Goal: Task Accomplishment & Management: Manage account settings

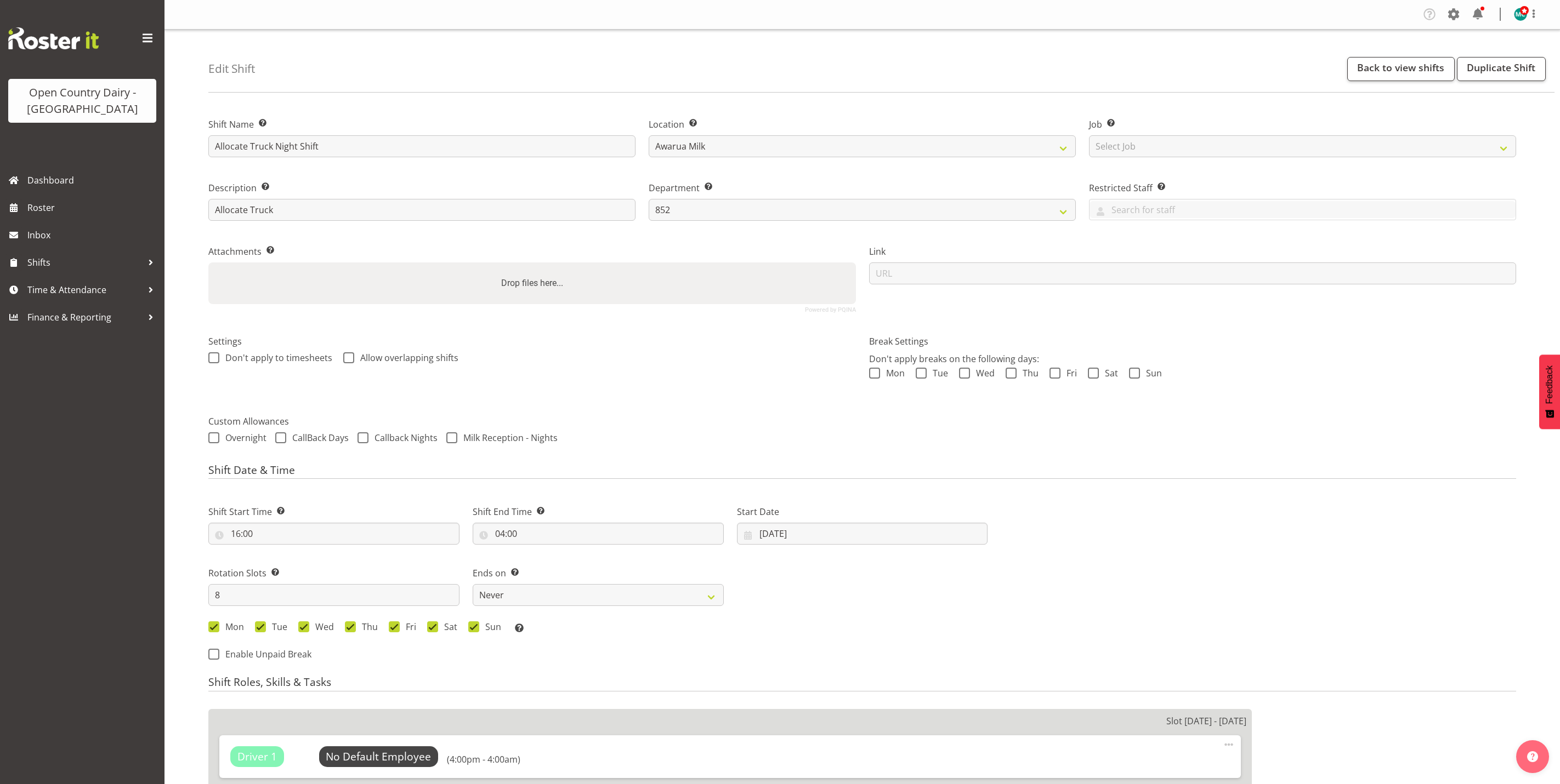
select select "816"
click at [61, 264] on span "Shifts" at bounding box center [85, 262] width 115 height 16
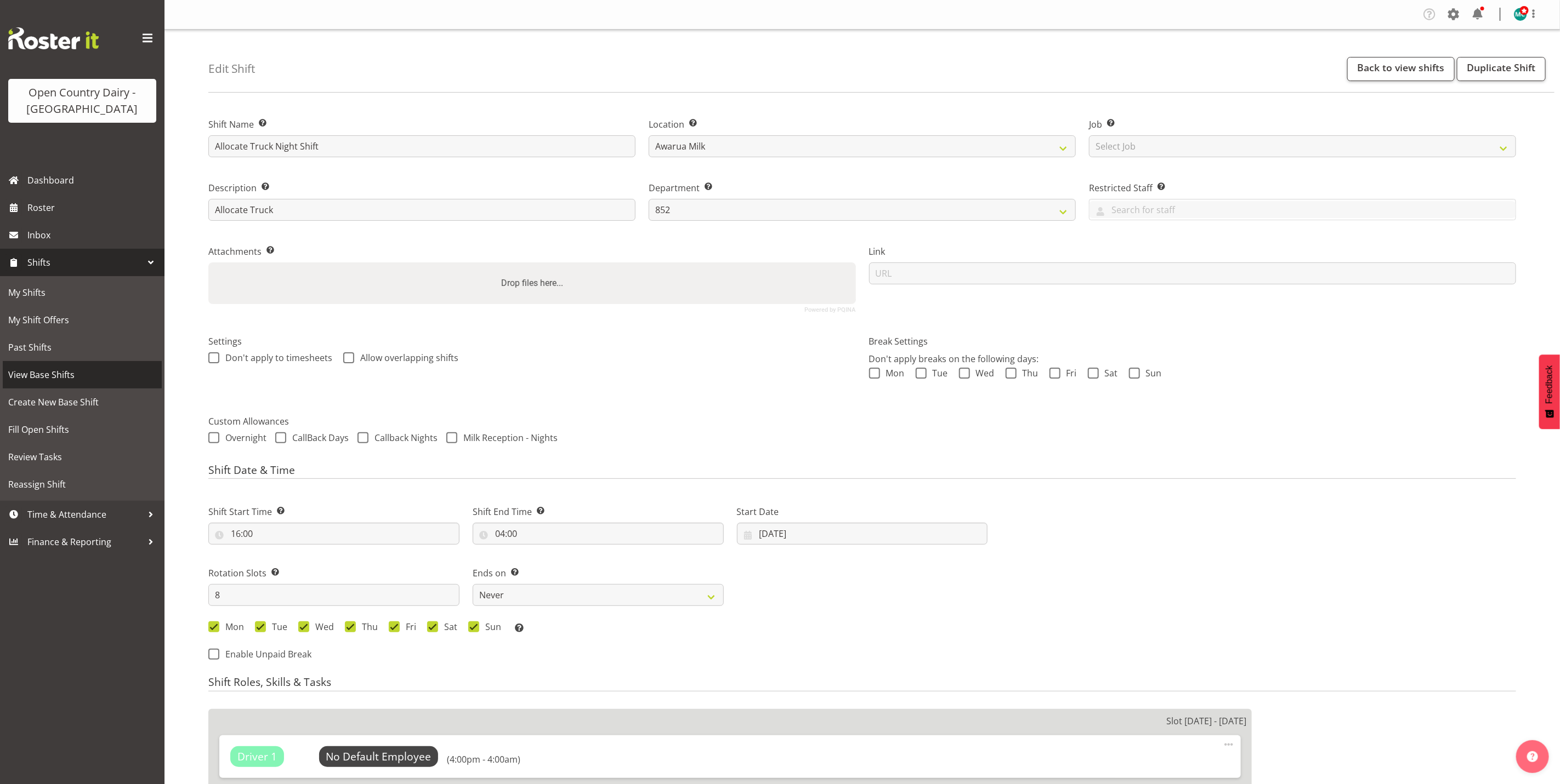
click at [68, 377] on span "View Base Shifts" at bounding box center [82, 374] width 148 height 16
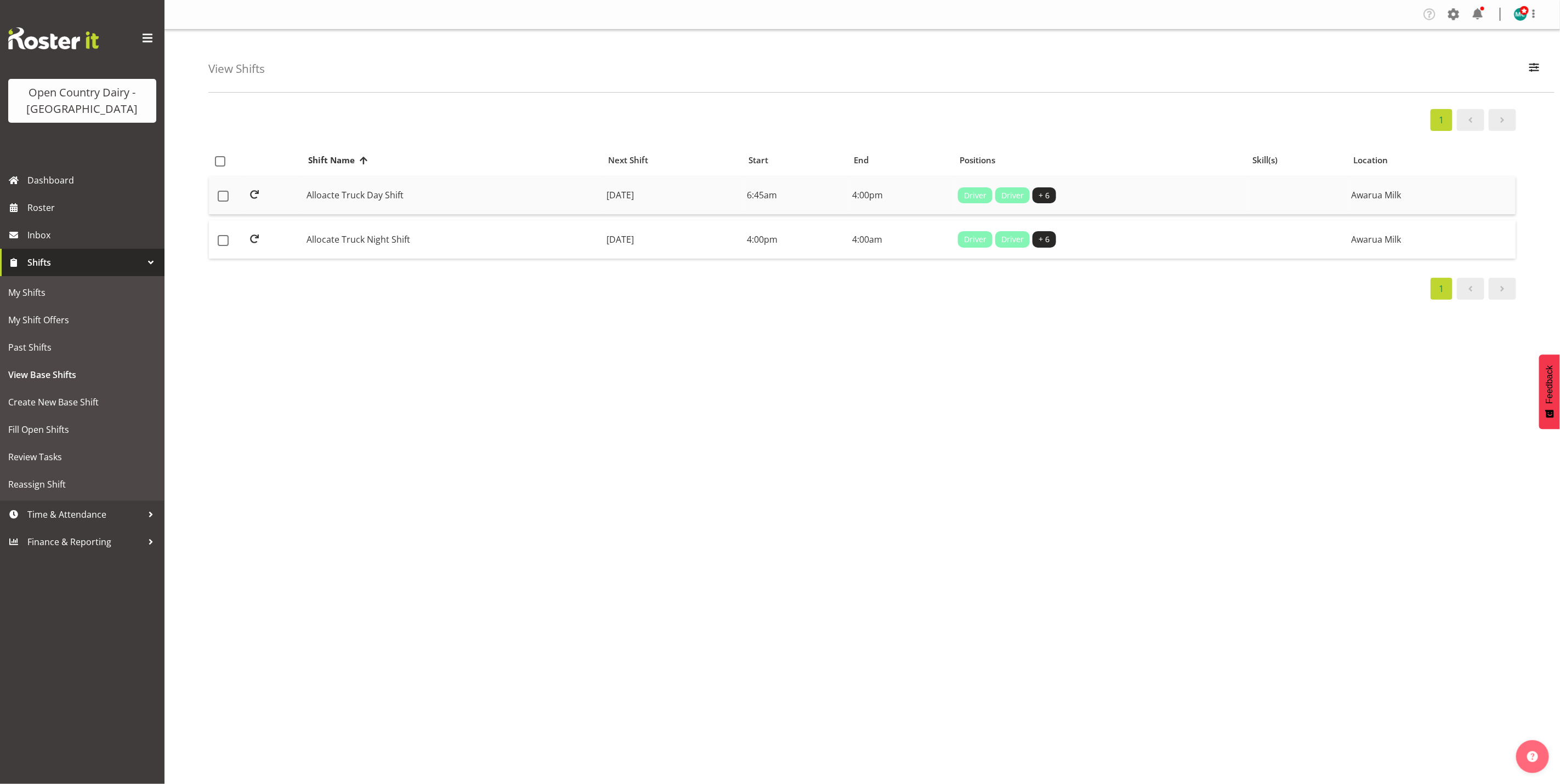
click at [345, 192] on td "Alloacte Truck Day Shift" at bounding box center [452, 196] width 300 height 39
click at [1537, 66] on span "button" at bounding box center [1534, 68] width 15 height 15
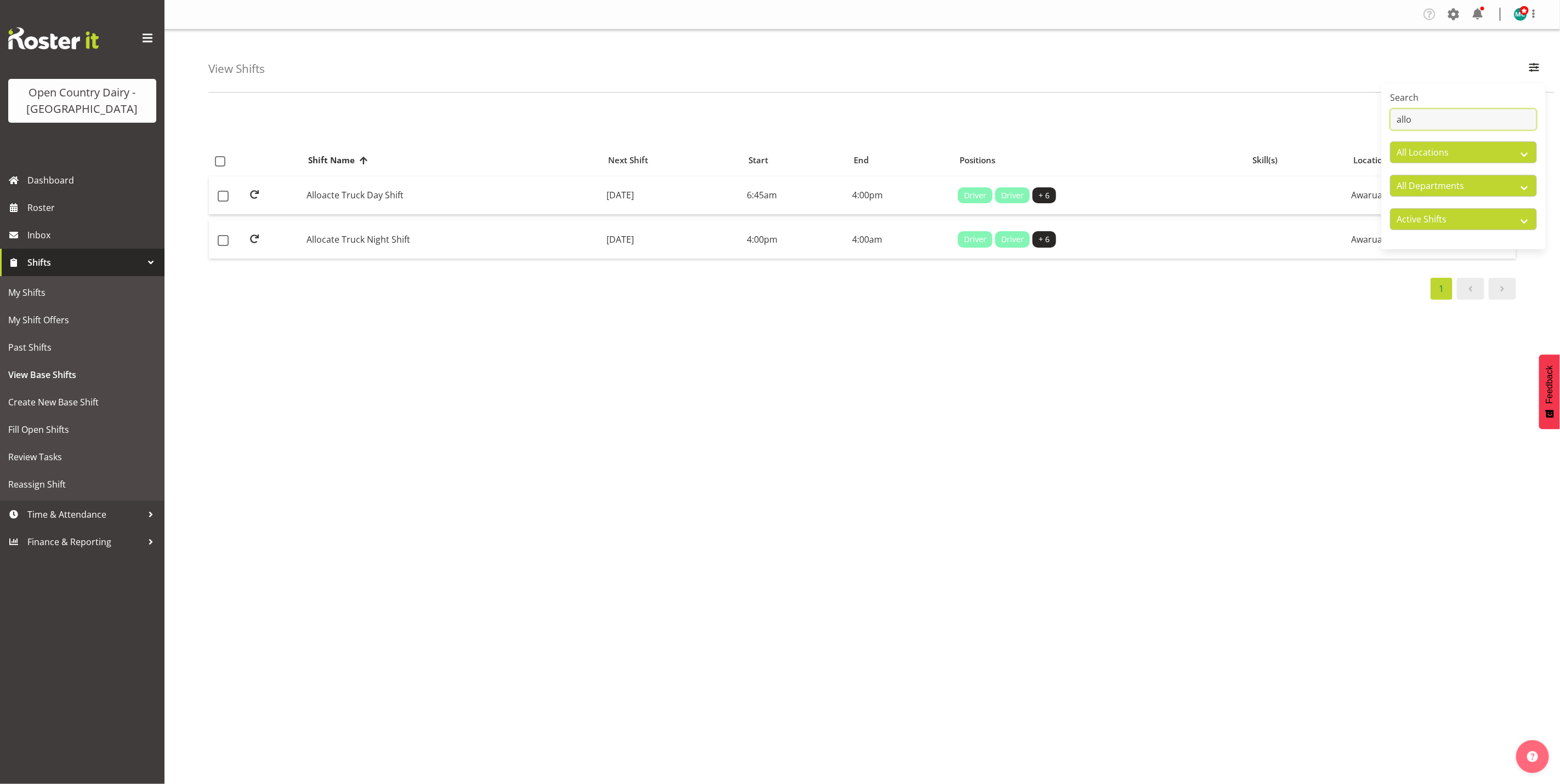
click at [1445, 114] on input "allo" at bounding box center [1463, 119] width 147 height 22
type input "a"
click at [349, 194] on td "892-9031 Day Shift" at bounding box center [433, 196] width 256 height 39
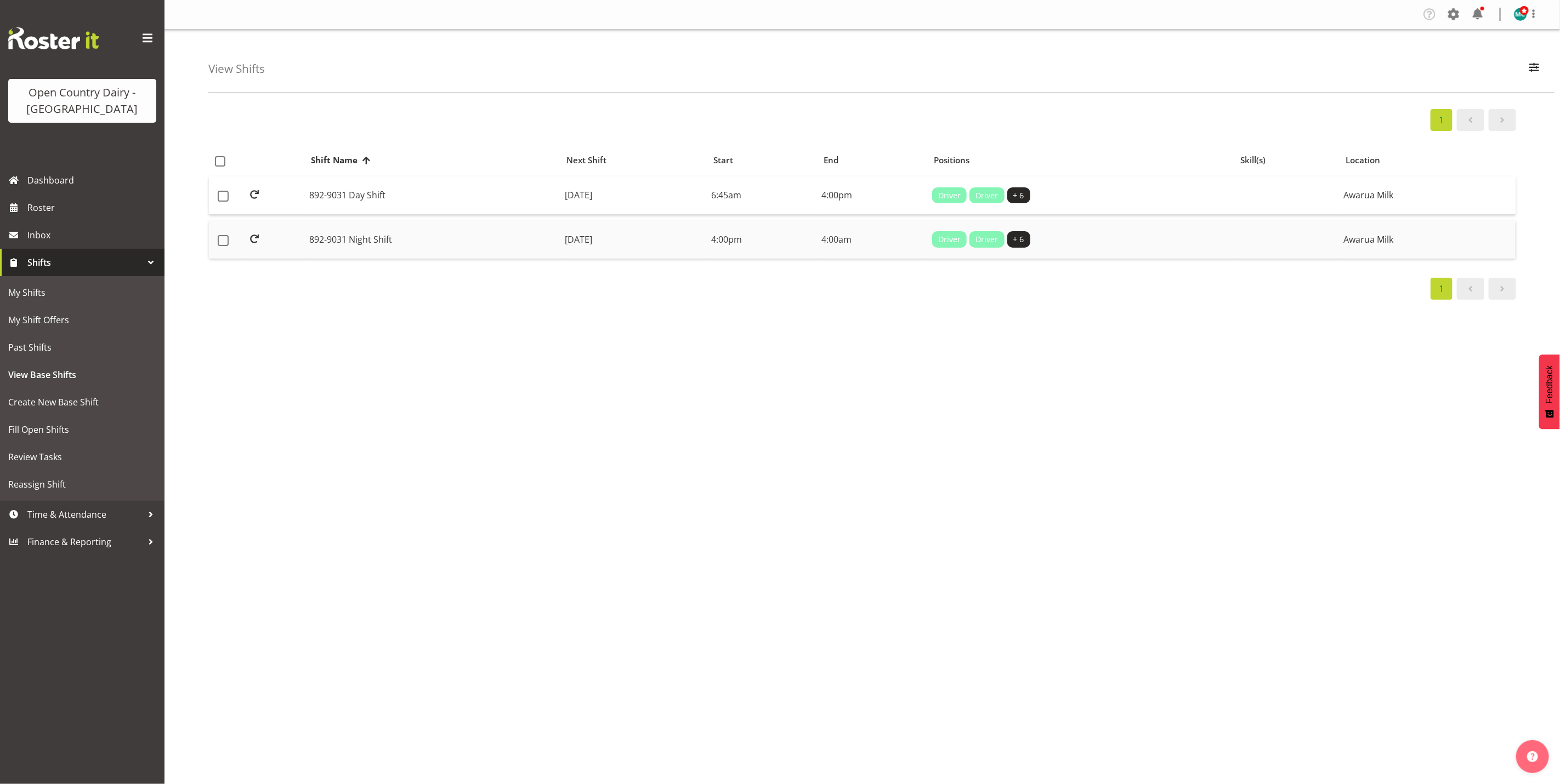
click at [382, 240] on td "892-9031 Night Shift" at bounding box center [433, 240] width 256 height 39
click at [1541, 71] on button "button" at bounding box center [1534, 69] width 23 height 24
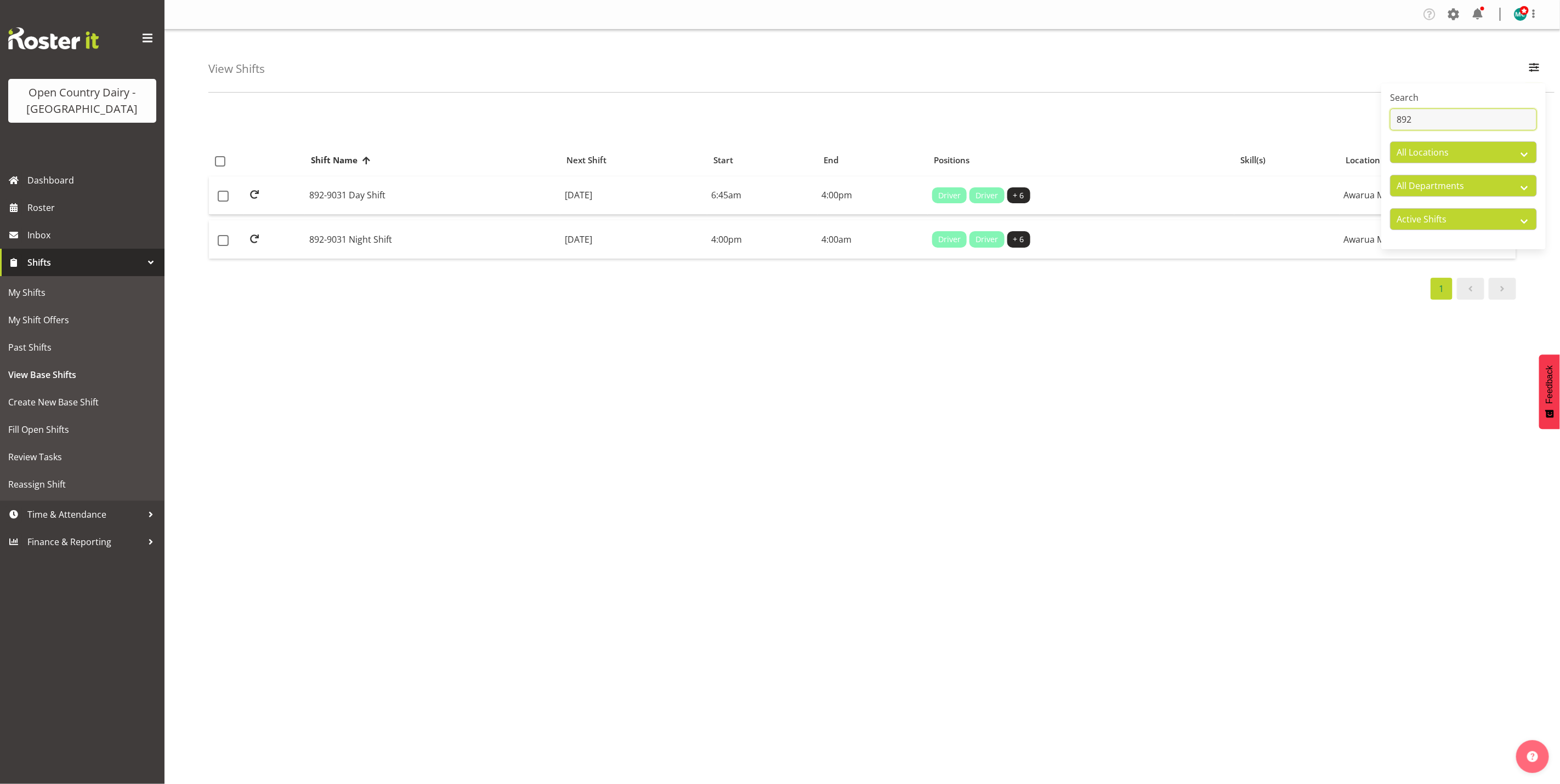
click at [1441, 122] on input "892" at bounding box center [1463, 119] width 147 height 22
type input "8"
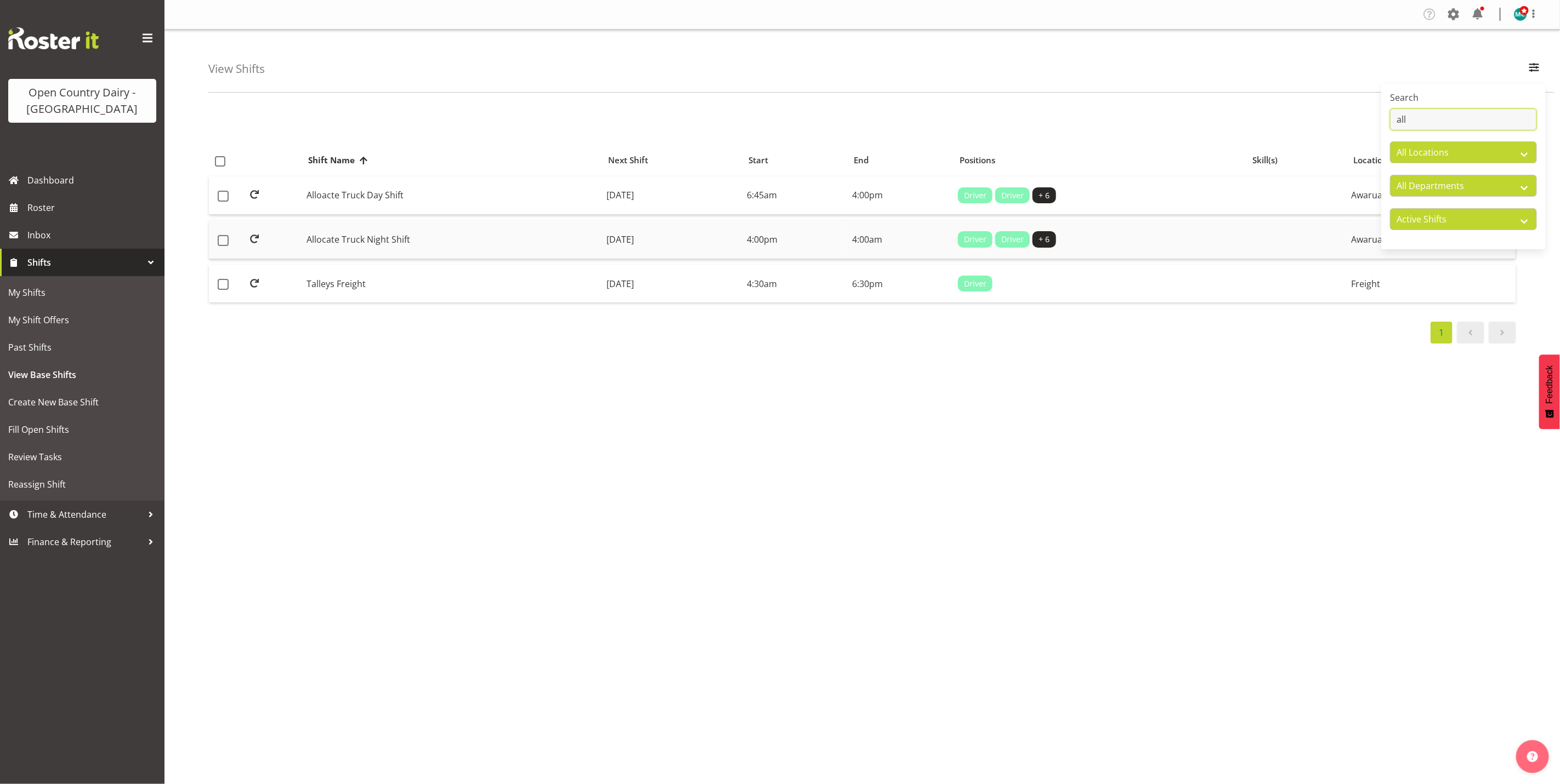
type input "all"
click at [391, 244] on td "Allocate Truck Night Shift" at bounding box center [452, 240] width 300 height 39
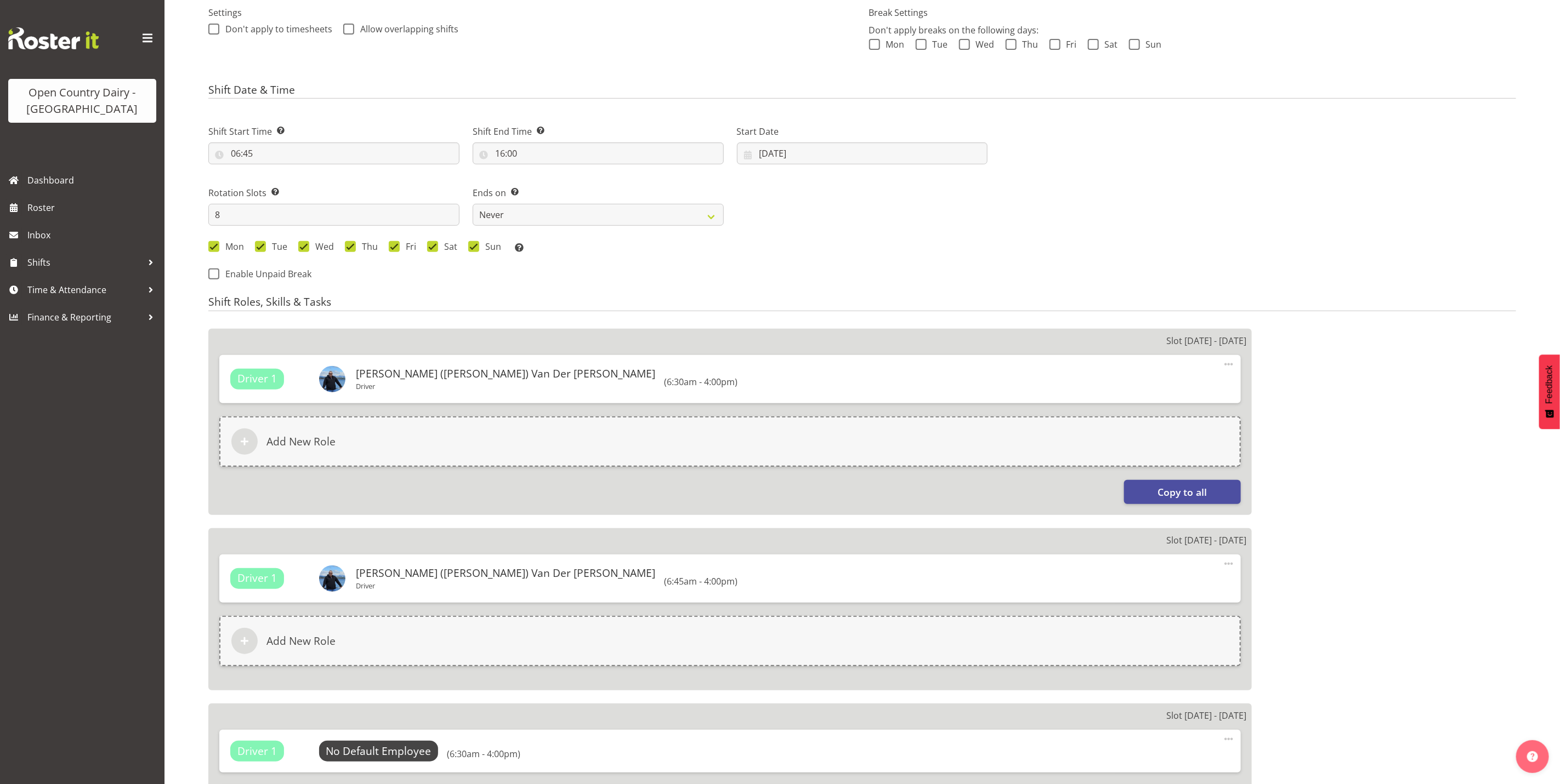
select select
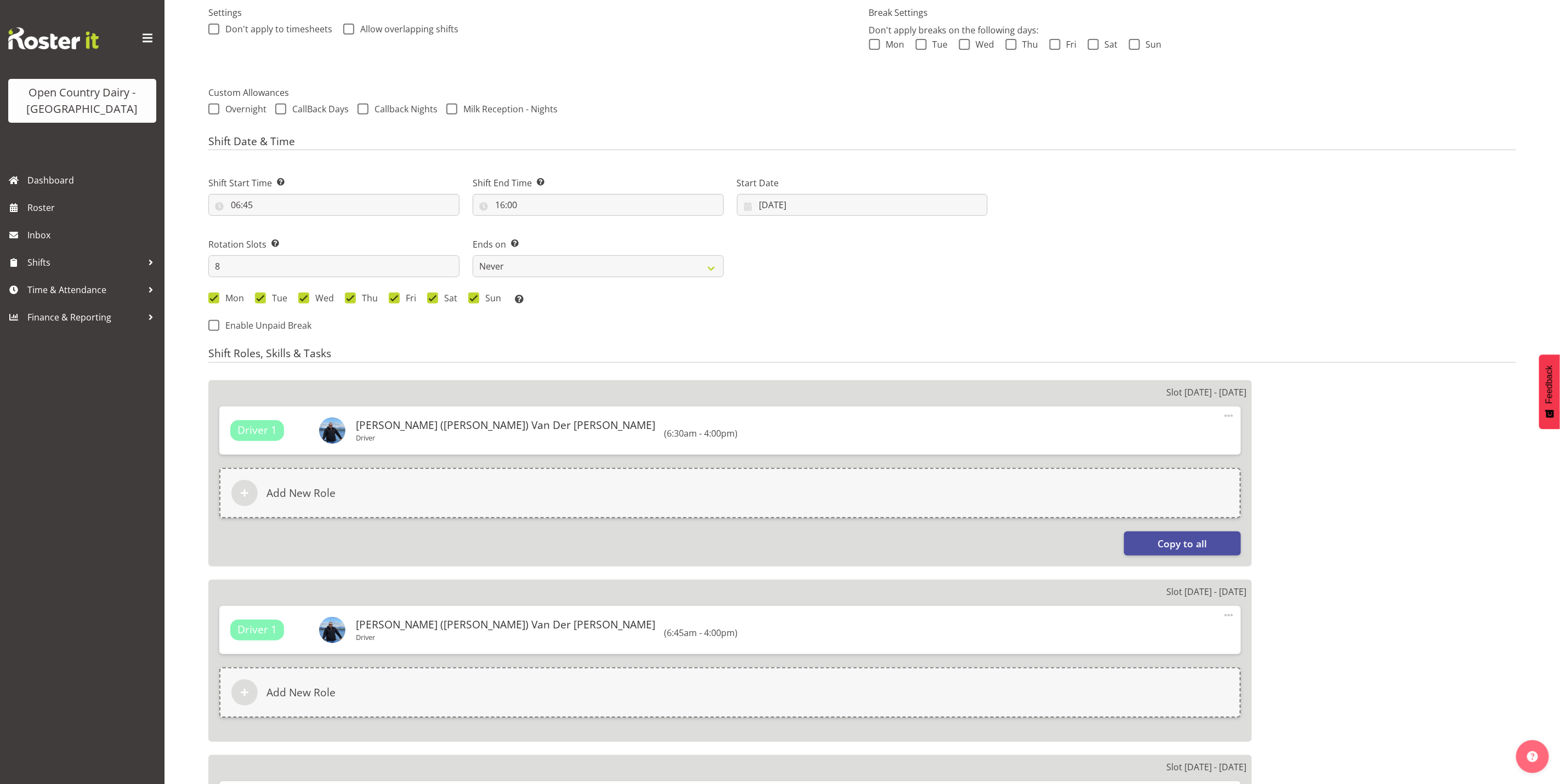
select select
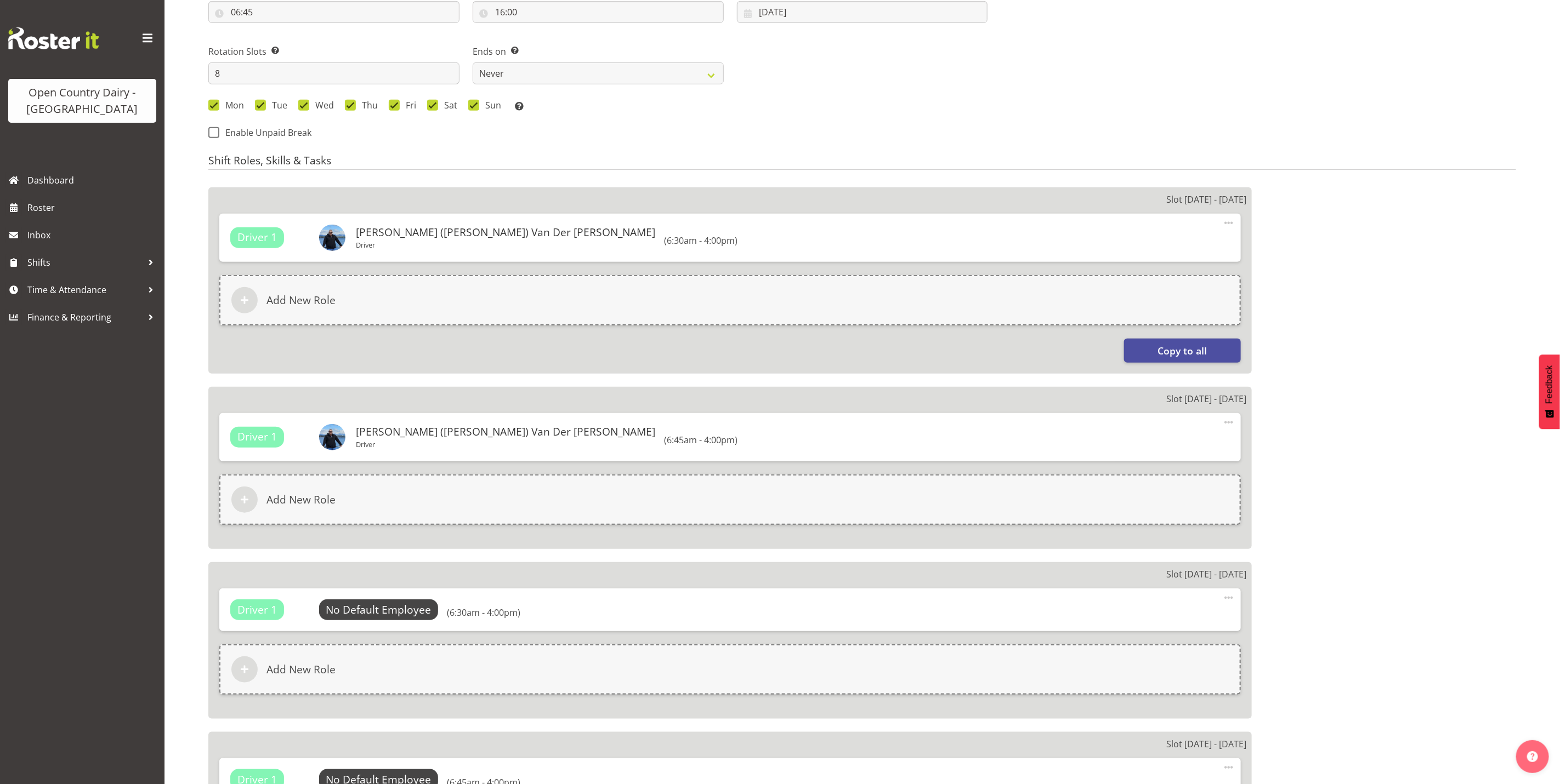
select select
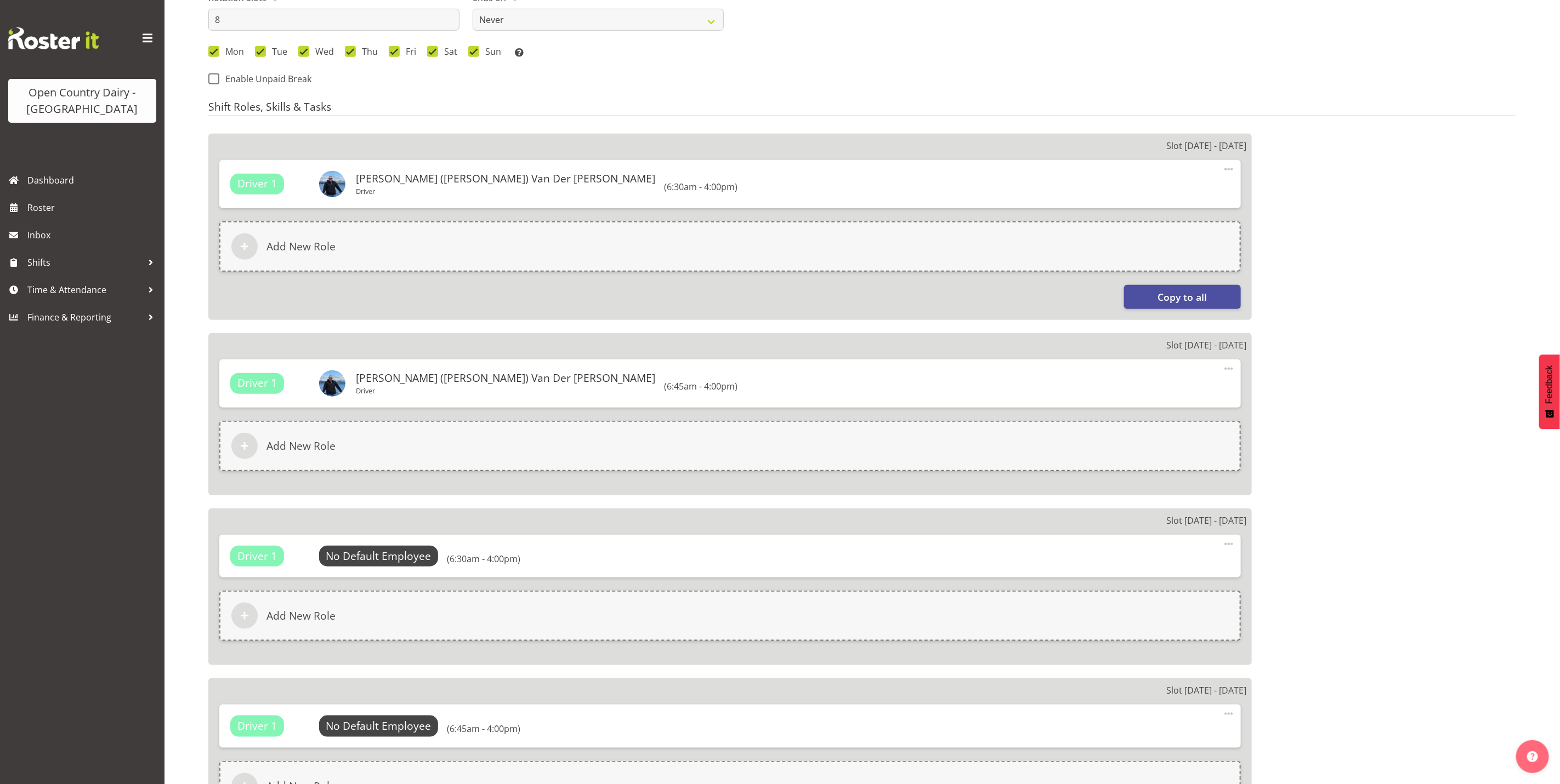
select select
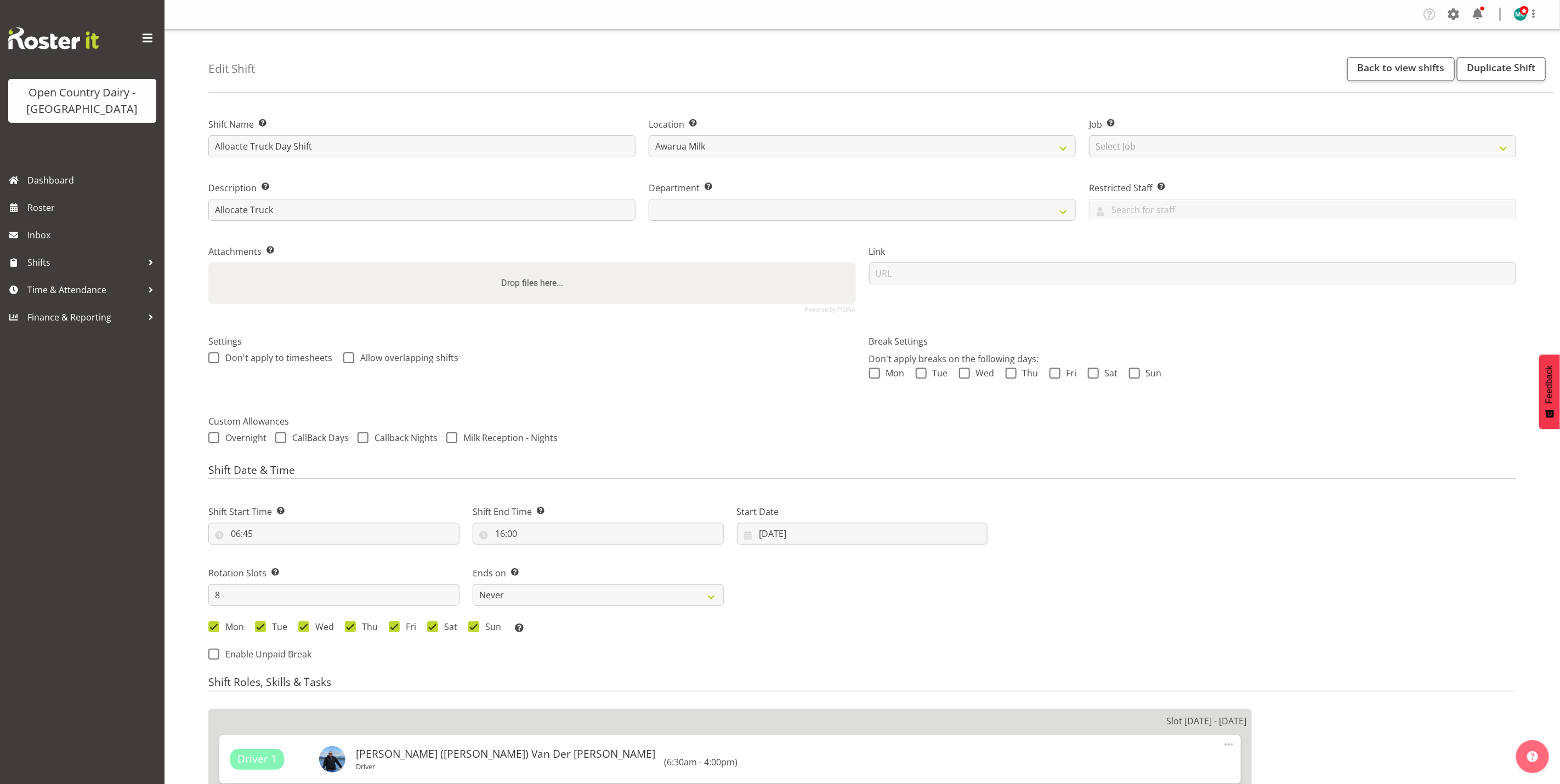
select select "816"
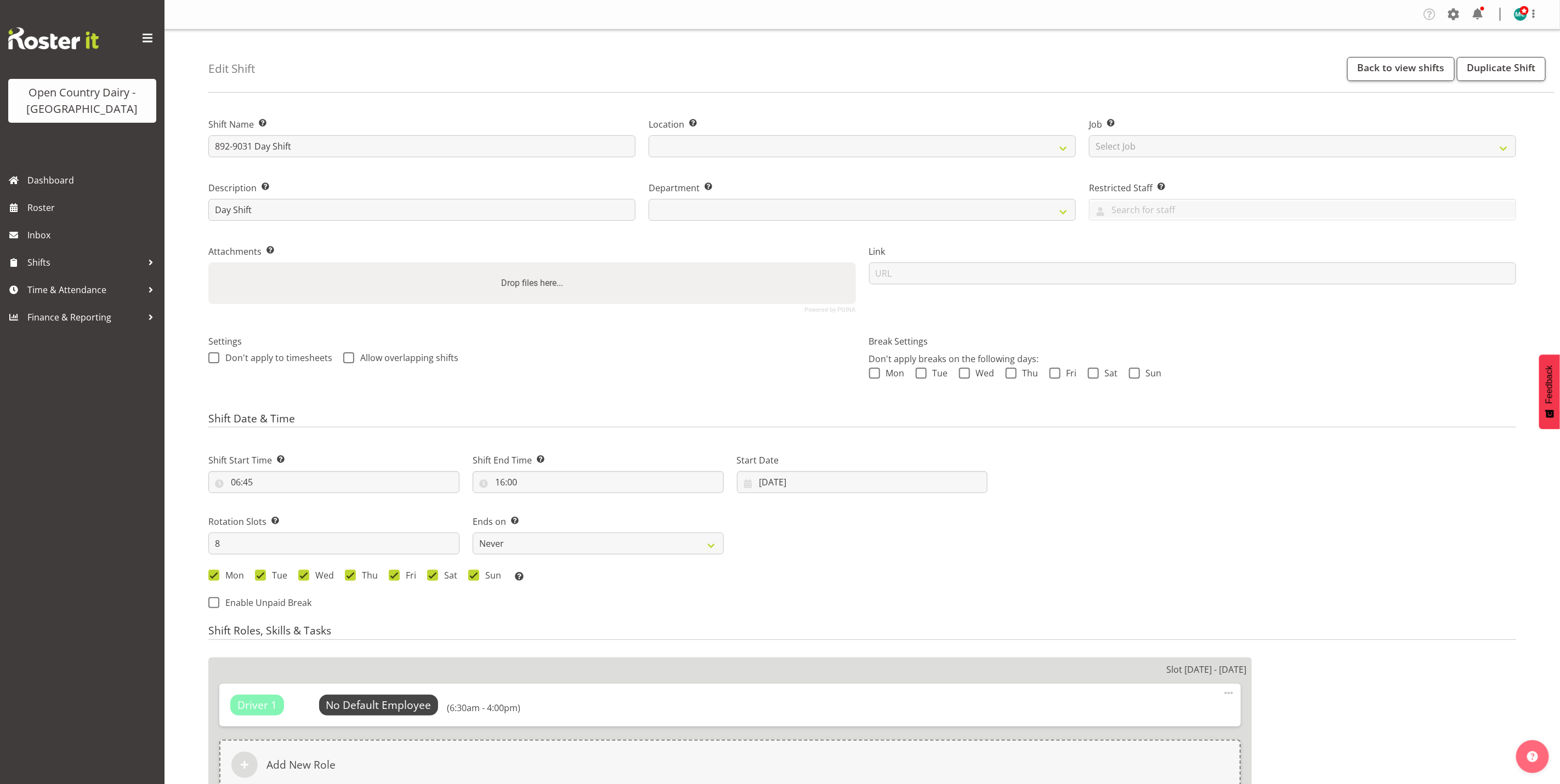
select select
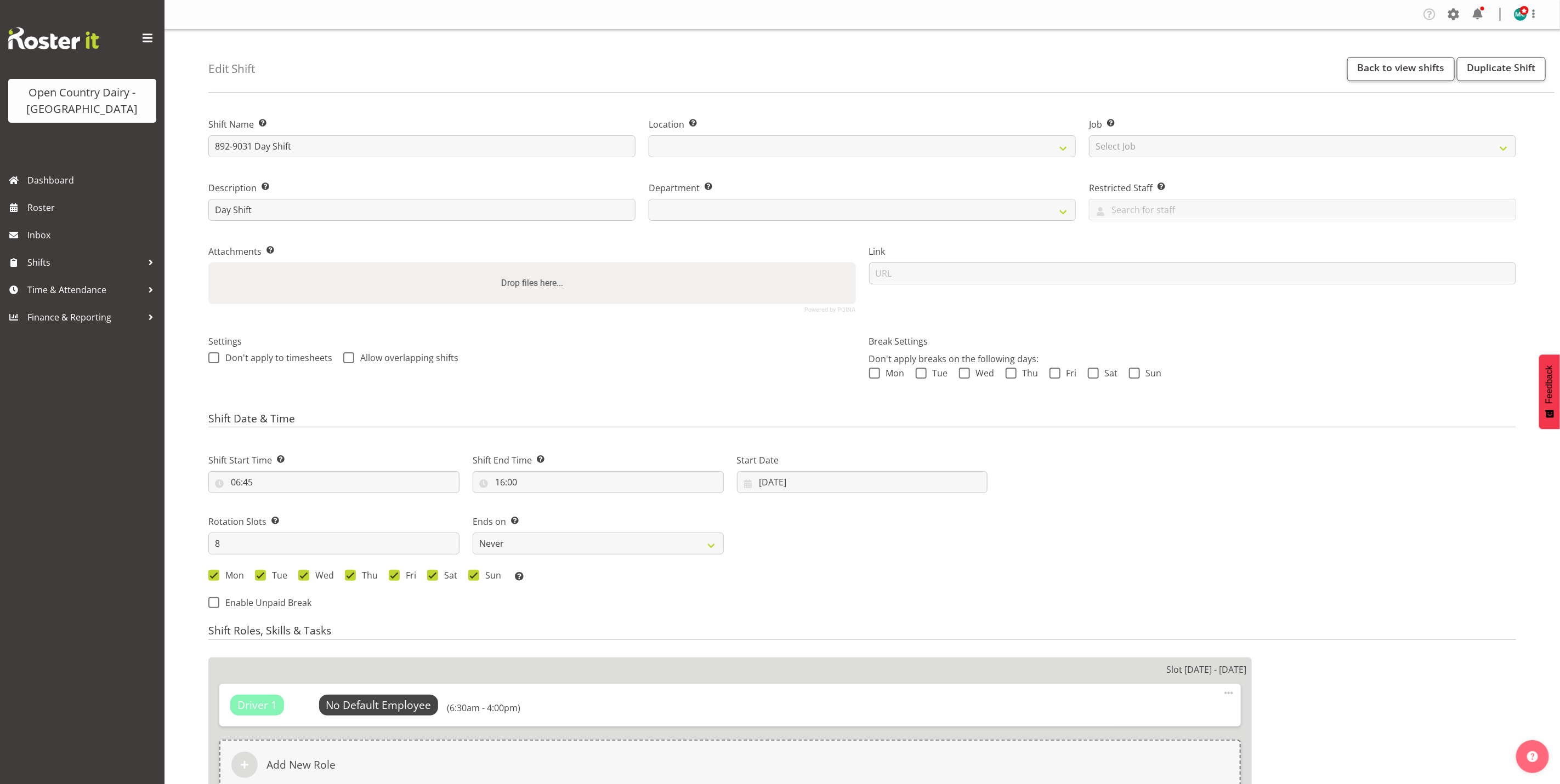
select select
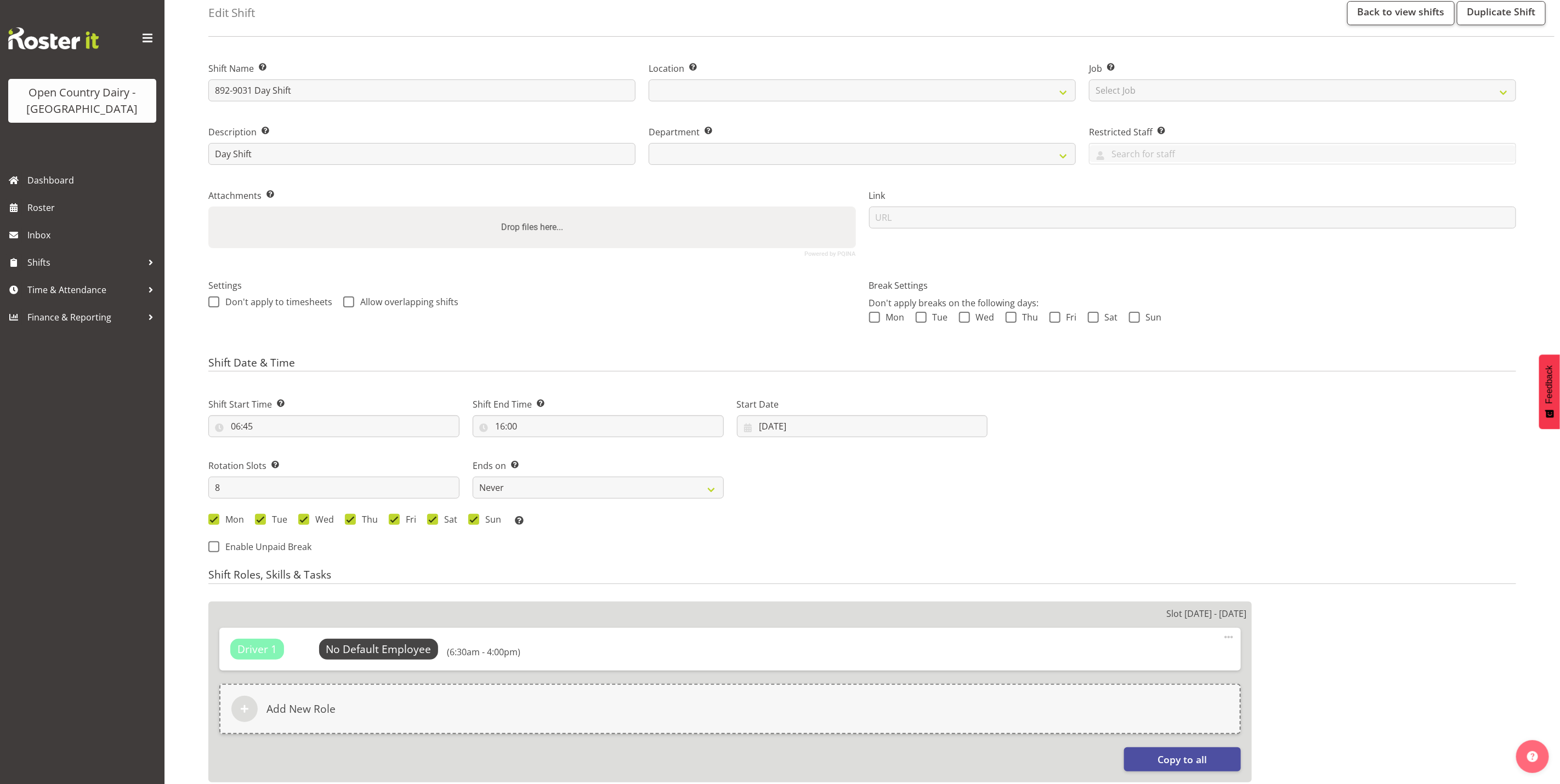
select select
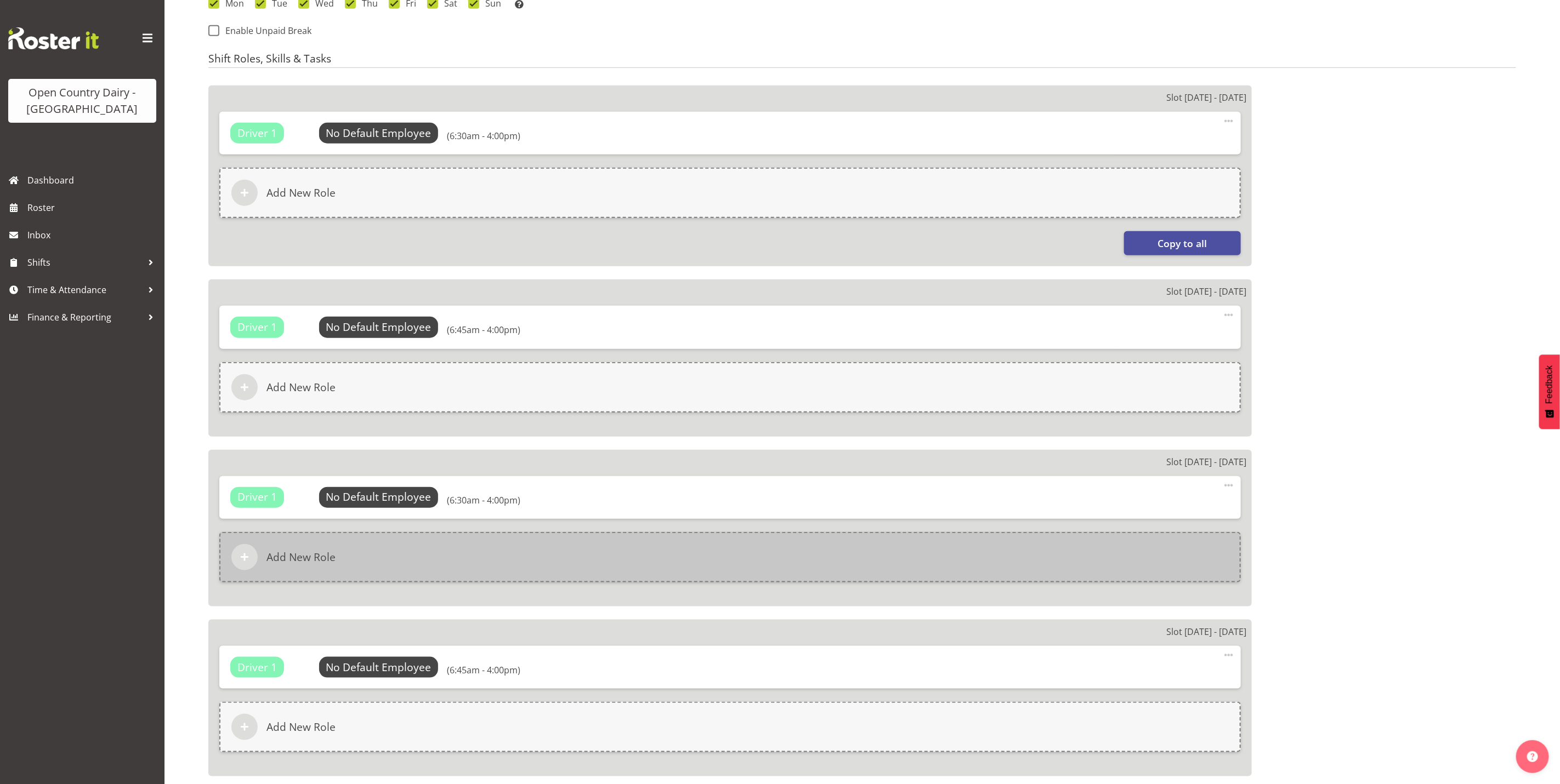
scroll to position [392, 0]
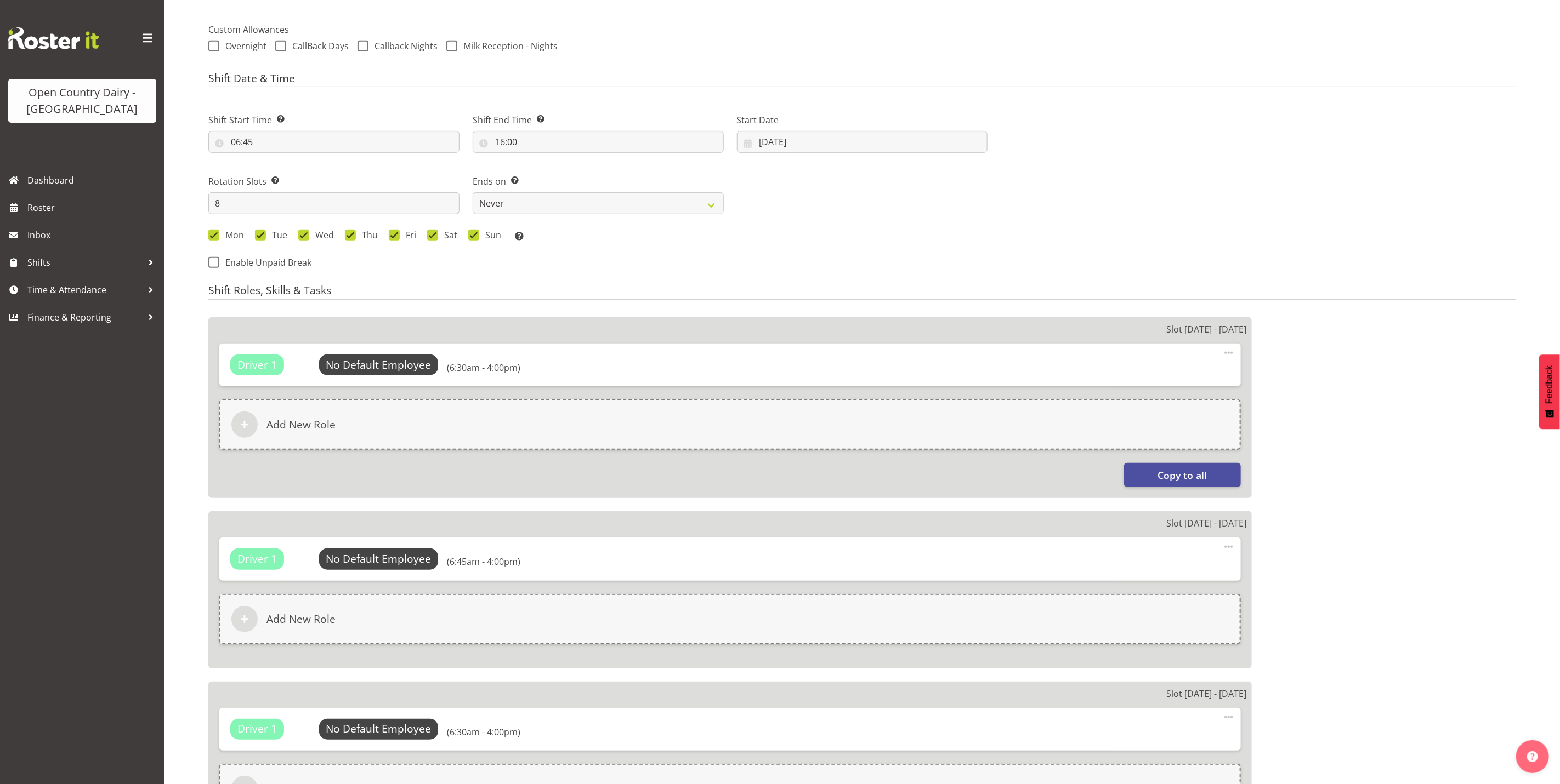
select select "692"
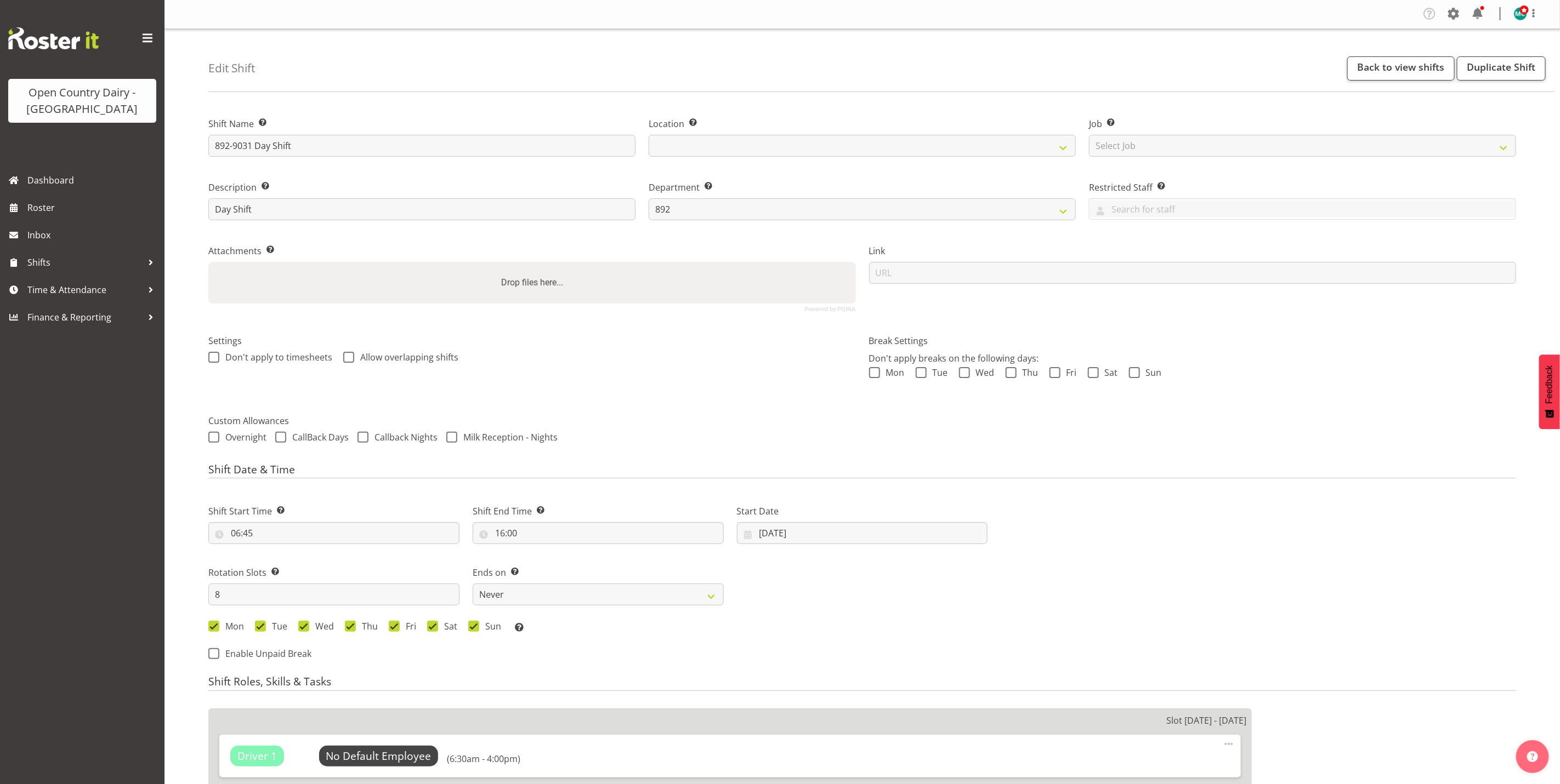
scroll to position [0, 0]
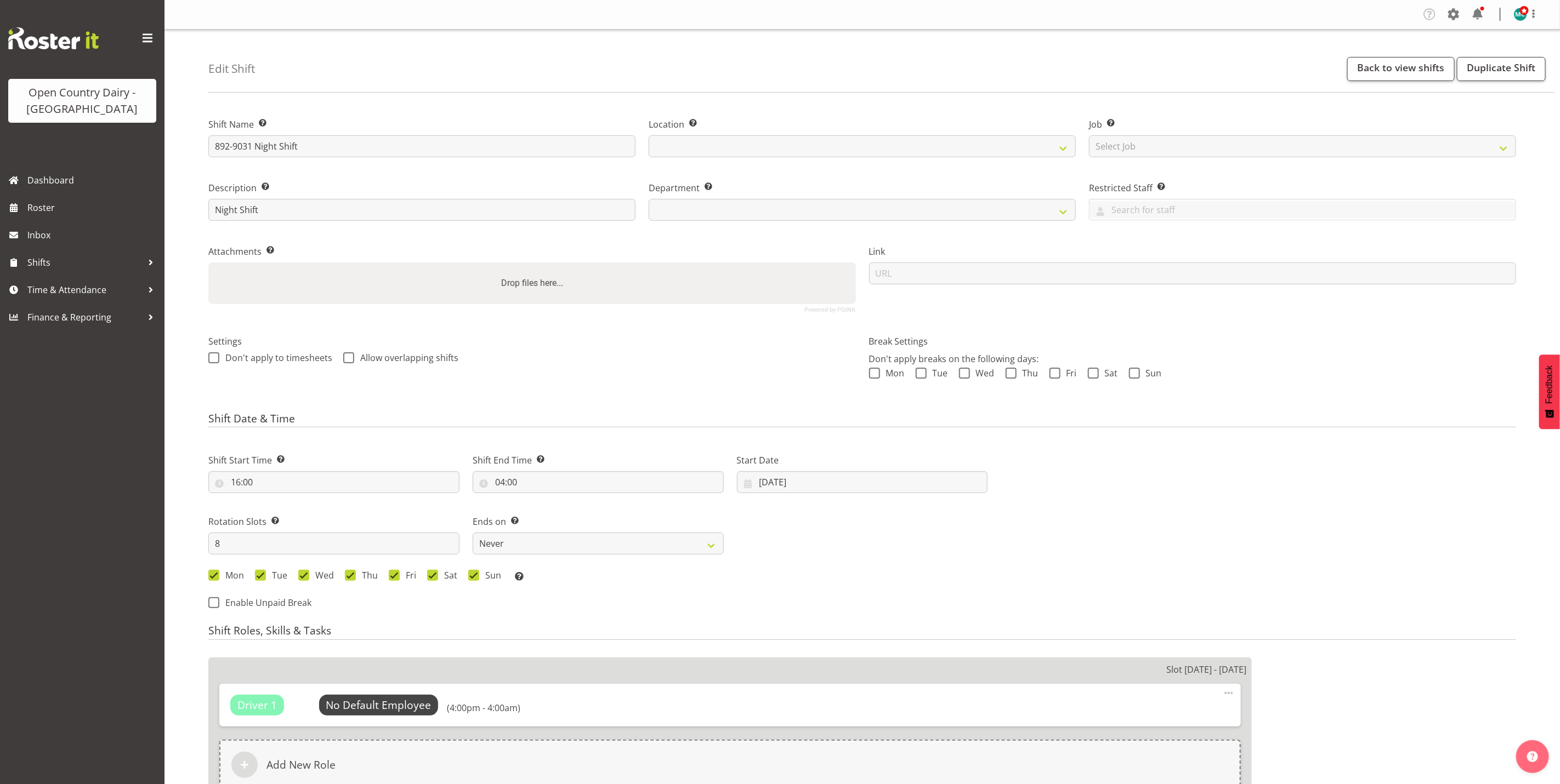
select select
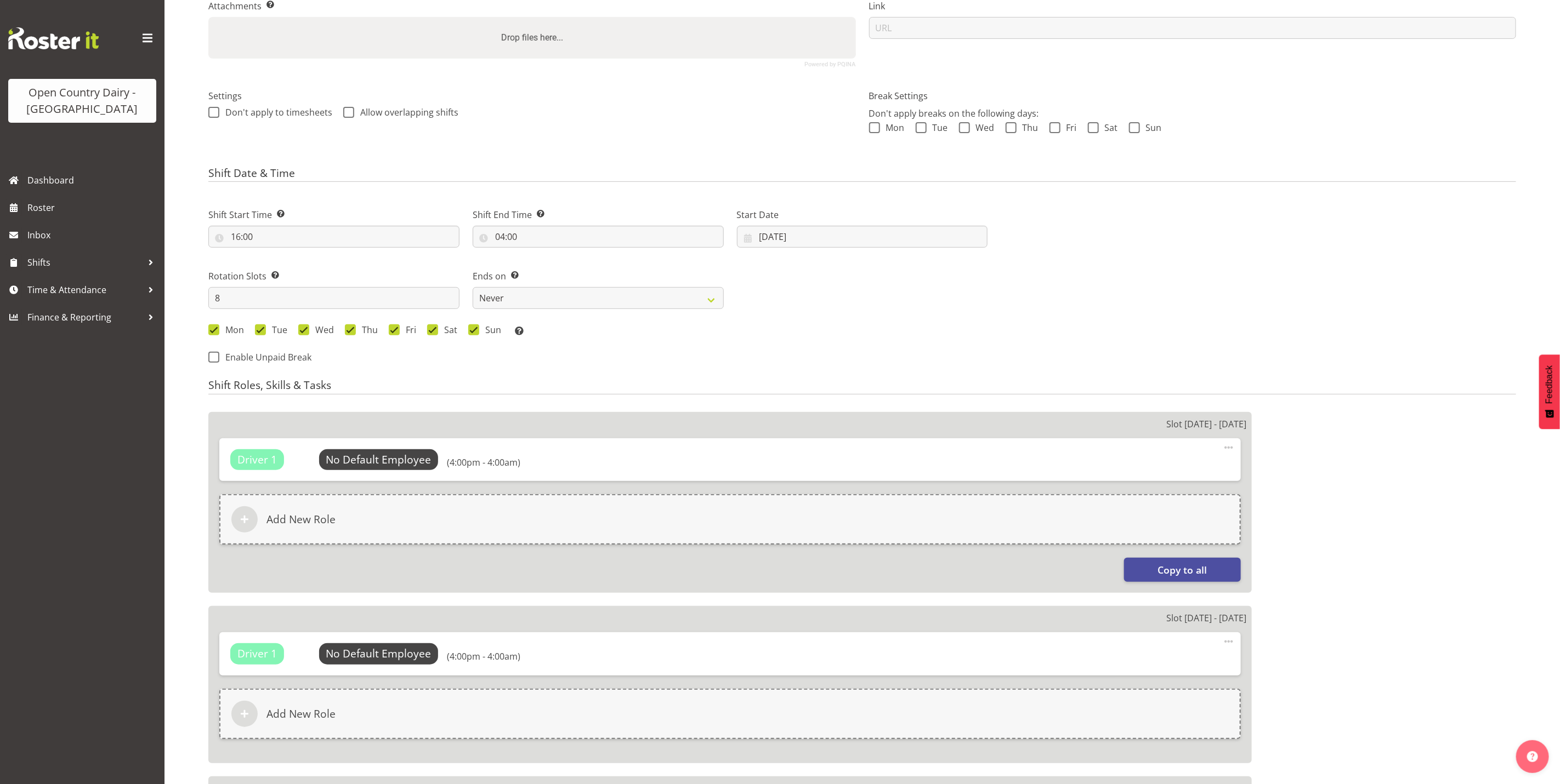
scroll to position [247, 0]
select select
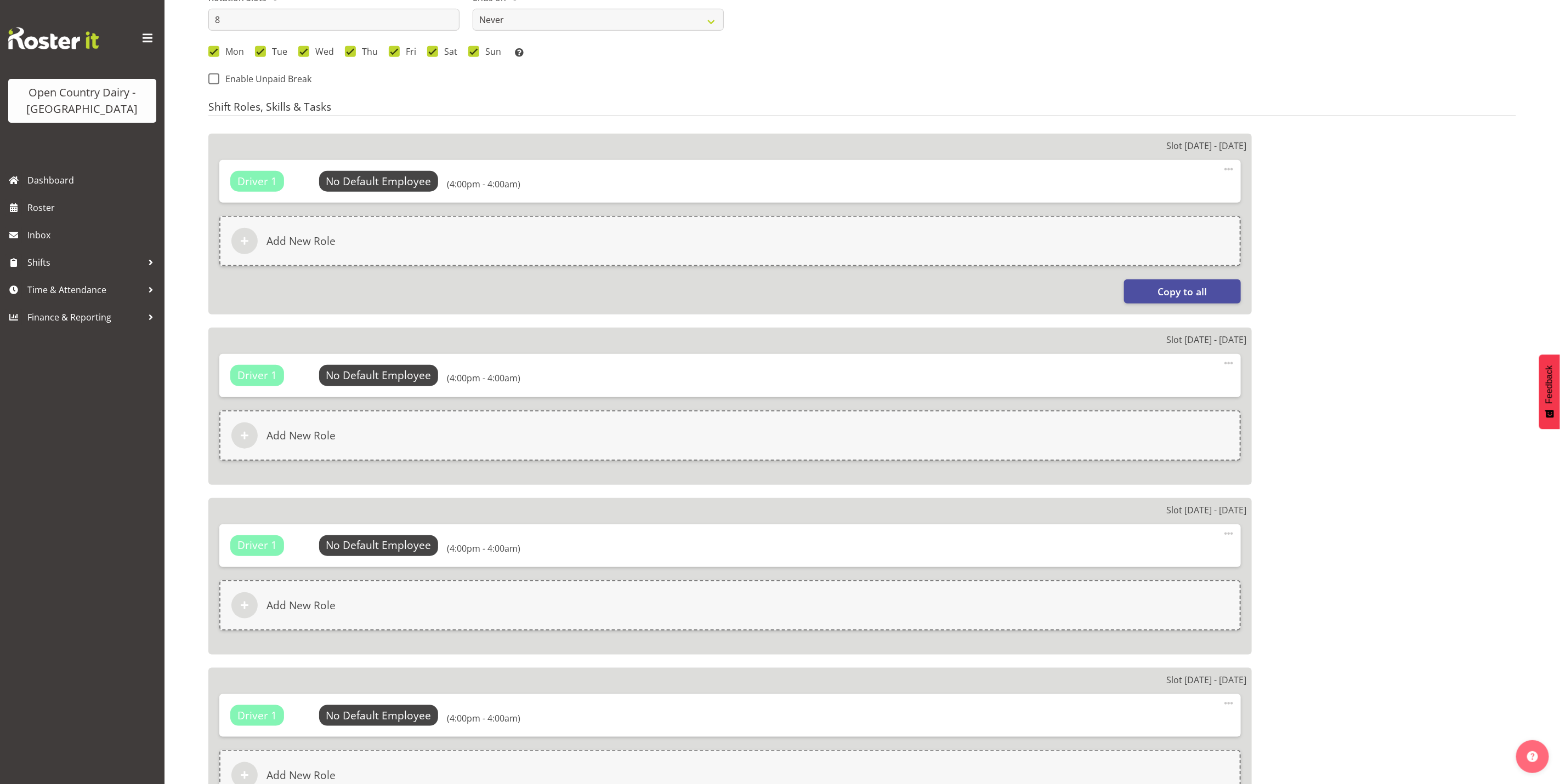
scroll to position [657, 0]
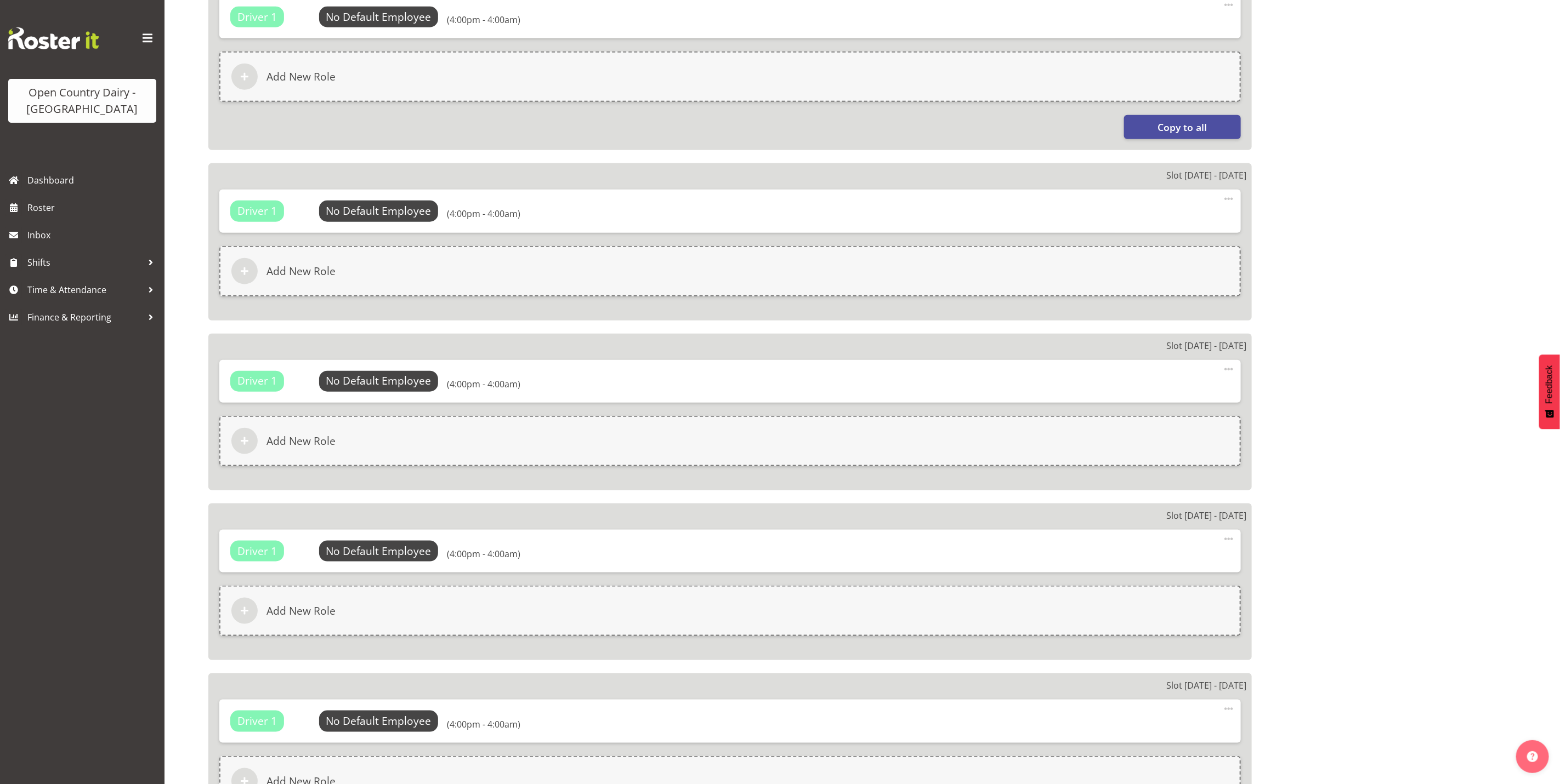
select select "692"
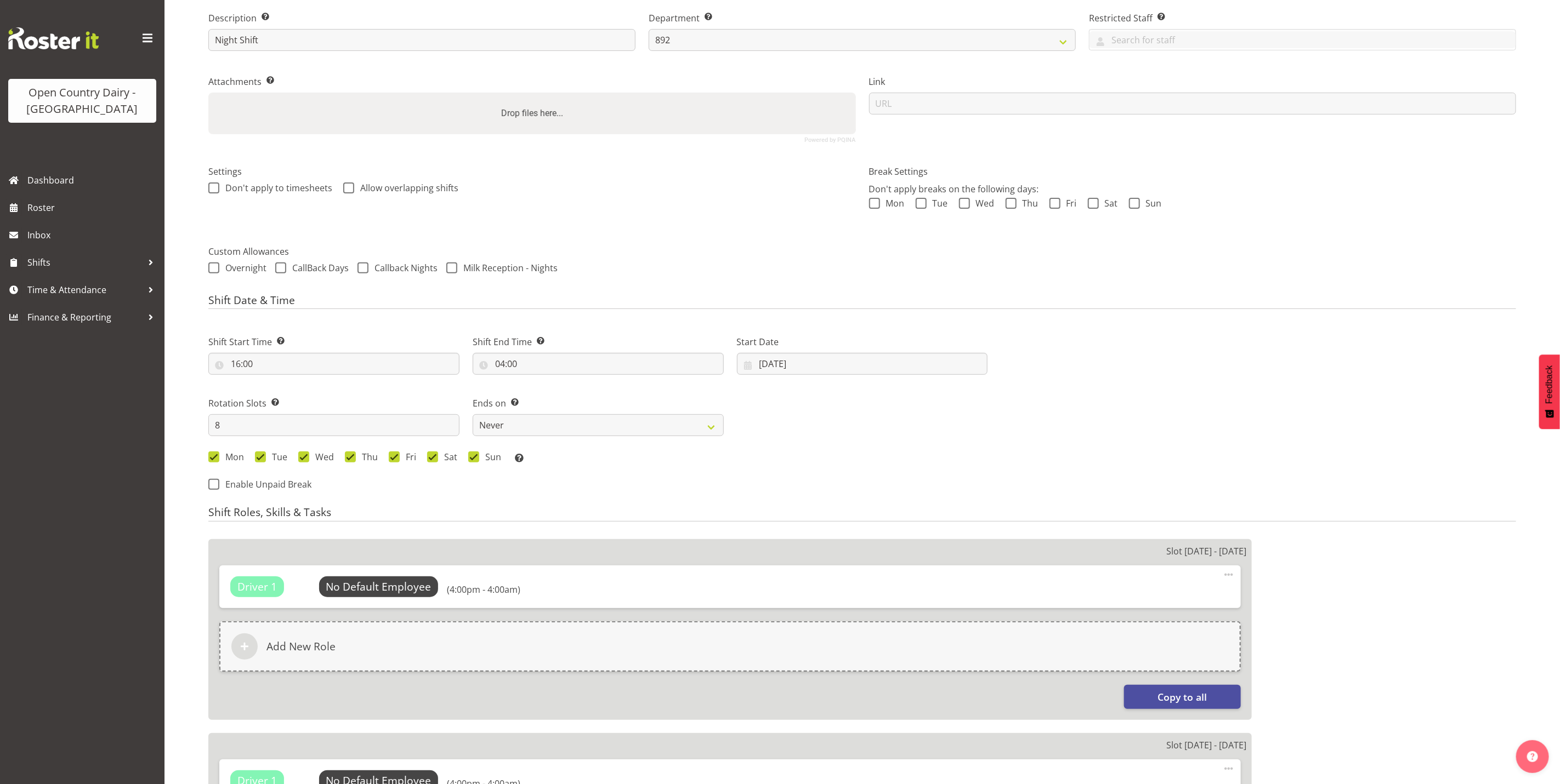
scroll to position [0, 0]
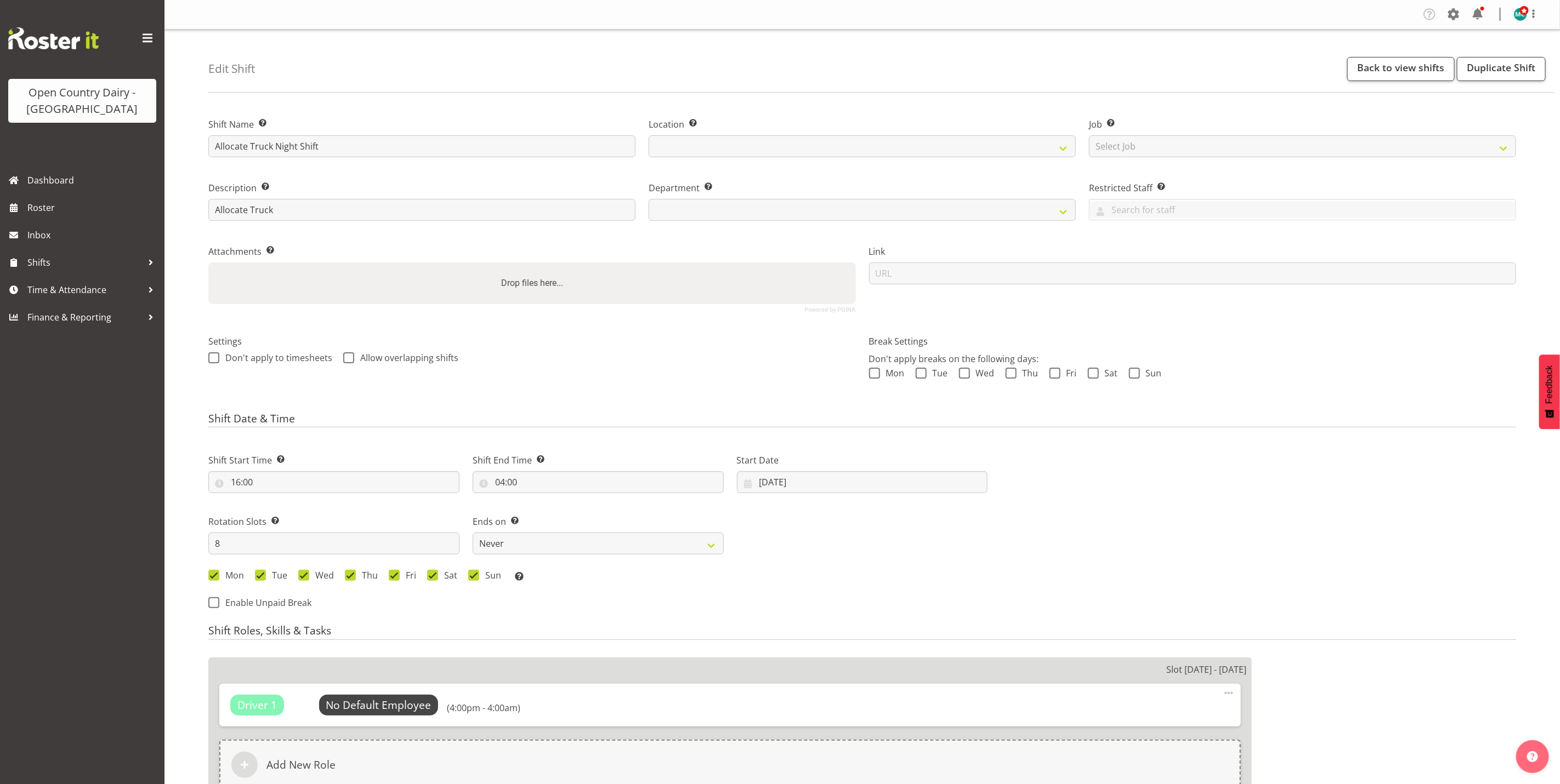
select select
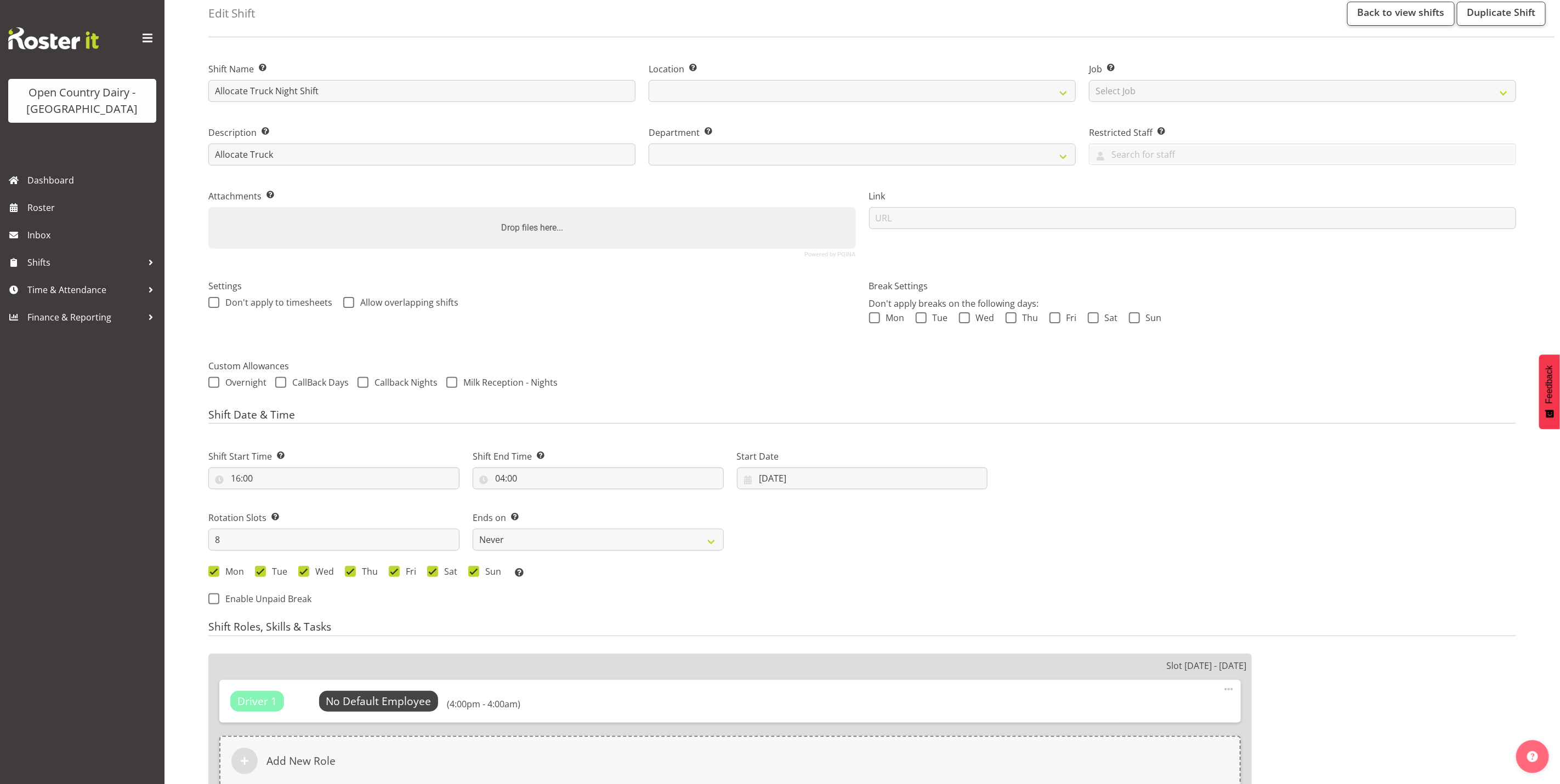
select select
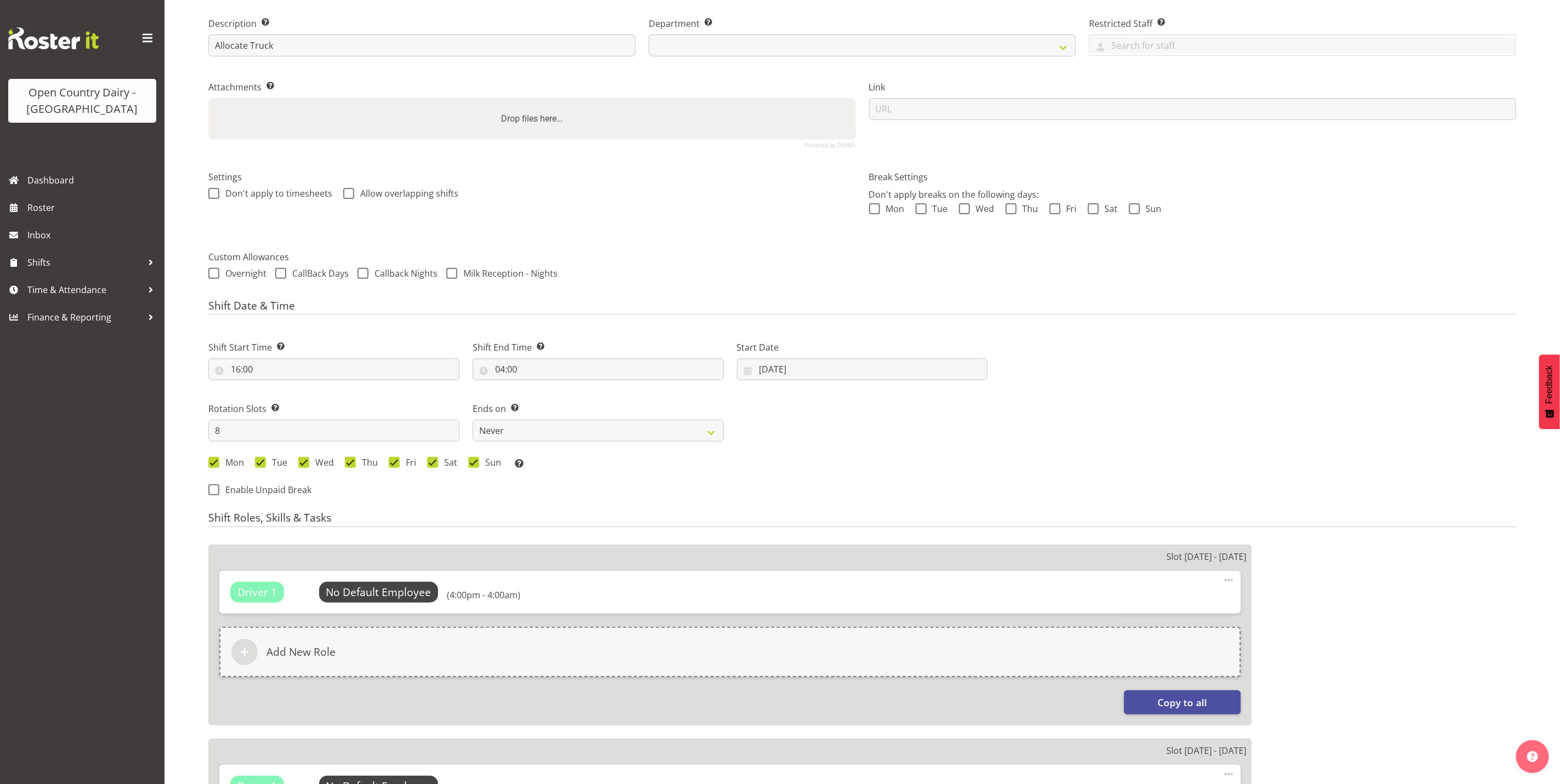
select select
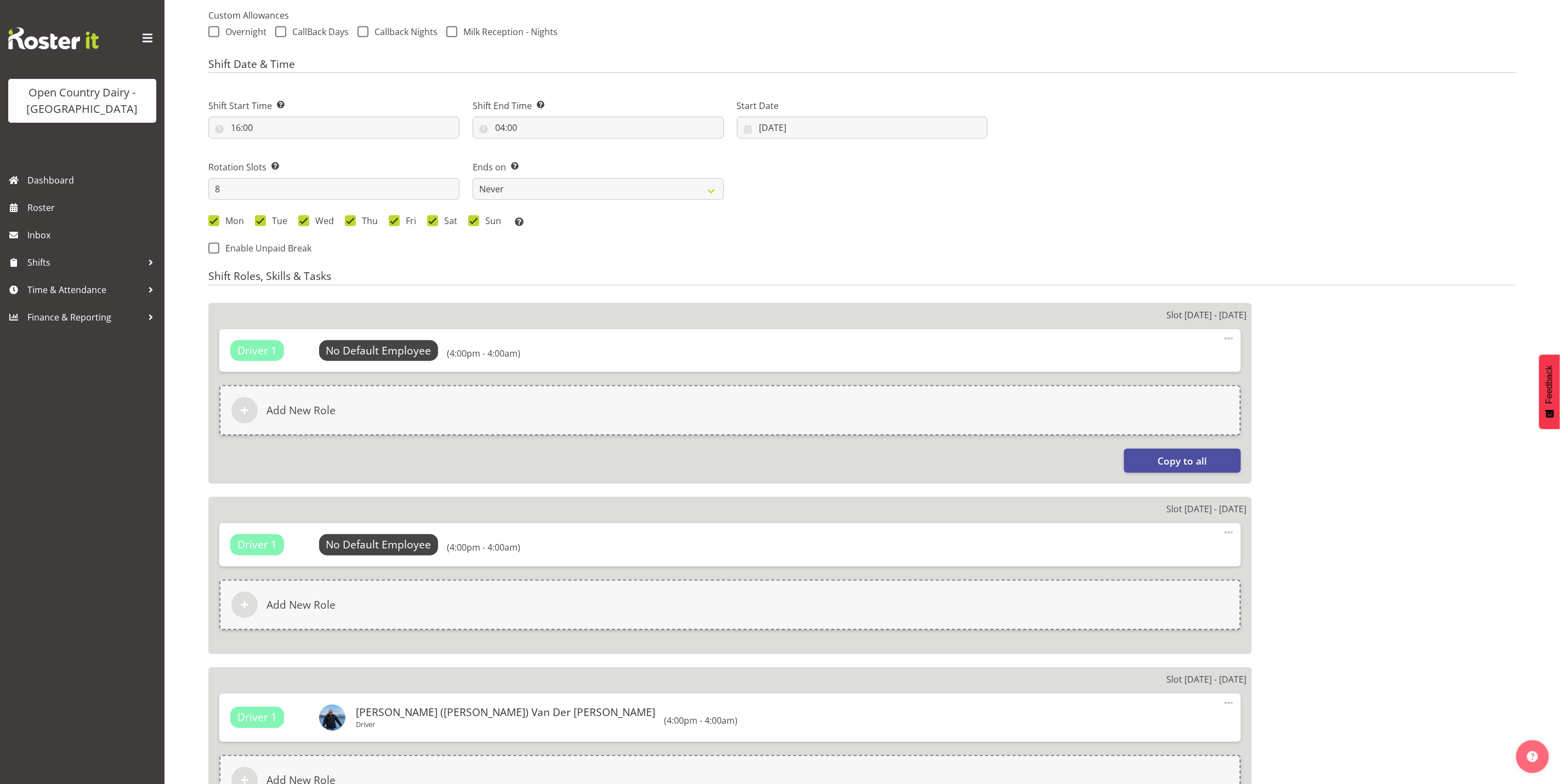
scroll to position [82, 0]
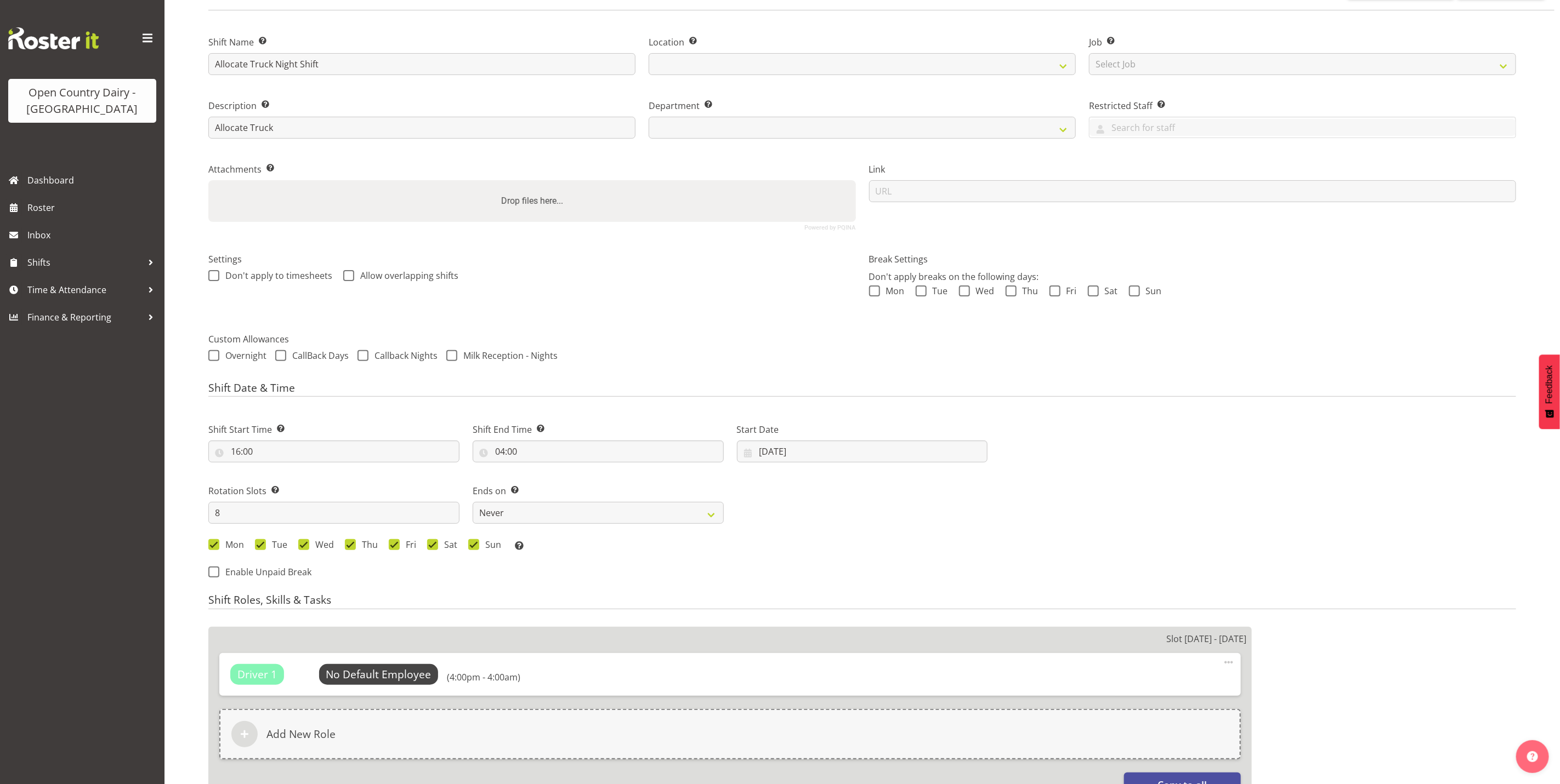
select select "816"
click at [239, 456] on input "16:00" at bounding box center [333, 451] width 251 height 22
click at [314, 486] on select "00 01 02 03 04 05 06 07 08 09 10 11 12 13 14 15 16 17 18 19 20 21 22 23 24 25 2…" at bounding box center [312, 480] width 25 height 22
select select "15"
click at [299, 469] on select "00 01 02 03 04 05 06 07 08 09 10 11 12 13 14 15 16 17 18 19 20 21 22 23 24 25 2…" at bounding box center [312, 480] width 25 height 22
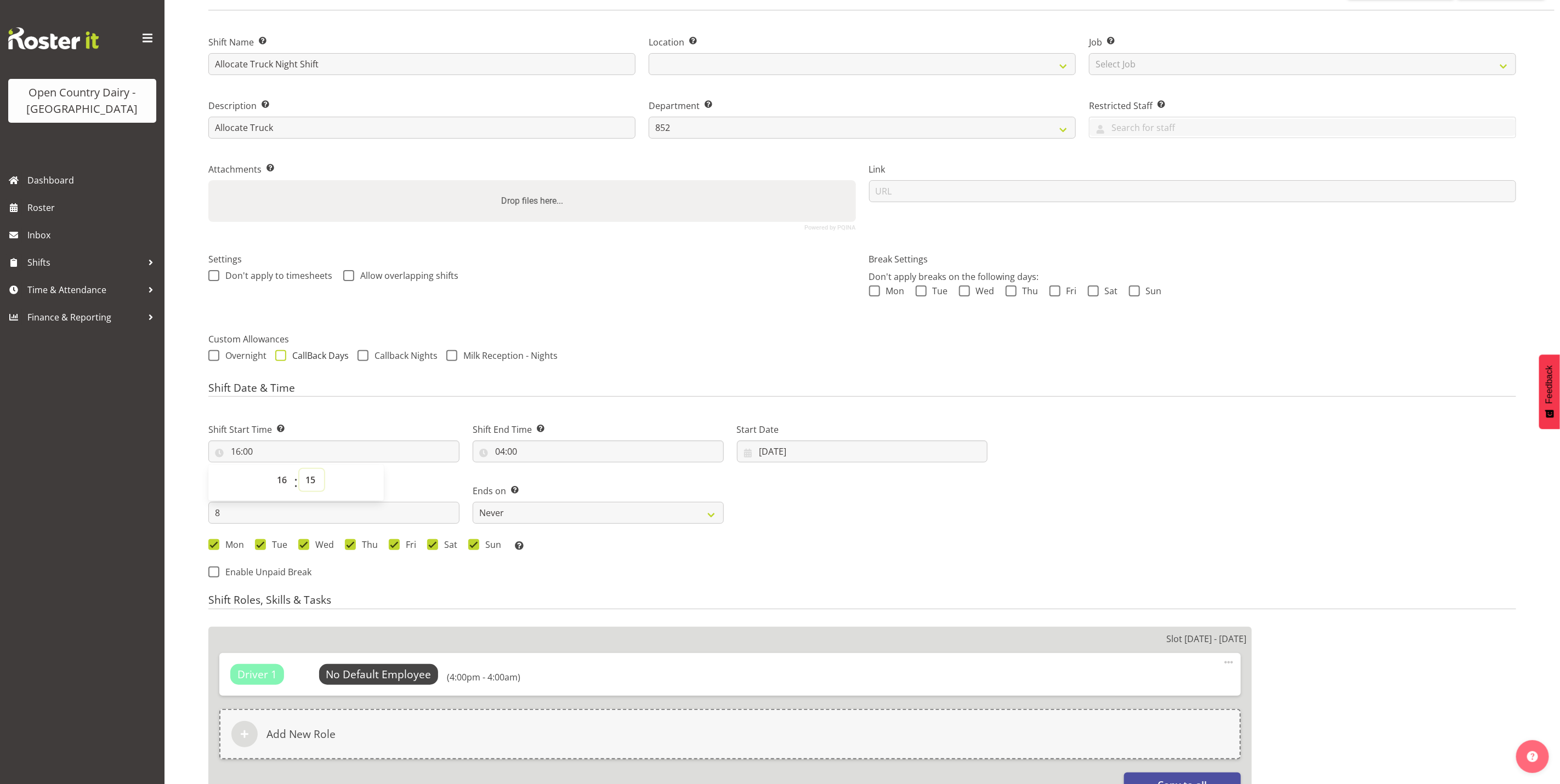
type input "16:15"
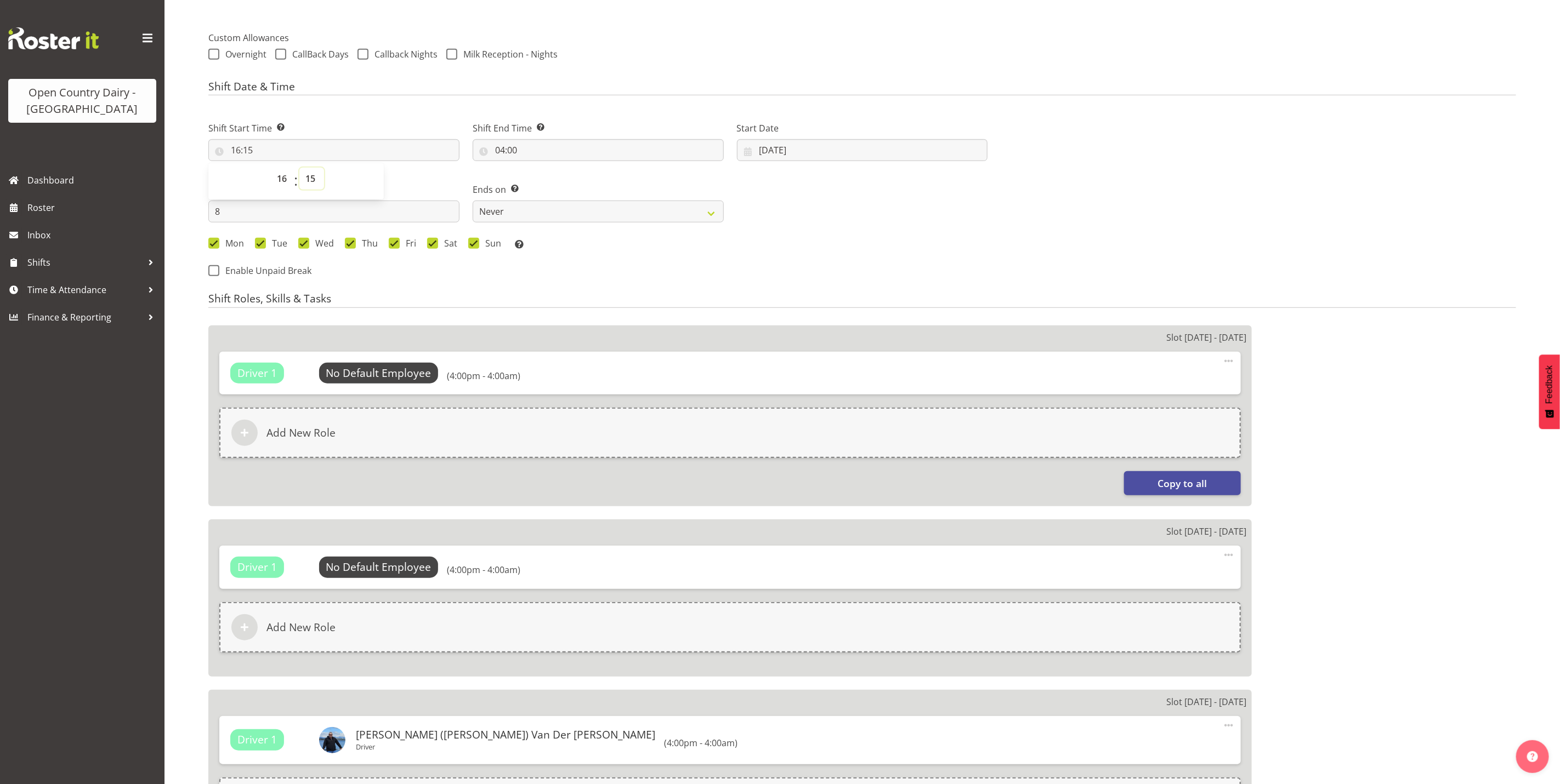
scroll to position [493, 0]
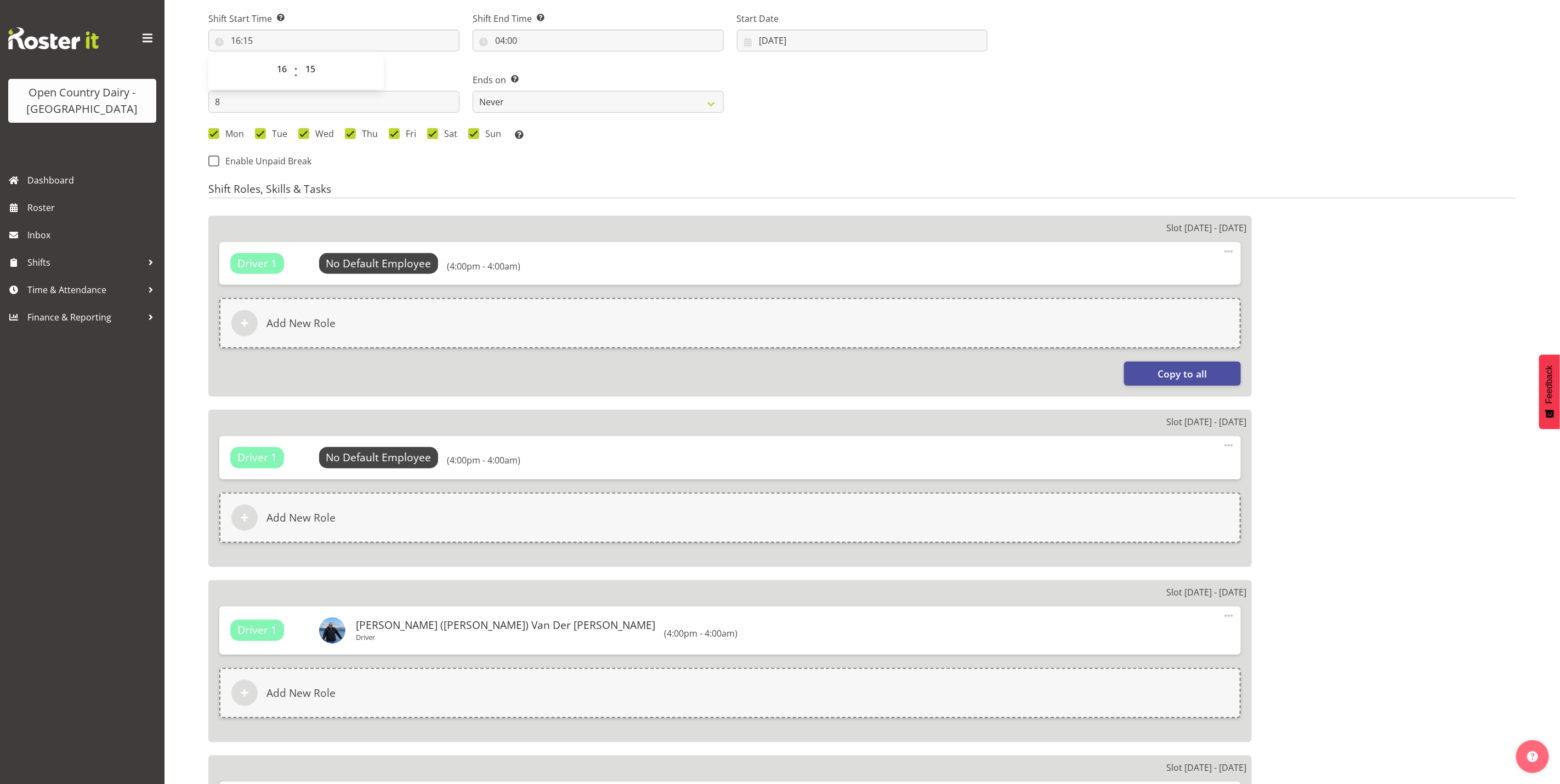
click at [1229, 252] on span at bounding box center [1228, 252] width 13 height 13
click at [1169, 280] on link "Edit" at bounding box center [1182, 275] width 105 height 19
select select "16"
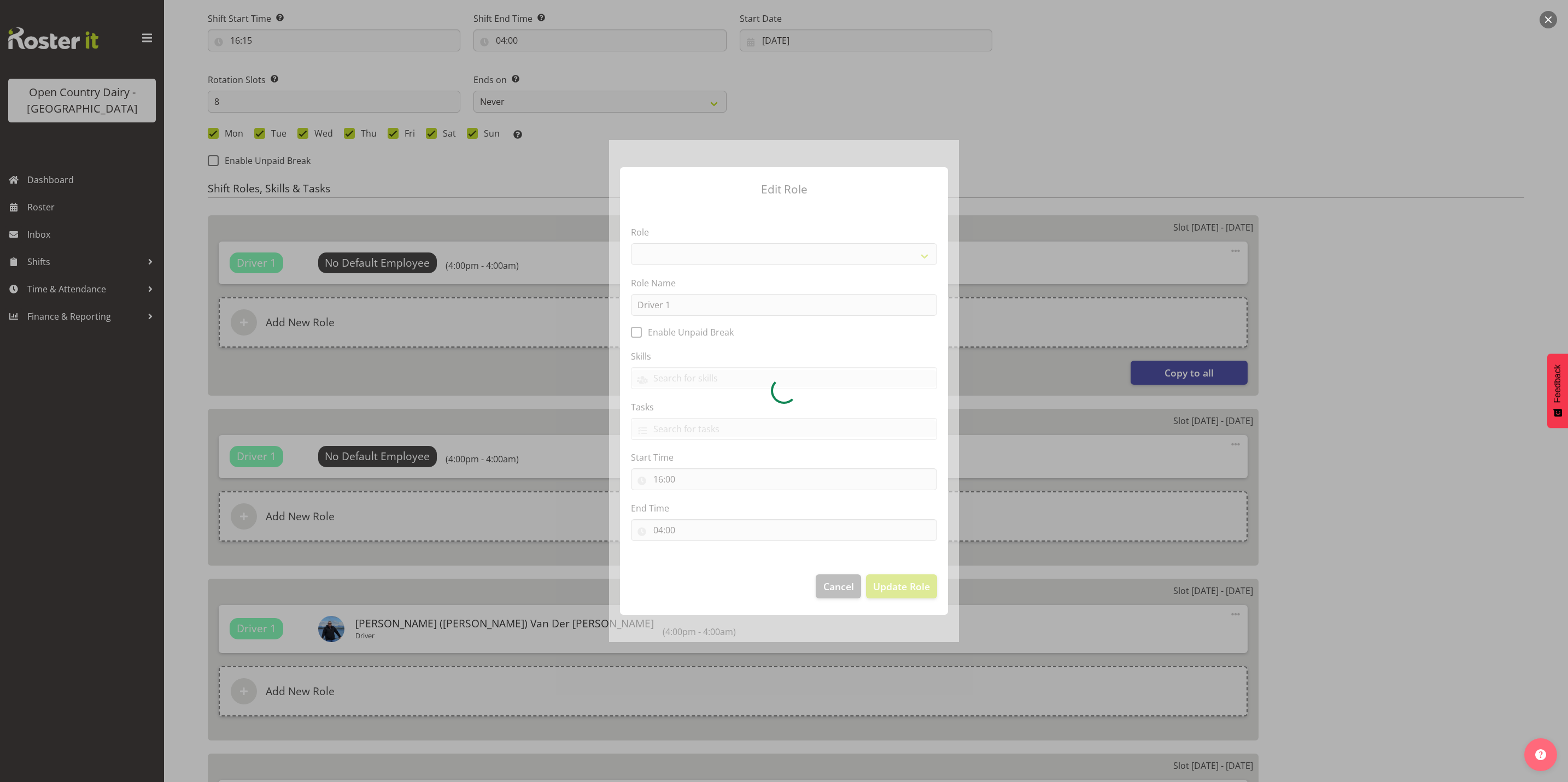
click at [675, 488] on div at bounding box center [784, 391] width 350 height 502
click at [671, 481] on div at bounding box center [784, 391] width 350 height 502
select select "1154"
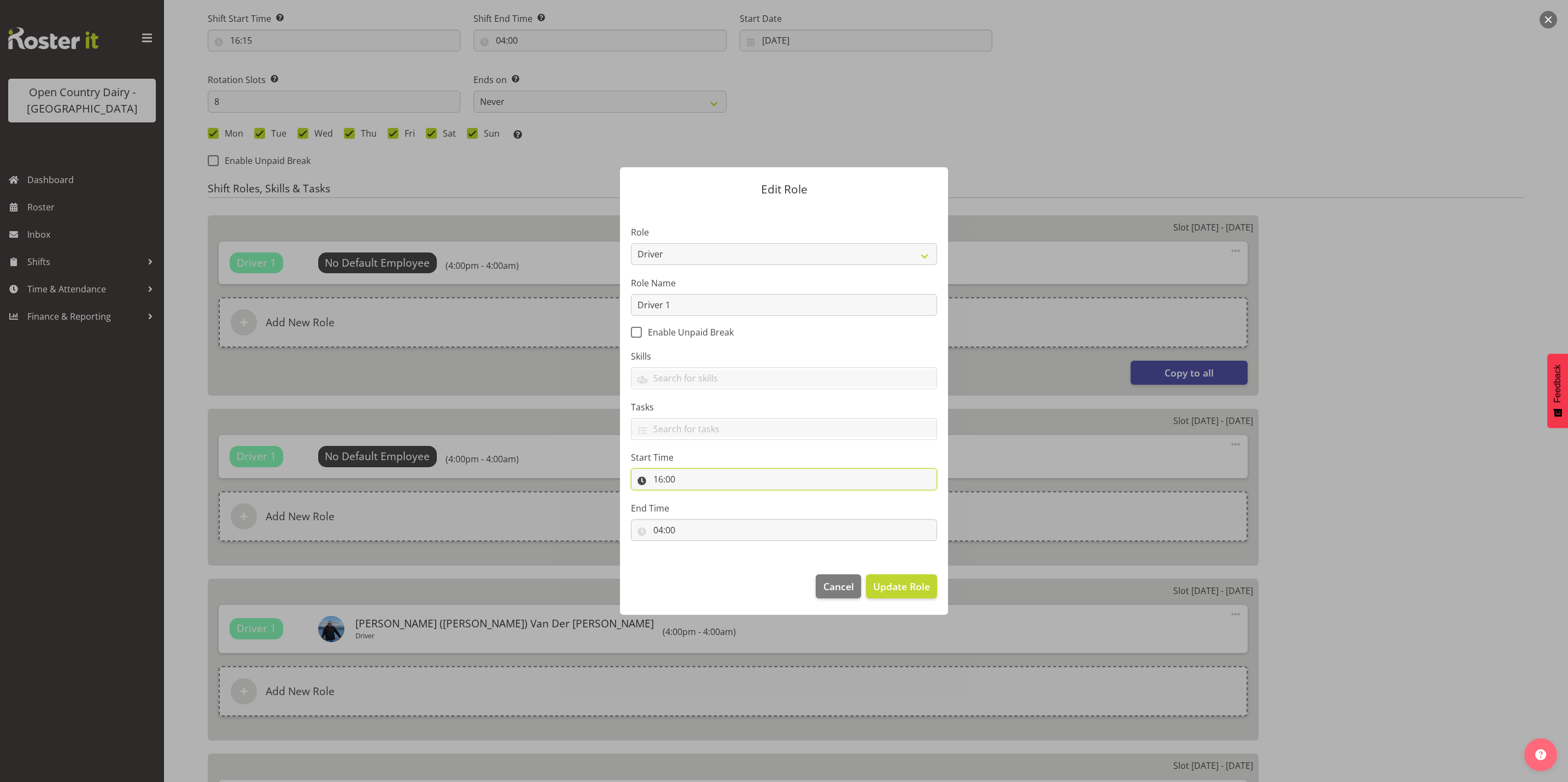
click at [673, 482] on input "16:00" at bounding box center [784, 479] width 306 height 22
click at [737, 508] on select "00 01 02 03 04 05 06 07 08 09 10 11 12 13 14 15 16 17 18 19 20 21 22 23 24 25 2…" at bounding box center [734, 508] width 25 height 22
select select "15"
click at [722, 497] on select "00 01 02 03 04 05 06 07 08 09 10 11 12 13 14 15 16 17 18 19 20 21 22 23 24 25 2…" at bounding box center [734, 508] width 25 height 22
type input "16:15"
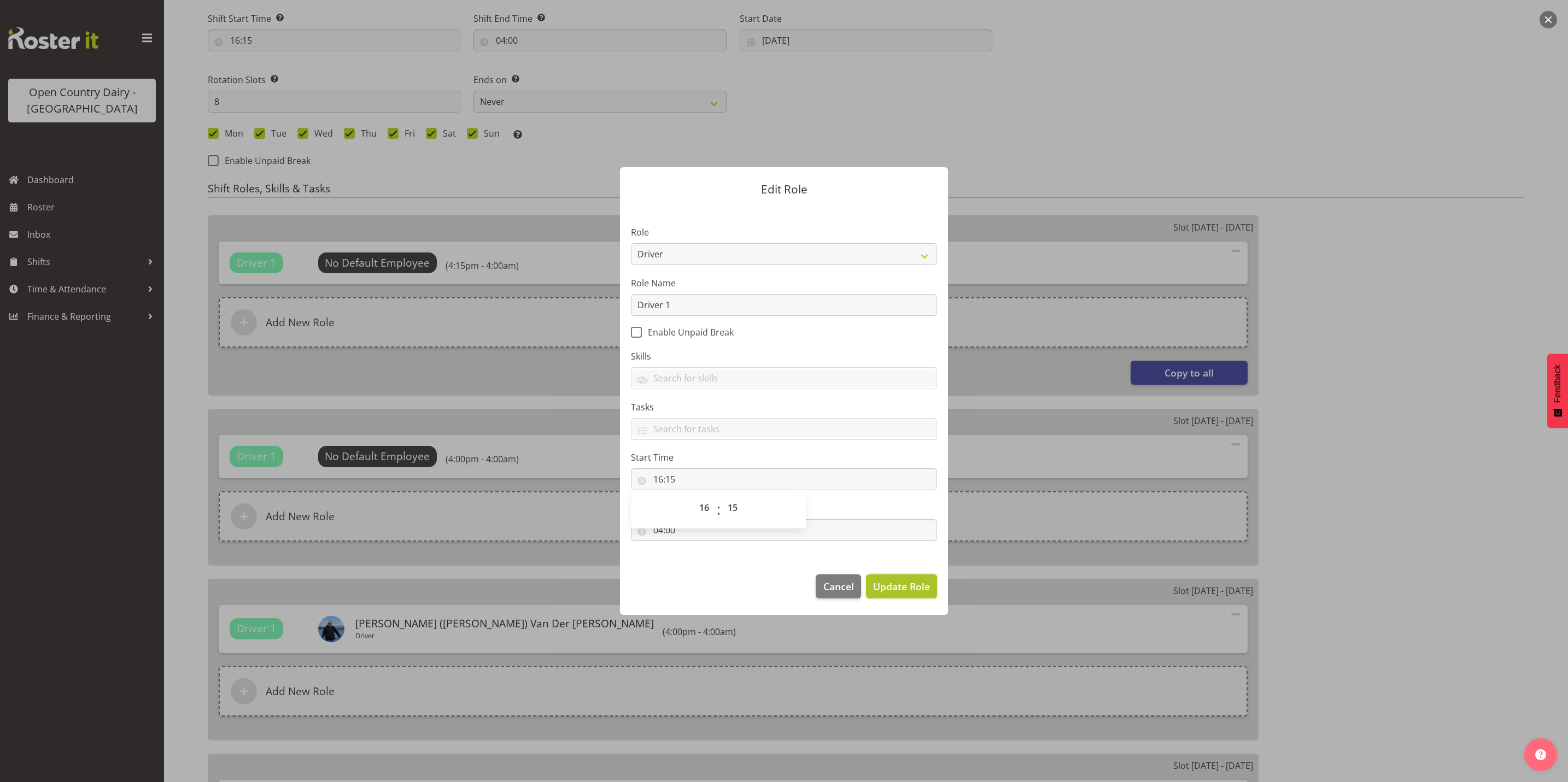
click at [917, 592] on span "Update Role" at bounding box center [902, 586] width 57 height 14
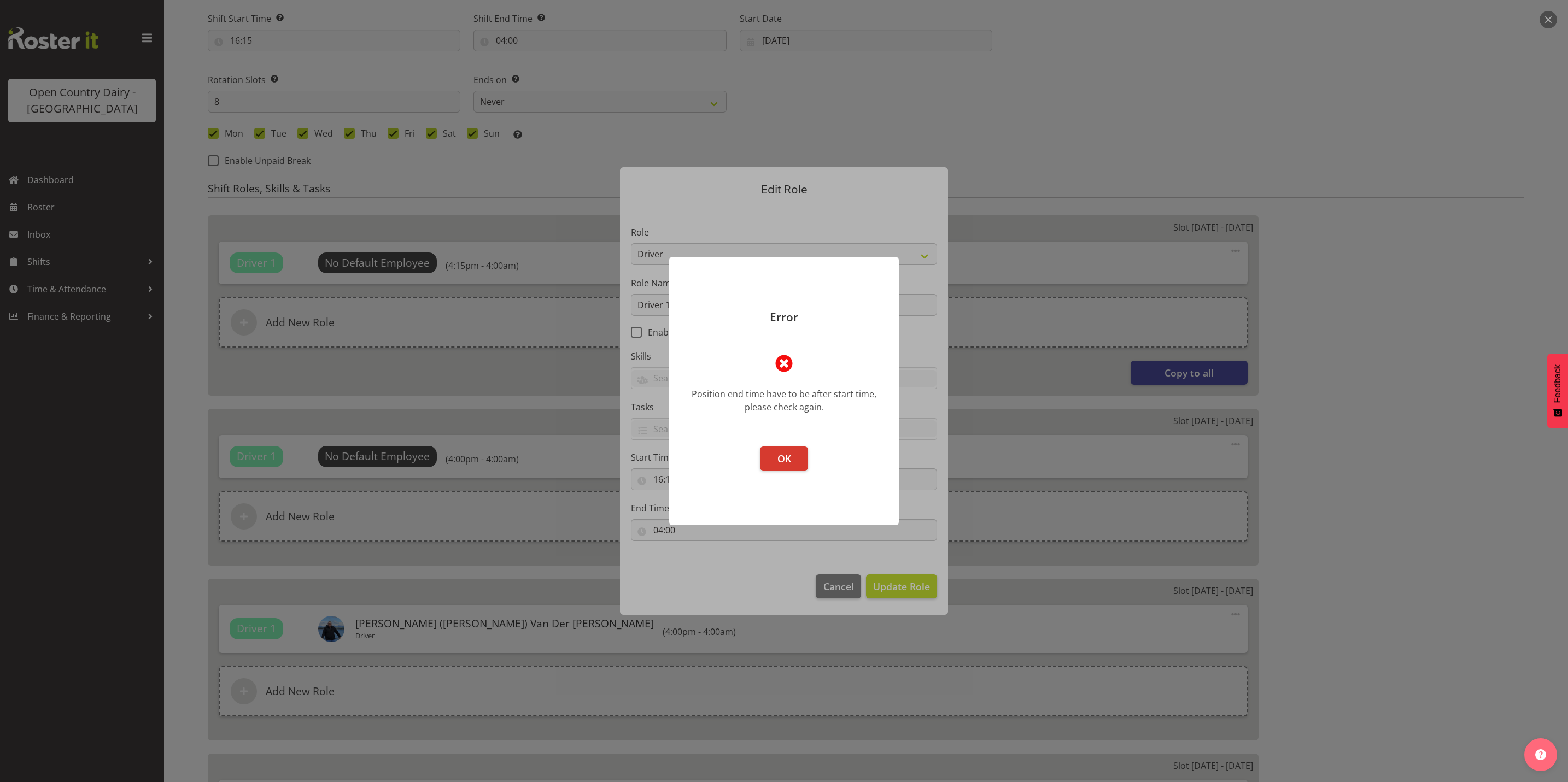
click at [836, 331] on header "Error" at bounding box center [784, 295] width 229 height 77
click at [783, 458] on span "OK" at bounding box center [784, 459] width 14 height 13
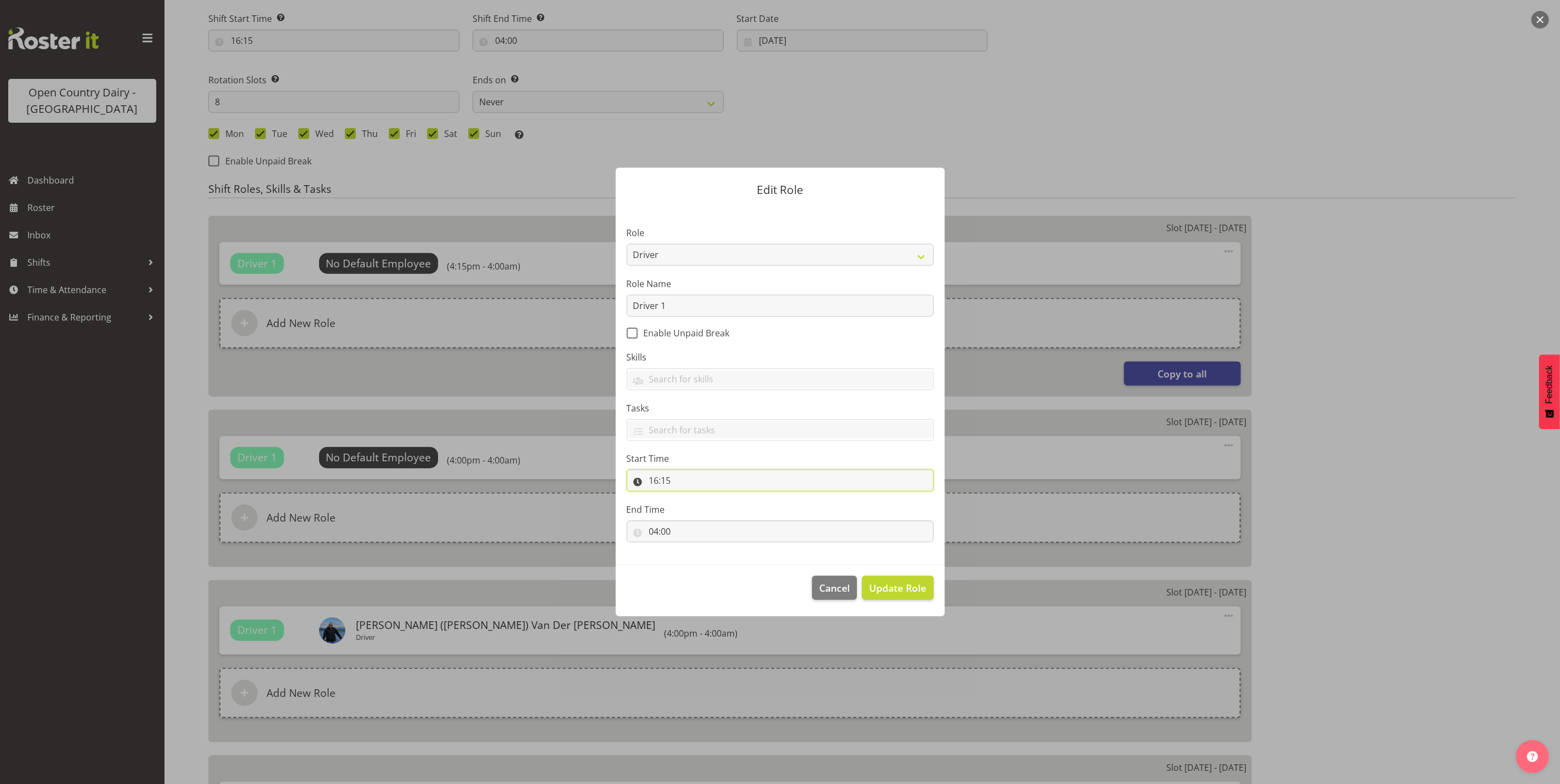
click at [665, 483] on input "16:15" at bounding box center [780, 480] width 307 height 22
click at [806, 440] on div at bounding box center [780, 430] width 306 height 19
click at [906, 589] on span "Update Role" at bounding box center [897, 588] width 57 height 15
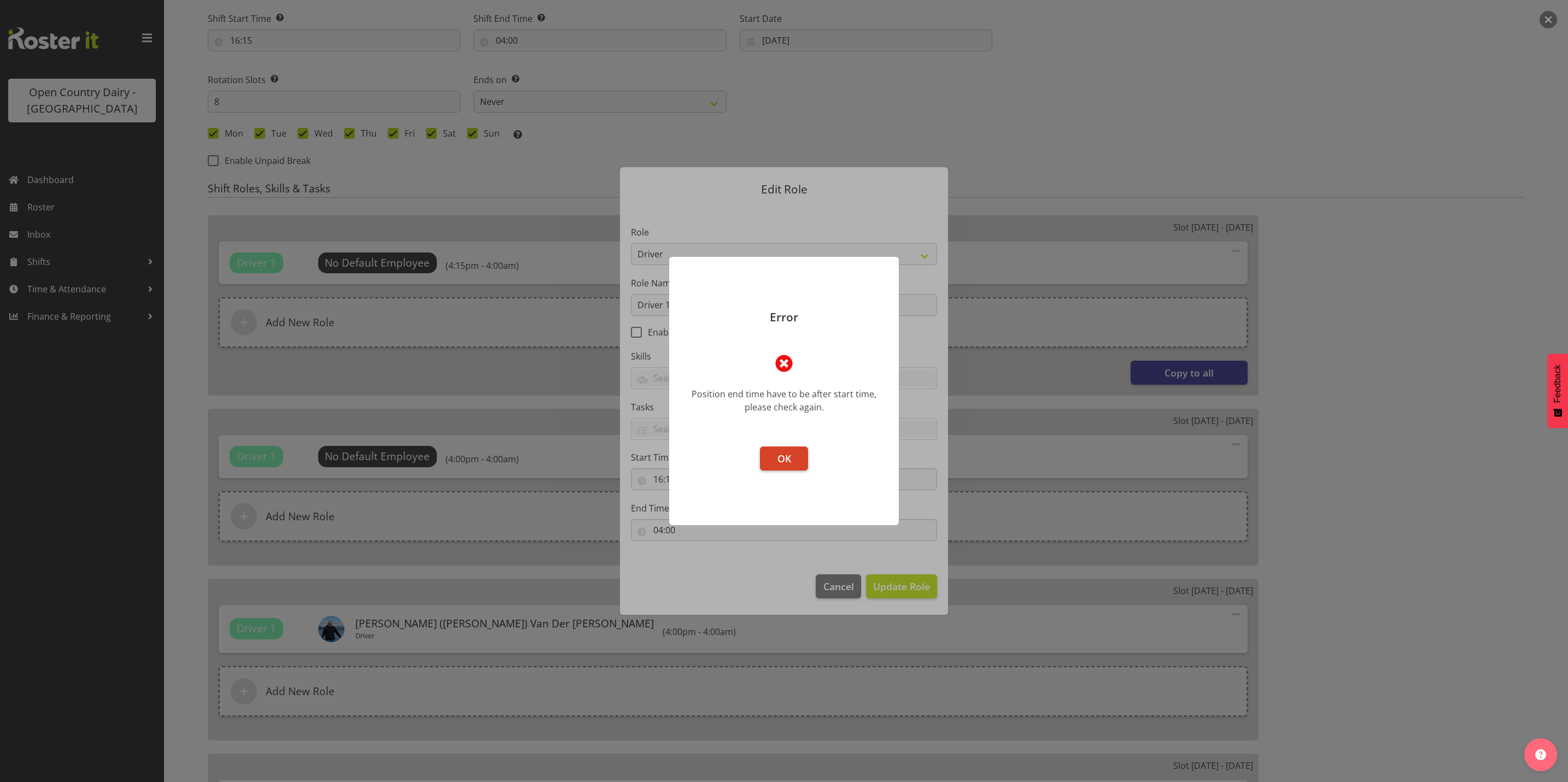
click at [787, 461] on span "OK" at bounding box center [784, 459] width 14 height 13
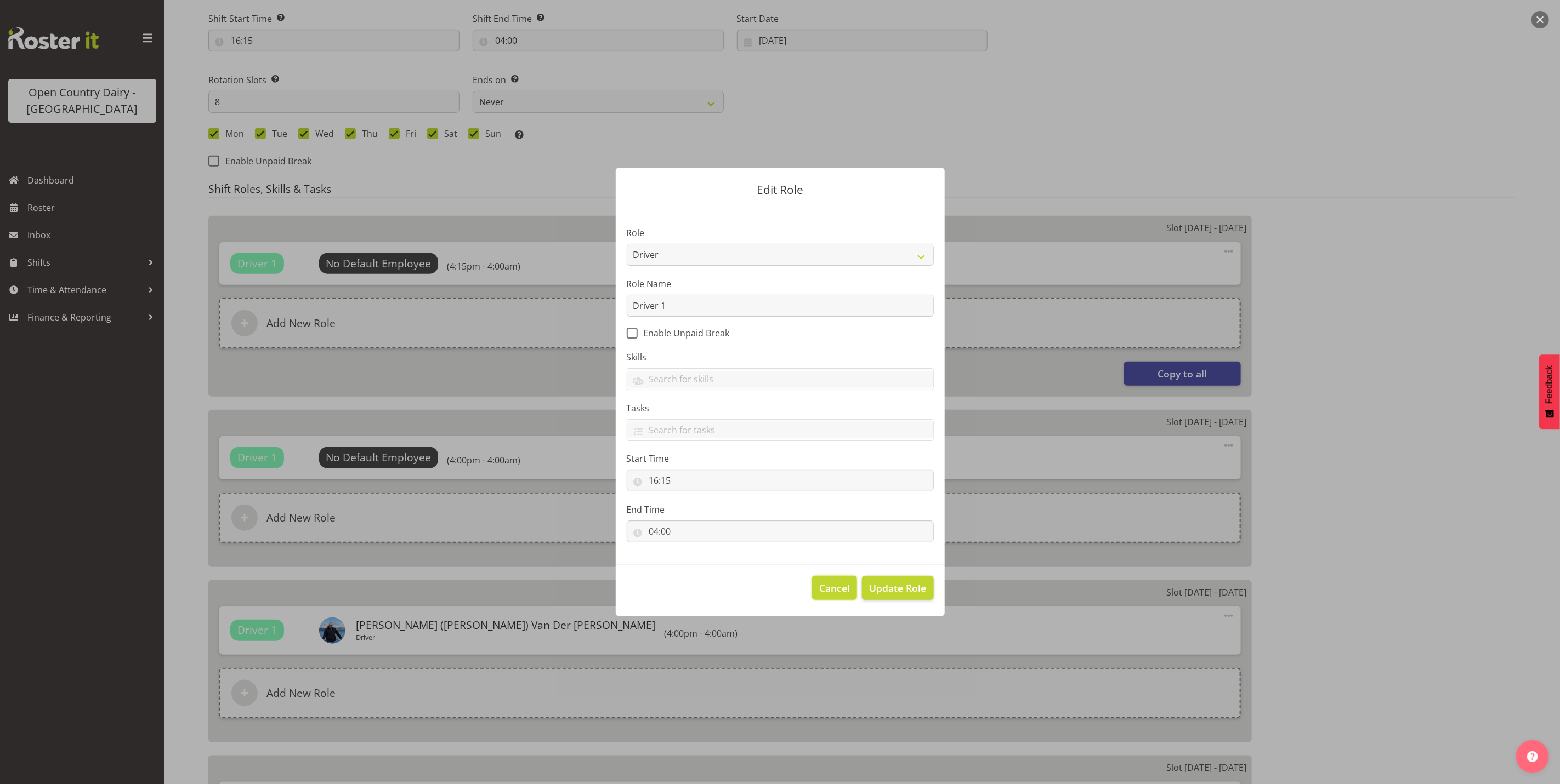
click at [833, 590] on span "Cancel" at bounding box center [834, 588] width 31 height 15
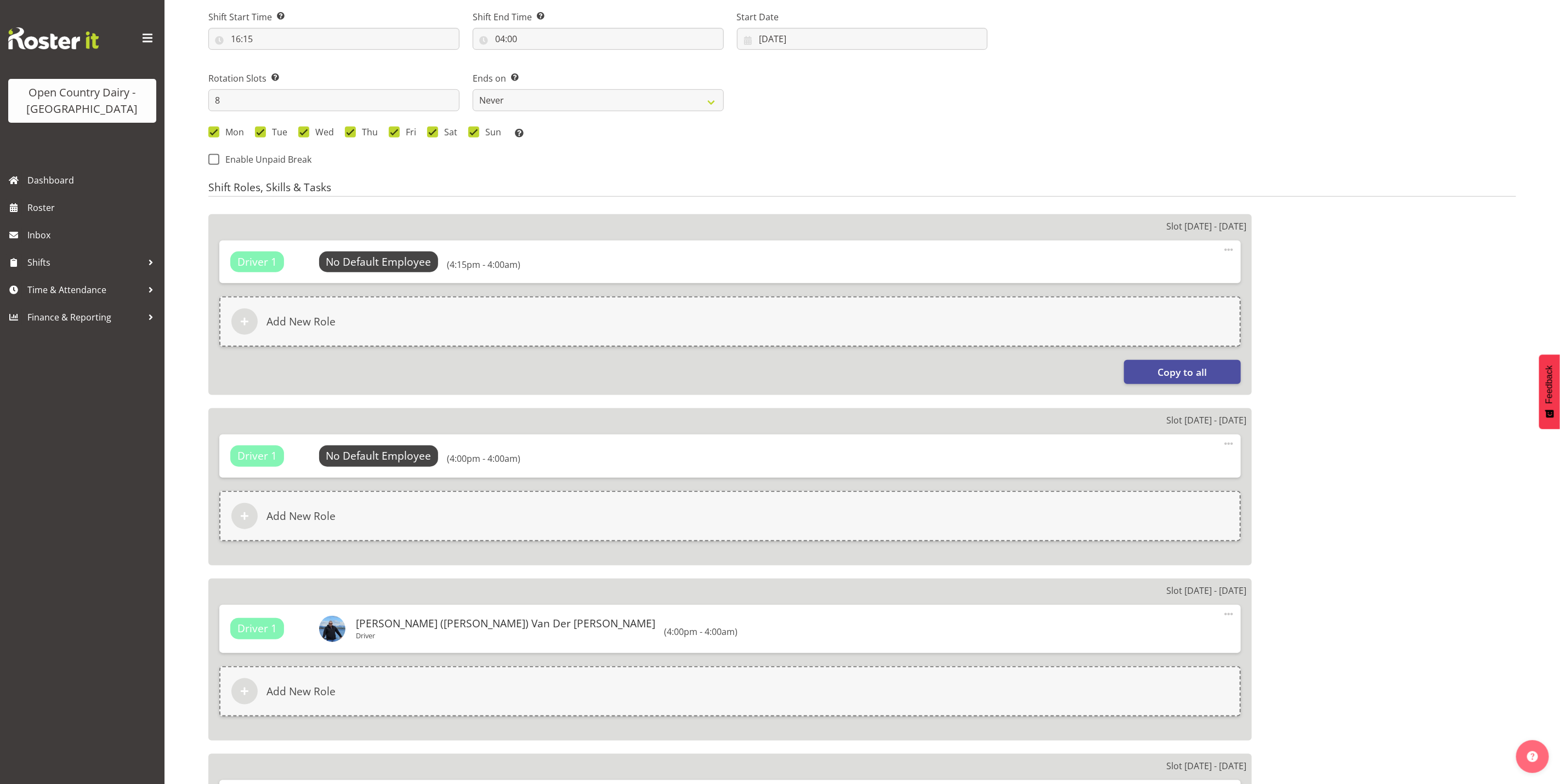
scroll to position [247, 0]
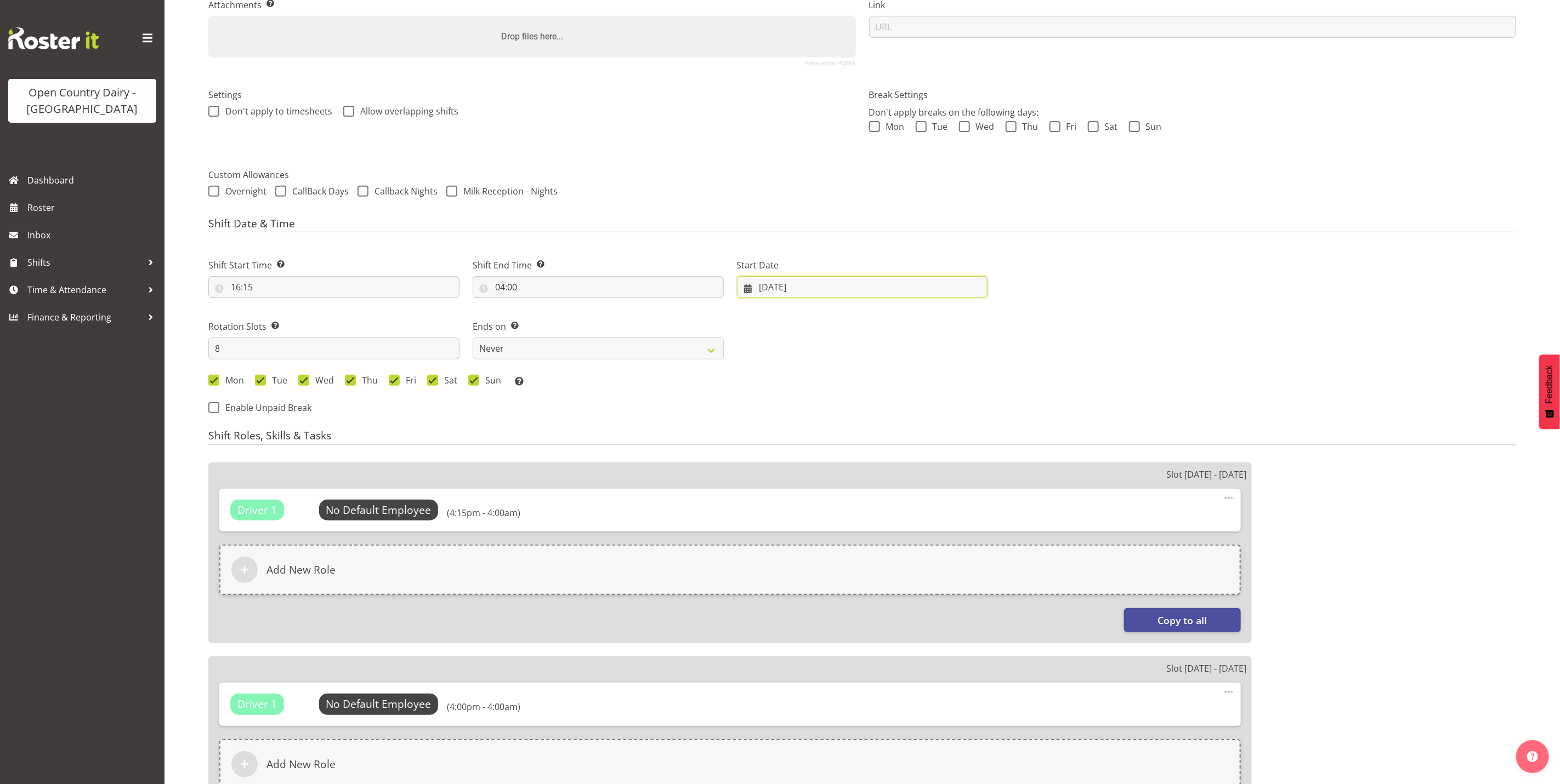
click at [768, 288] on input "26/08/2025" at bounding box center [862, 286] width 251 height 22
click at [859, 462] on span "28" at bounding box center [859, 457] width 9 height 10
type input "28/08/2025"
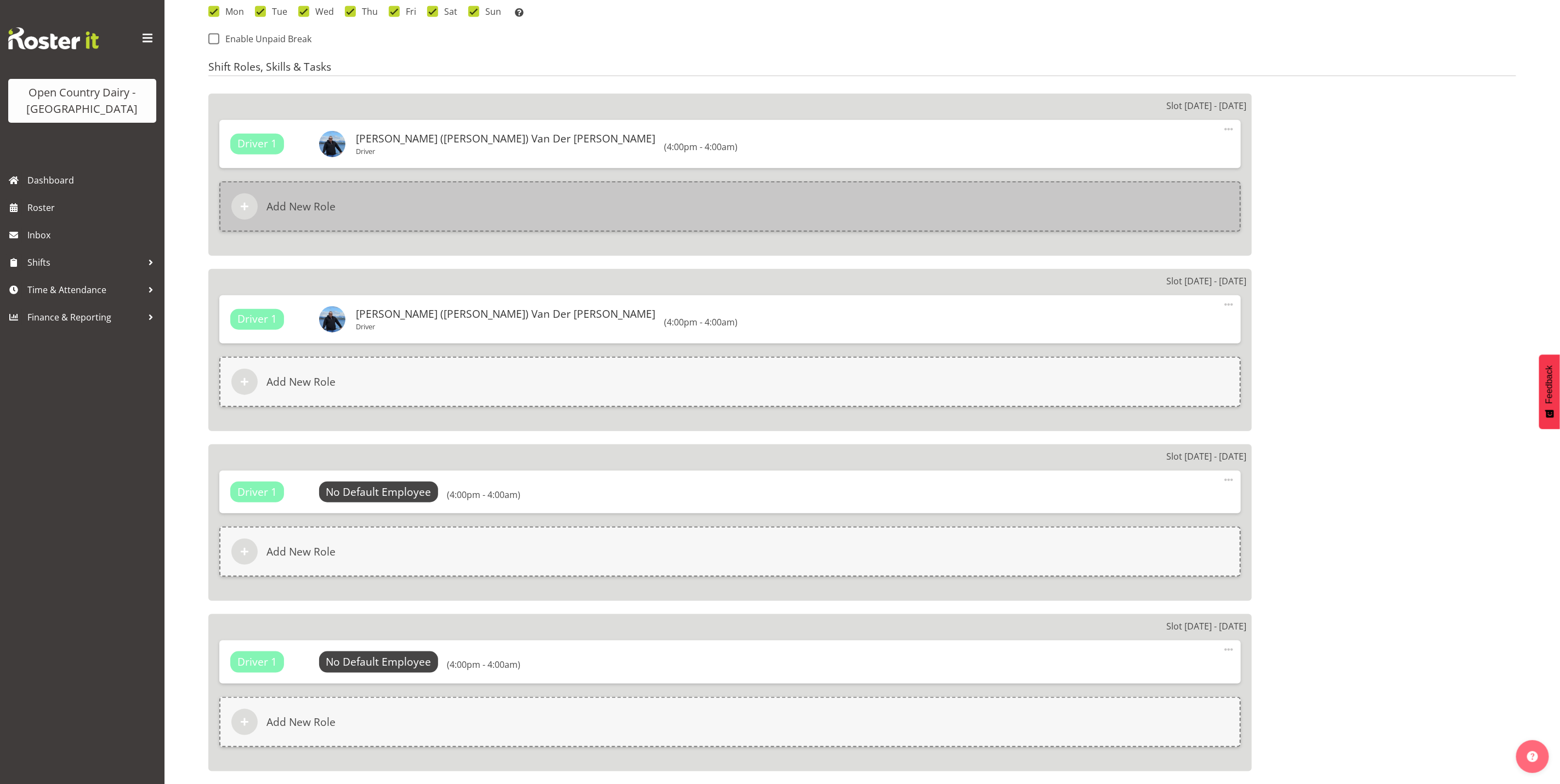
scroll to position [493, 0]
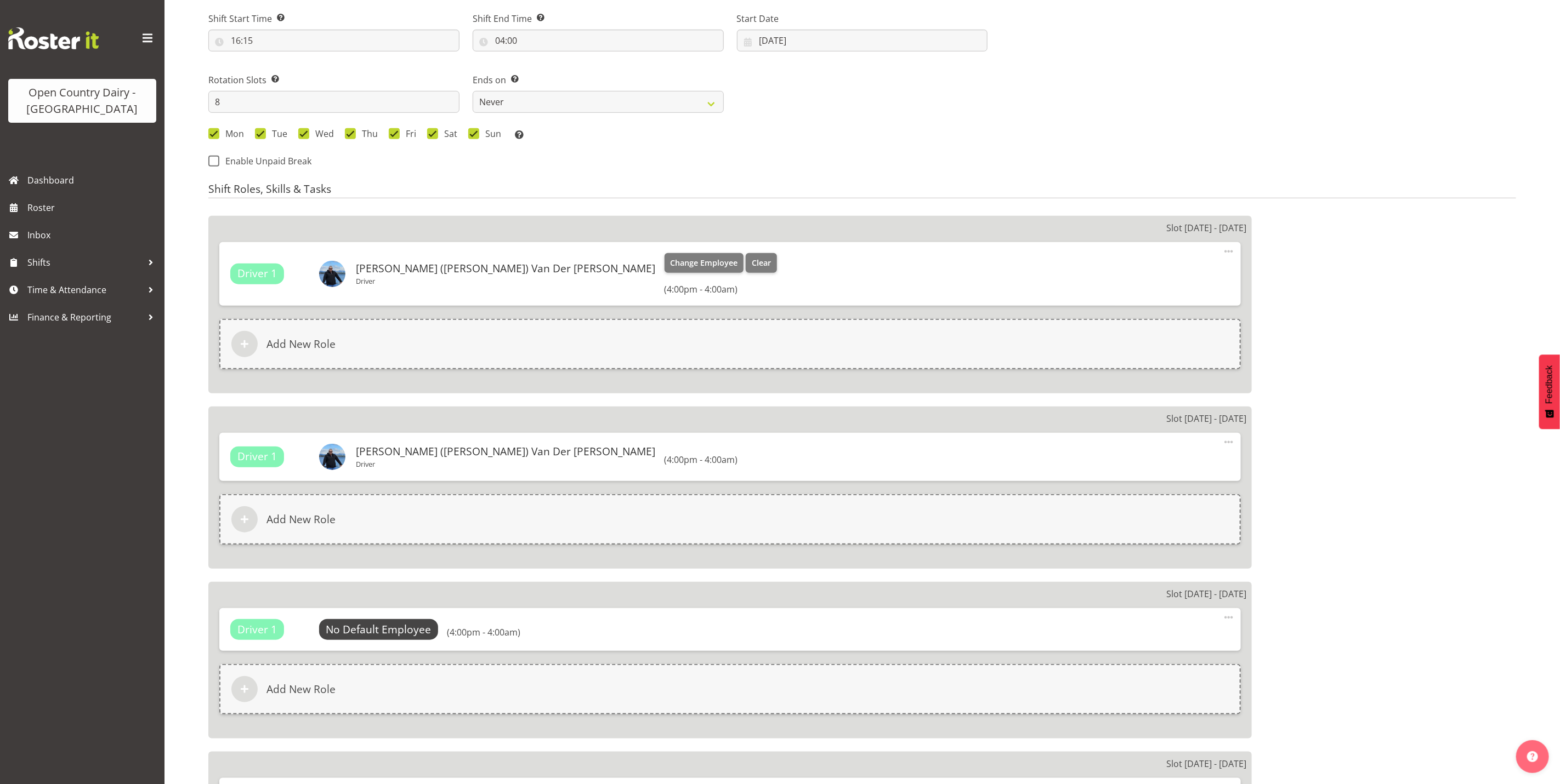
click at [1232, 253] on span at bounding box center [1228, 252] width 13 height 13
click at [1162, 275] on link "Edit" at bounding box center [1182, 275] width 105 height 19
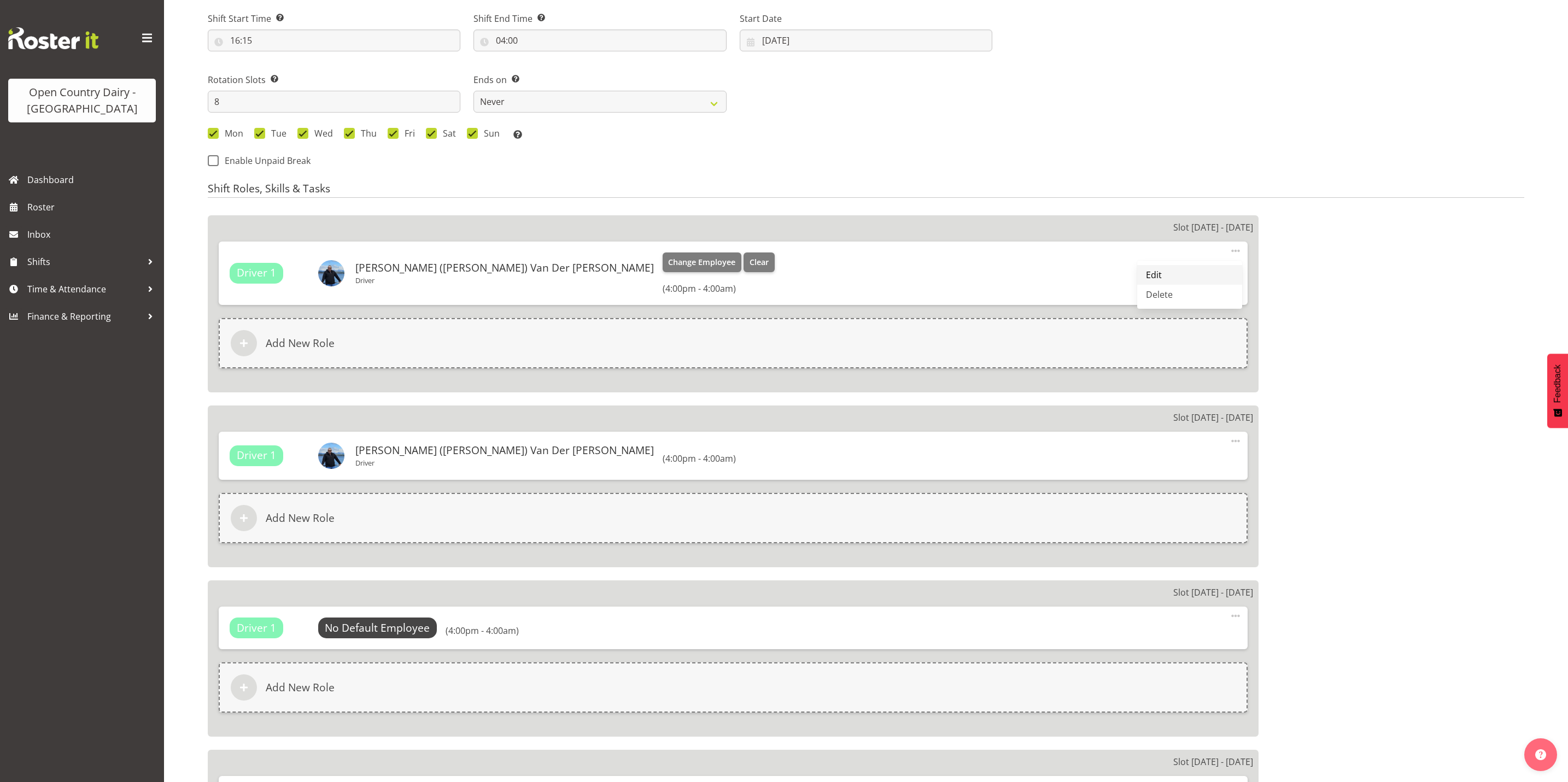
select select "16"
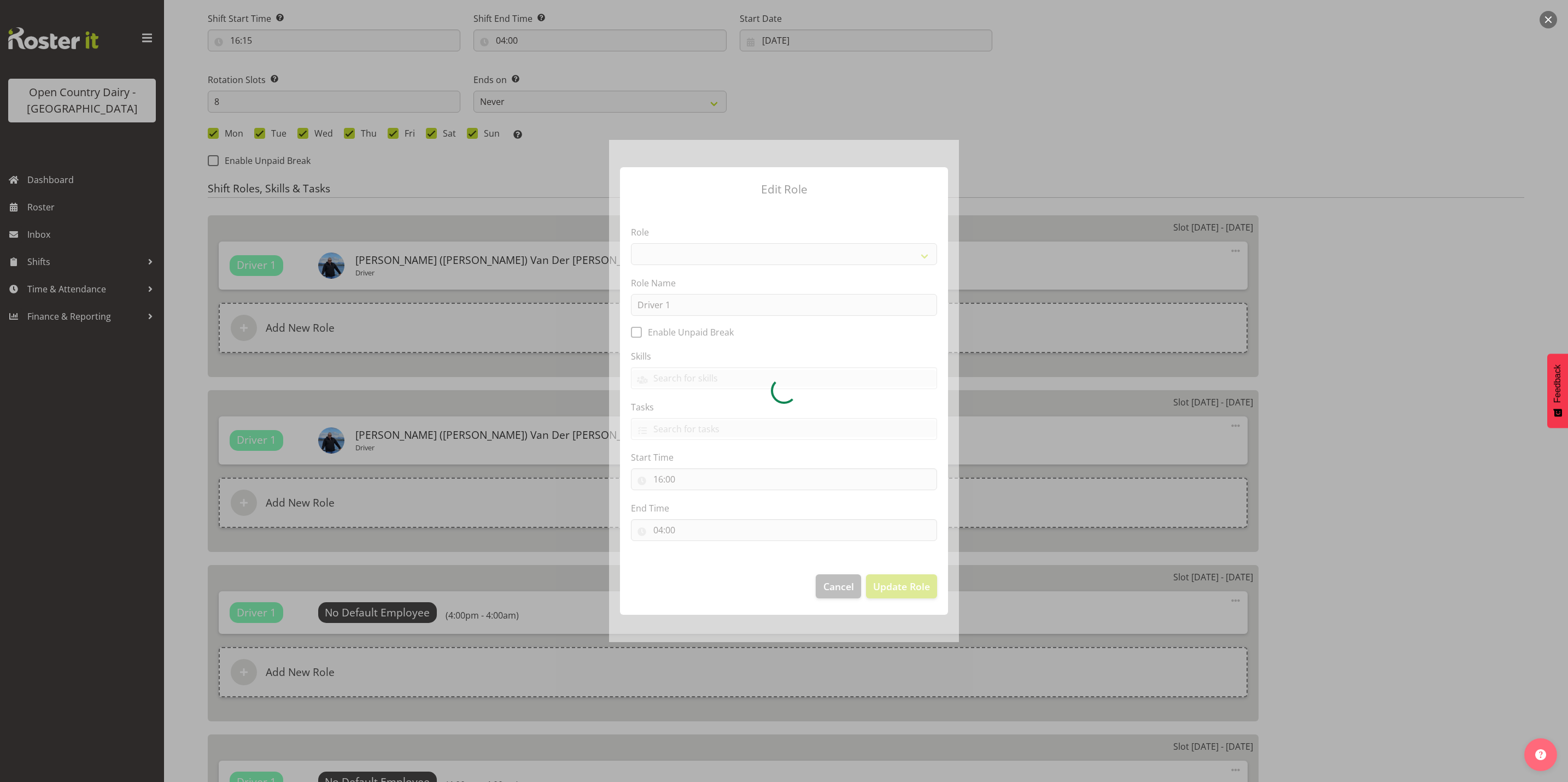
select select "1154"
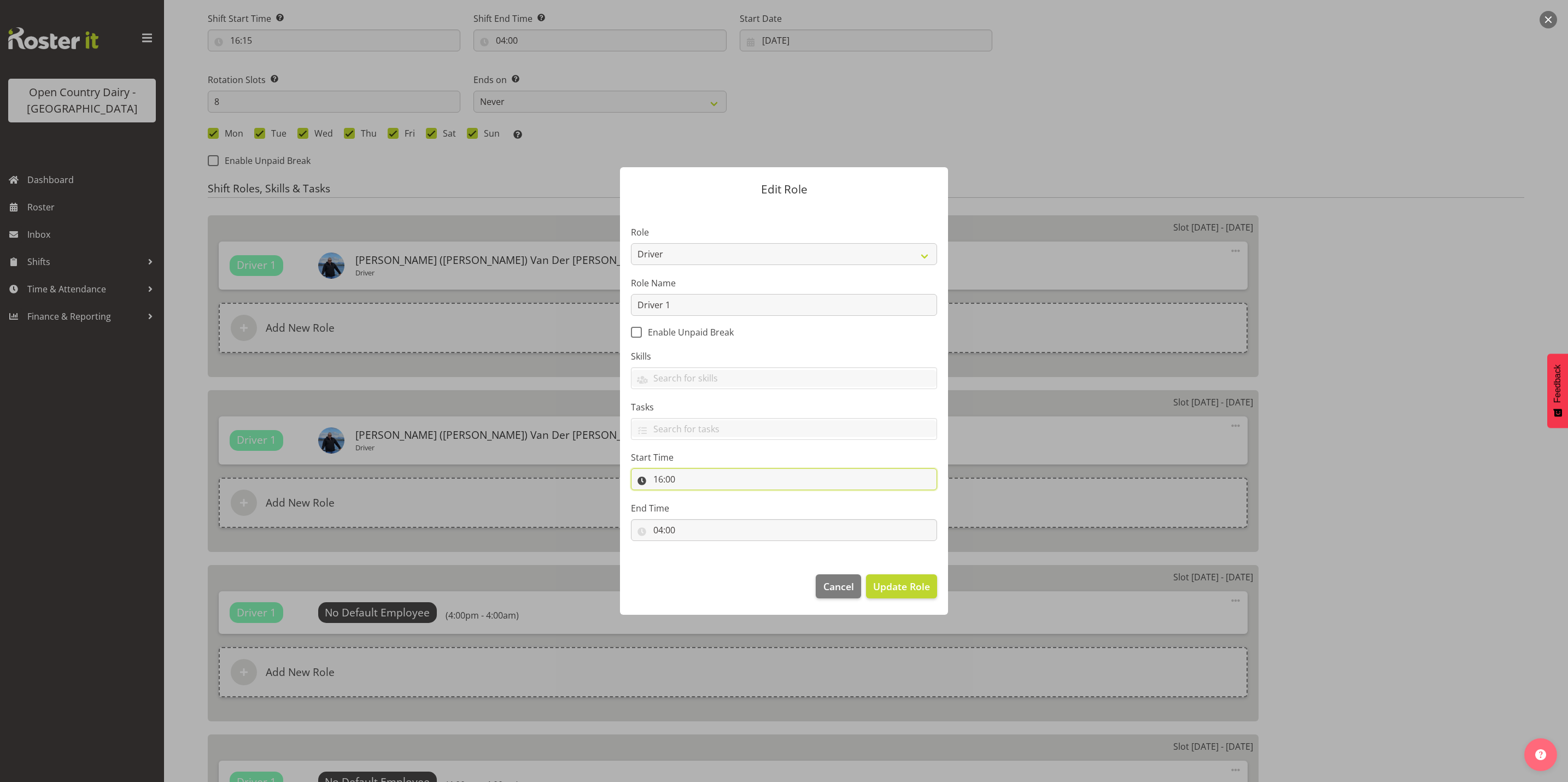
click at [675, 480] on input "16:00" at bounding box center [784, 479] width 306 height 22
click at [736, 510] on select "00 01 02 03 04 05 06 07 08 09 10 11 12 13 14 15 16 17 18 19 20 21 22 23 24 25 2…" at bounding box center [734, 508] width 25 height 22
select select "15"
click at [722, 497] on select "00 01 02 03 04 05 06 07 08 09 10 11 12 13 14 15 16 17 18 19 20 21 22 23 24 25 2…" at bounding box center [734, 508] width 25 height 22
type input "16:15"
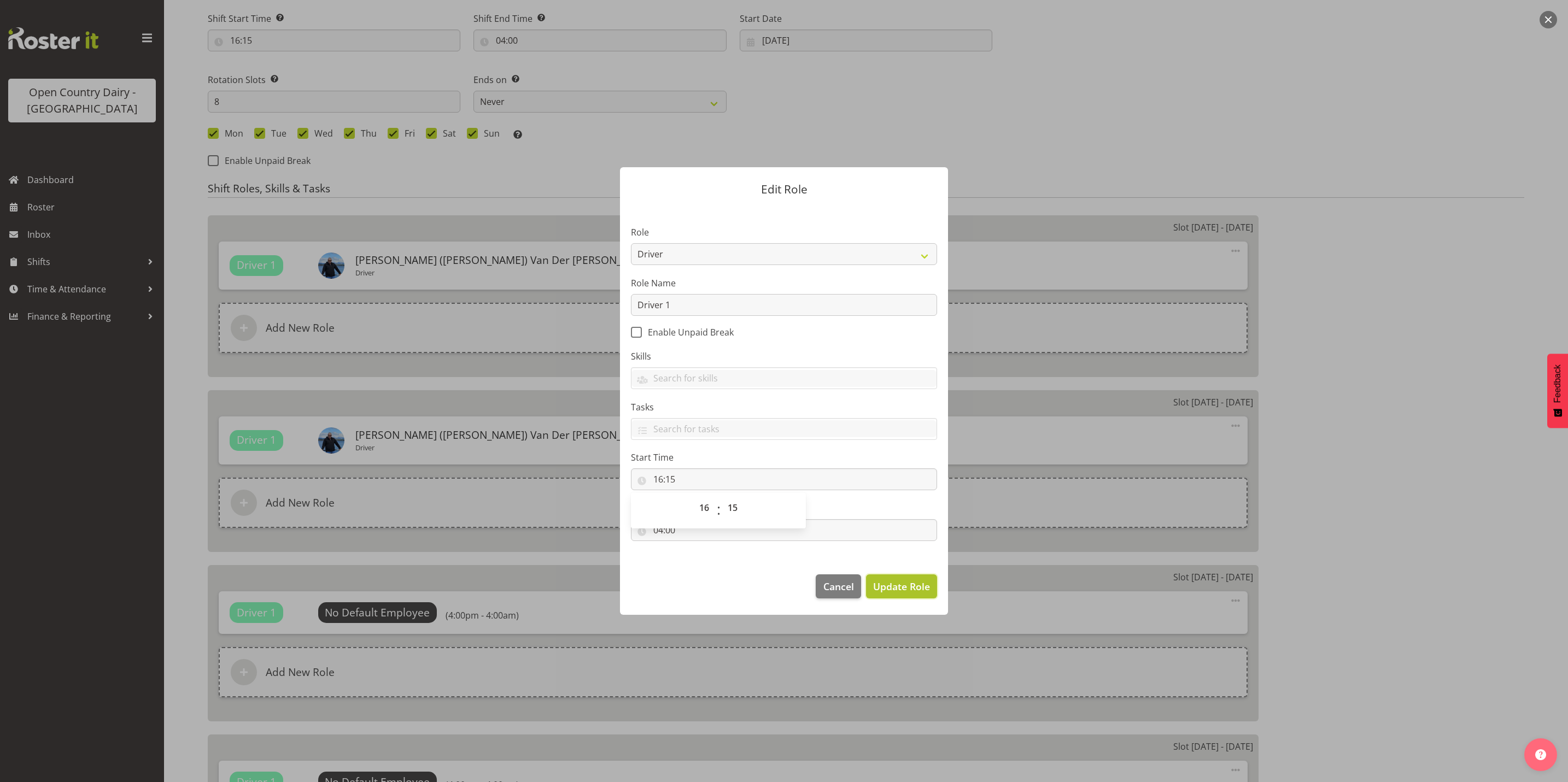
click at [898, 586] on span "Update Role" at bounding box center [902, 586] width 57 height 14
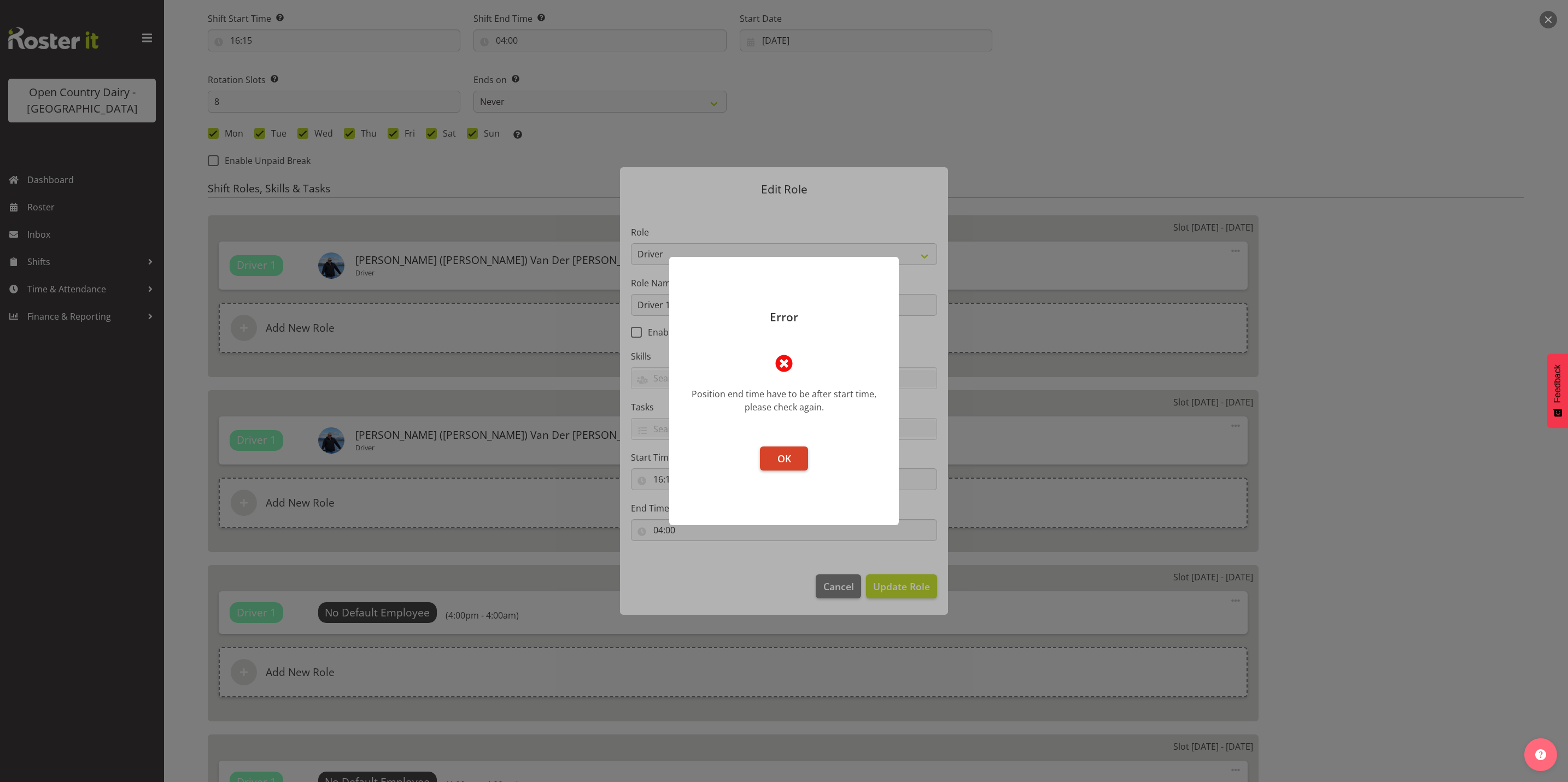
click at [782, 452] on span "OK" at bounding box center [784, 459] width 14 height 13
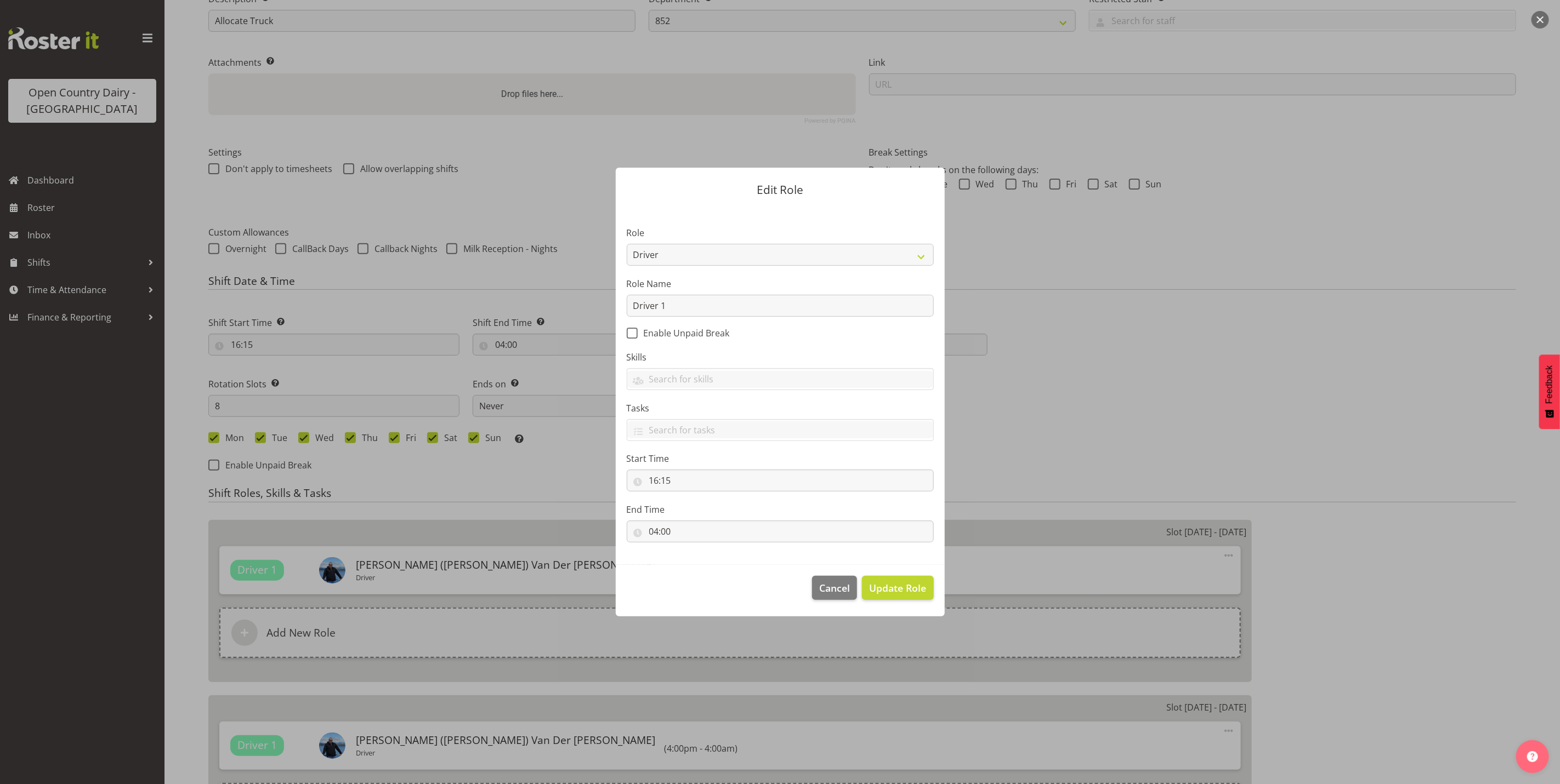
scroll to position [165, 0]
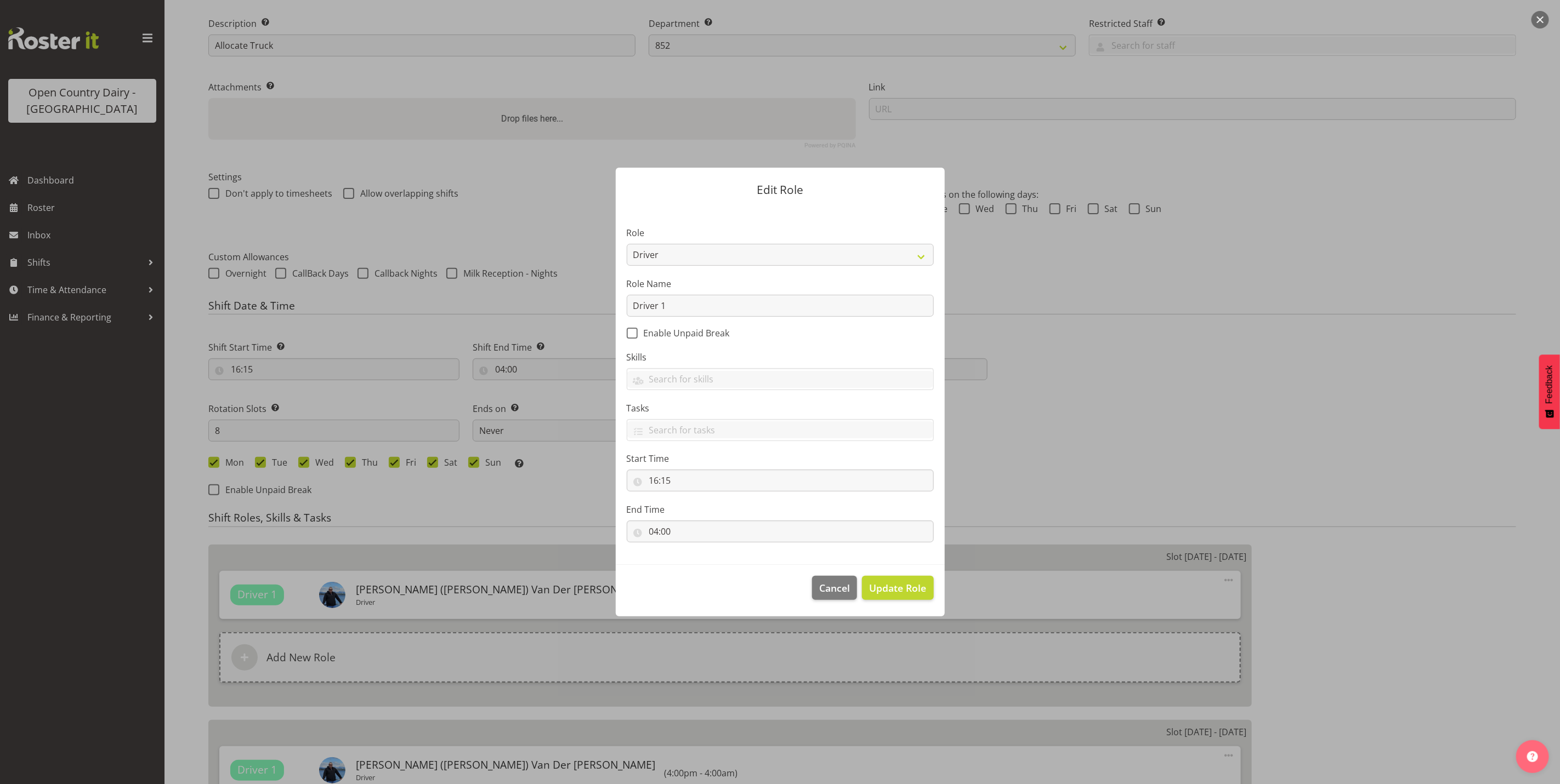
click at [355, 339] on div at bounding box center [780, 392] width 1560 height 784
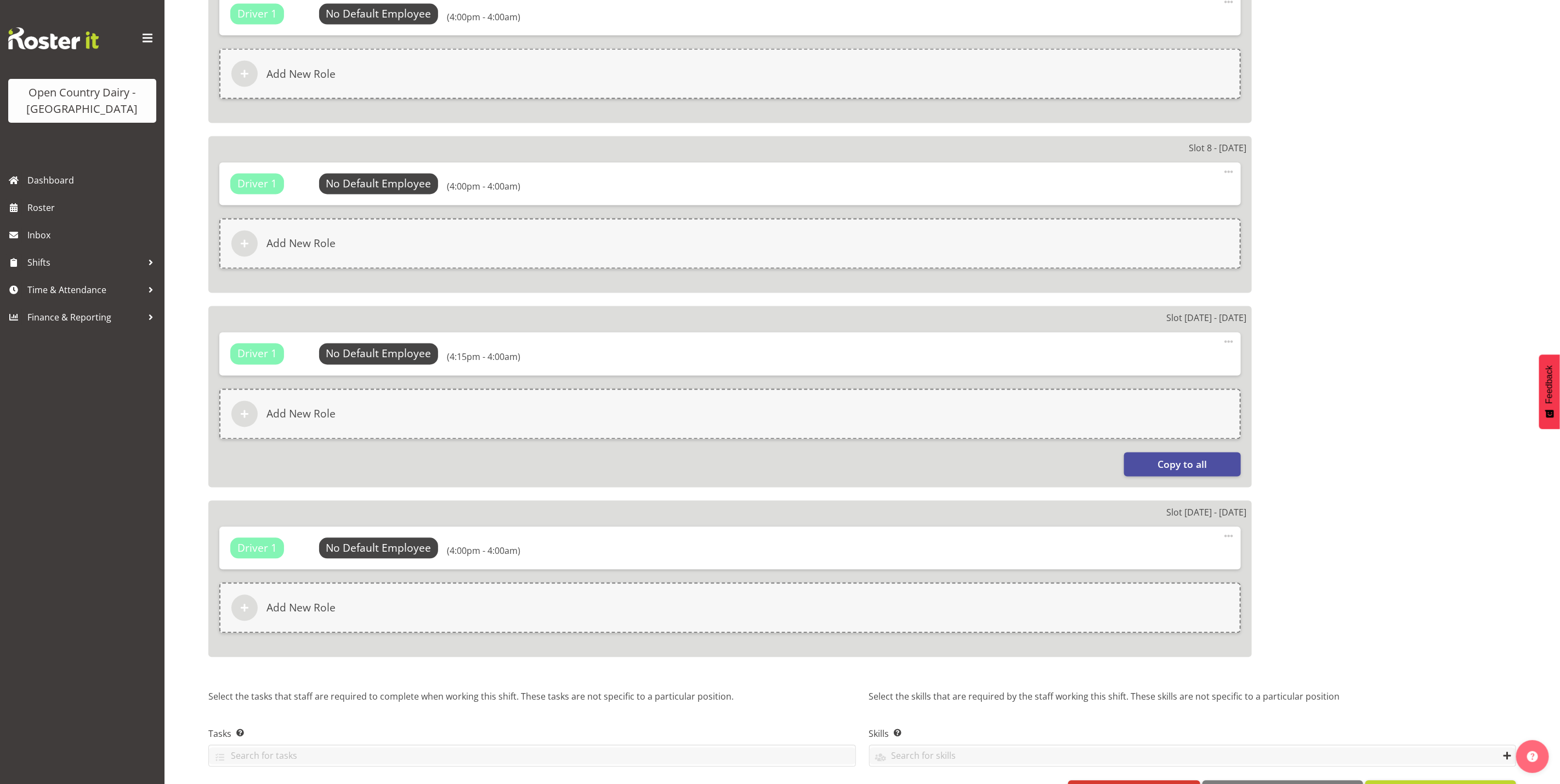
scroll to position [1471, 0]
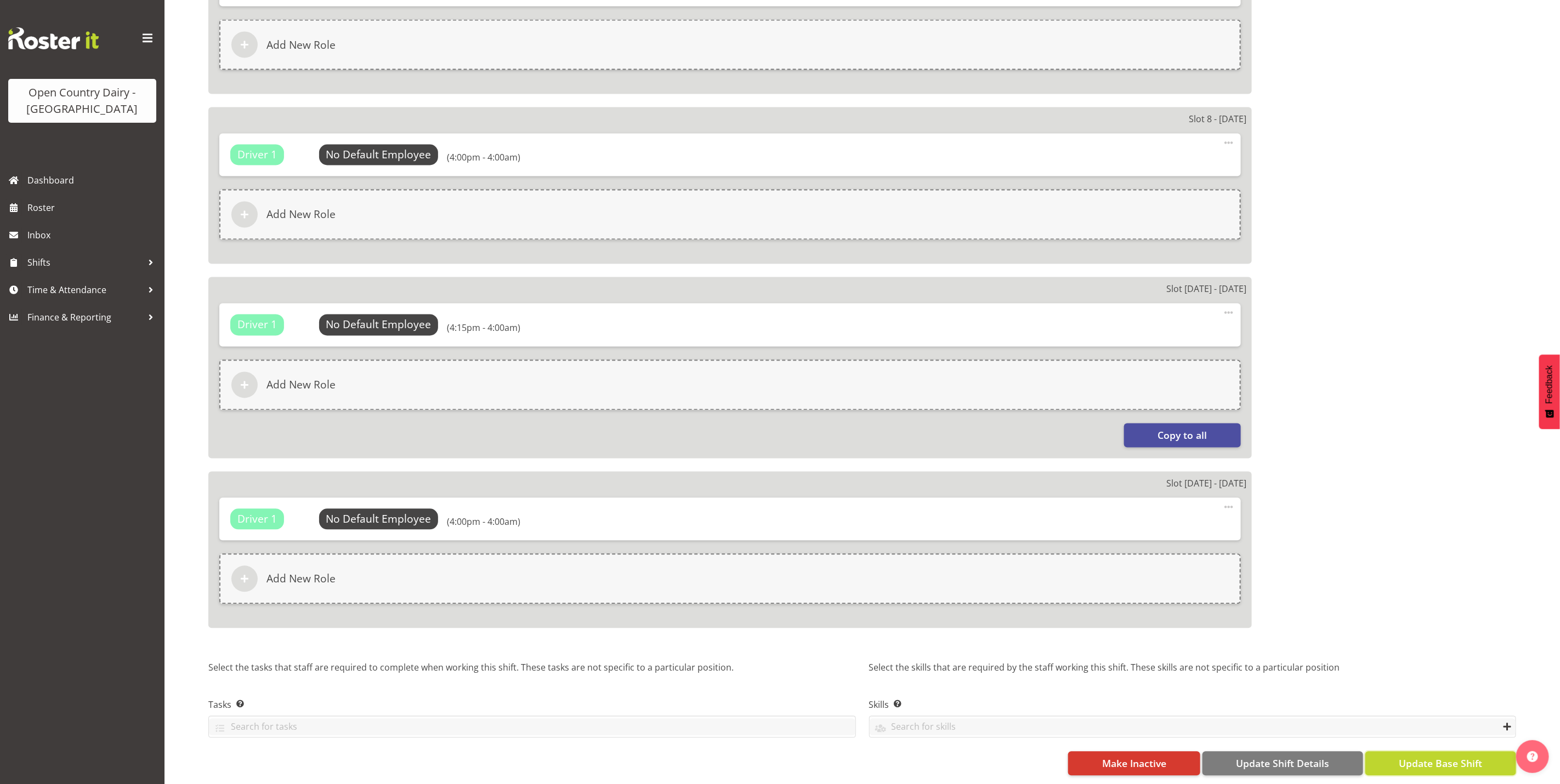
click at [1440, 757] on span "Update Base Shift" at bounding box center [1440, 764] width 83 height 15
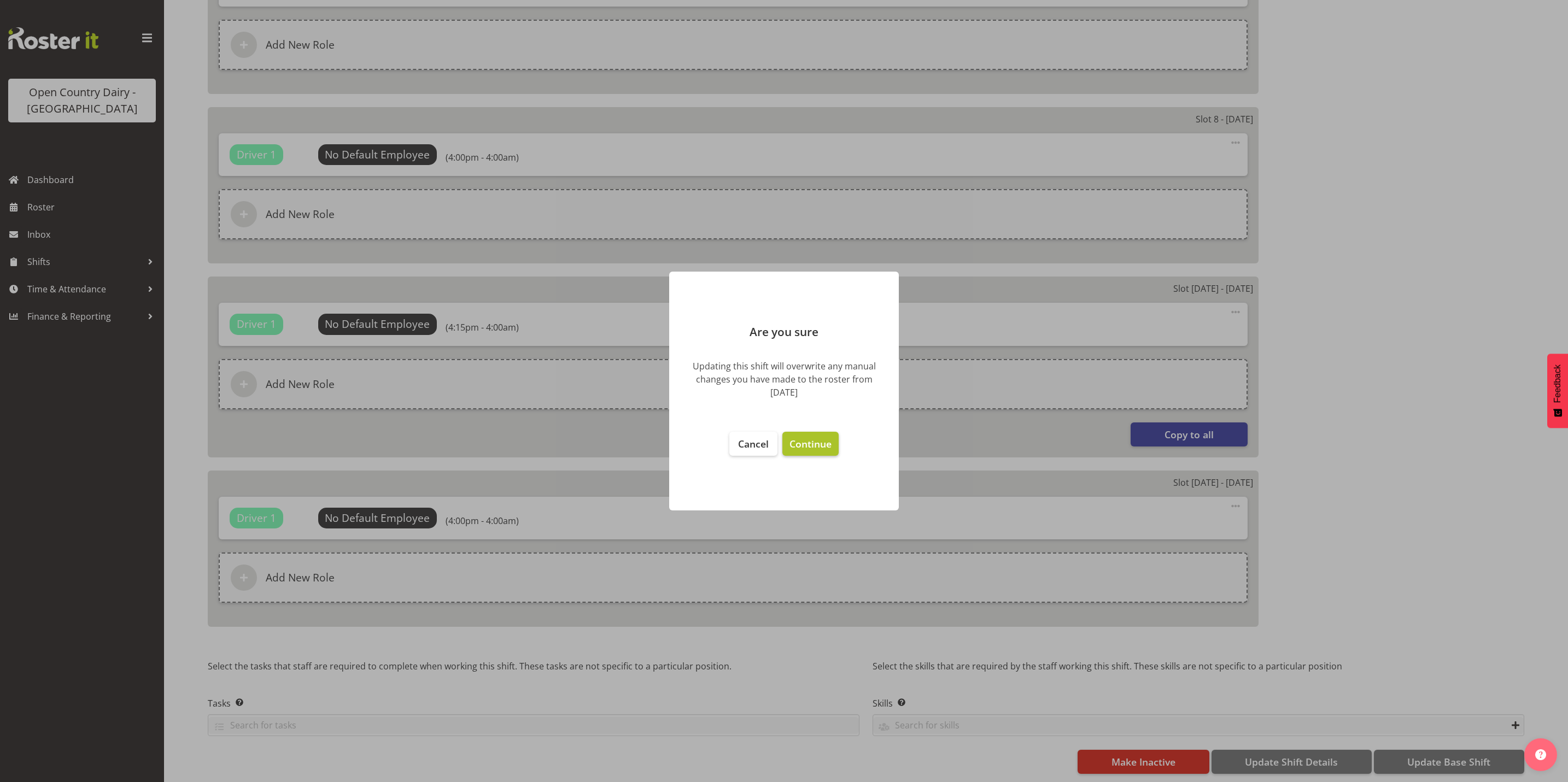
click at [819, 445] on span "Continue" at bounding box center [811, 443] width 42 height 13
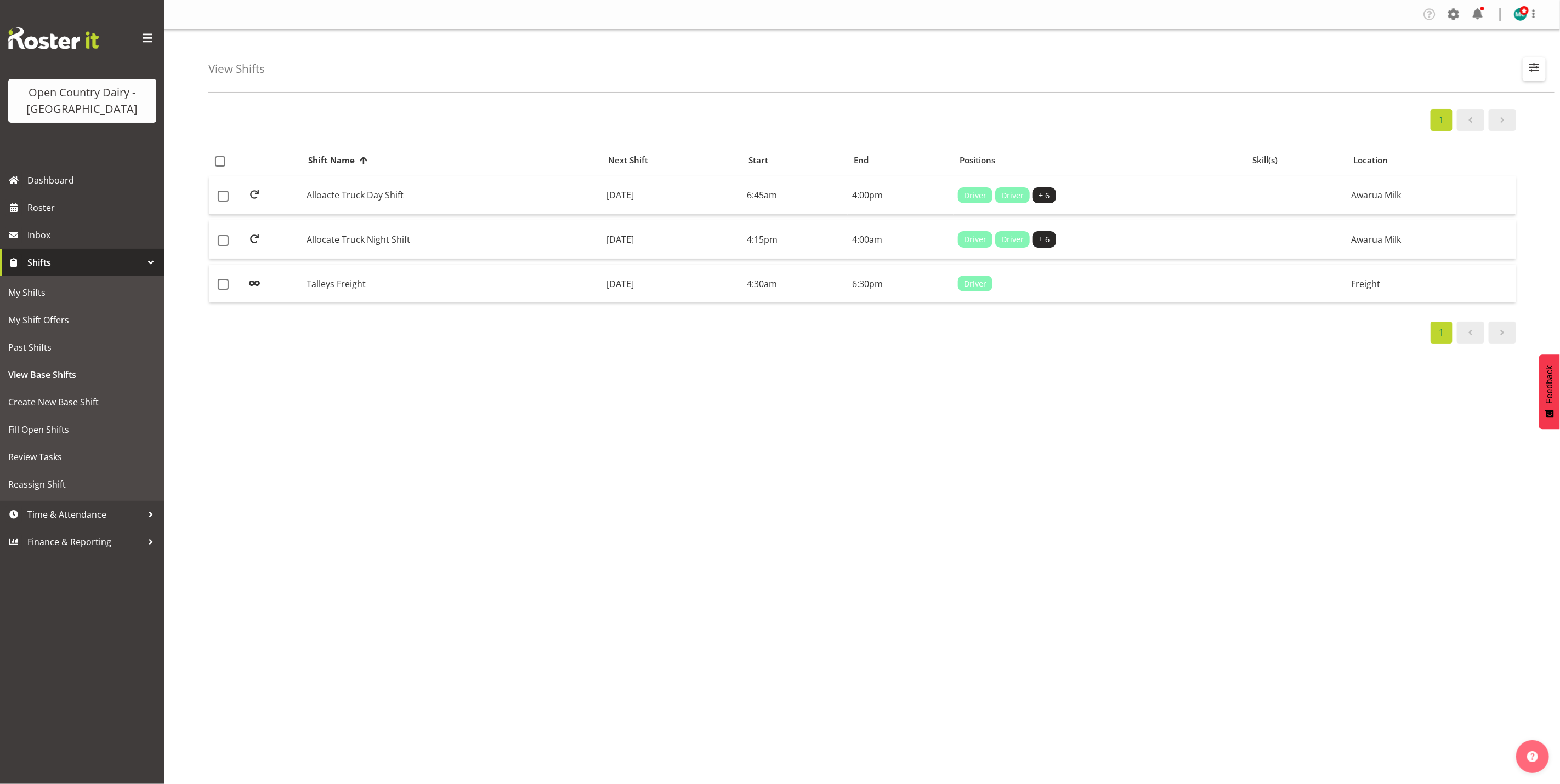
click at [1537, 66] on span "button" at bounding box center [1534, 68] width 15 height 15
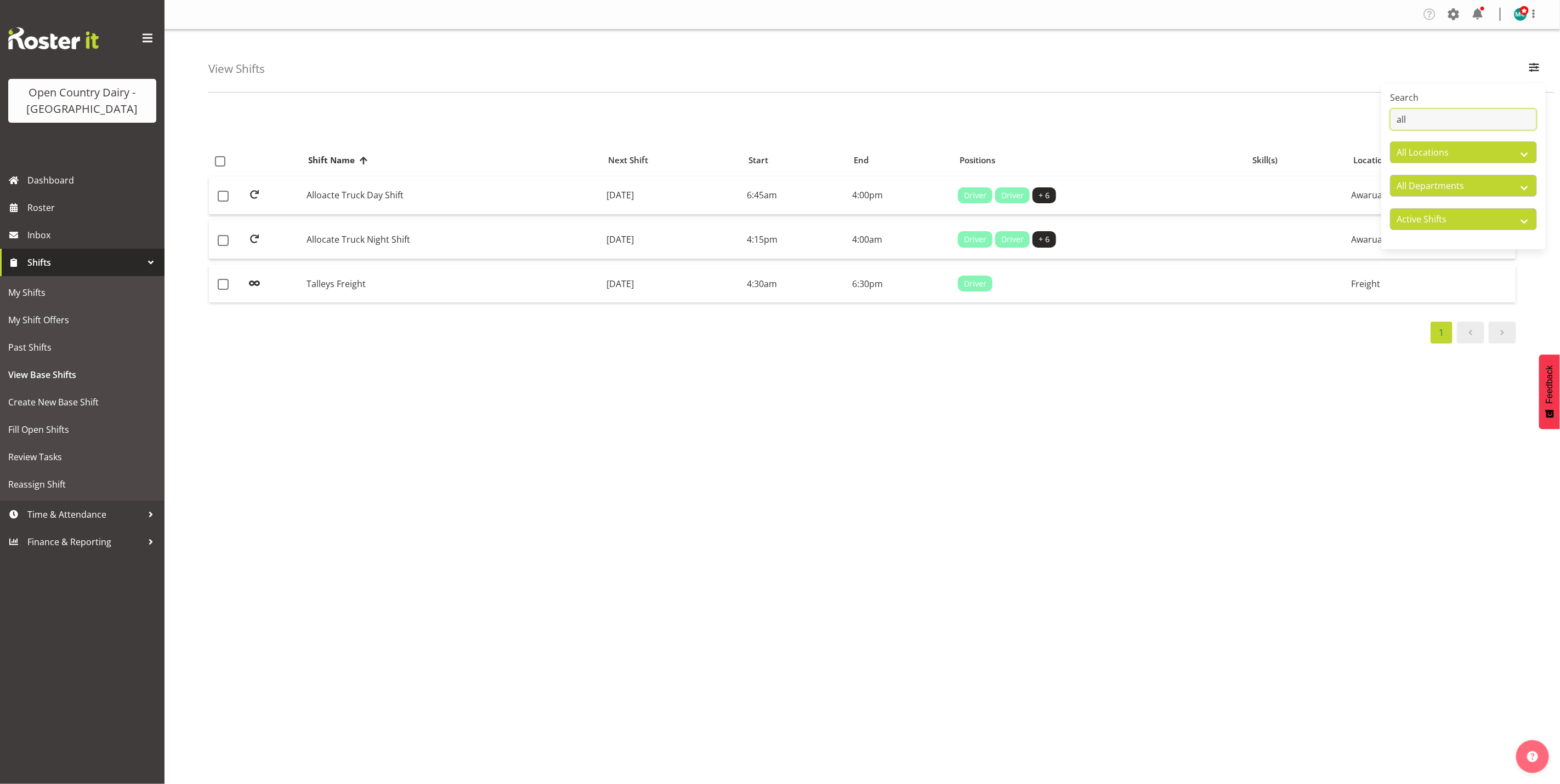
click at [1420, 114] on input "all" at bounding box center [1463, 119] width 147 height 22
type input "a"
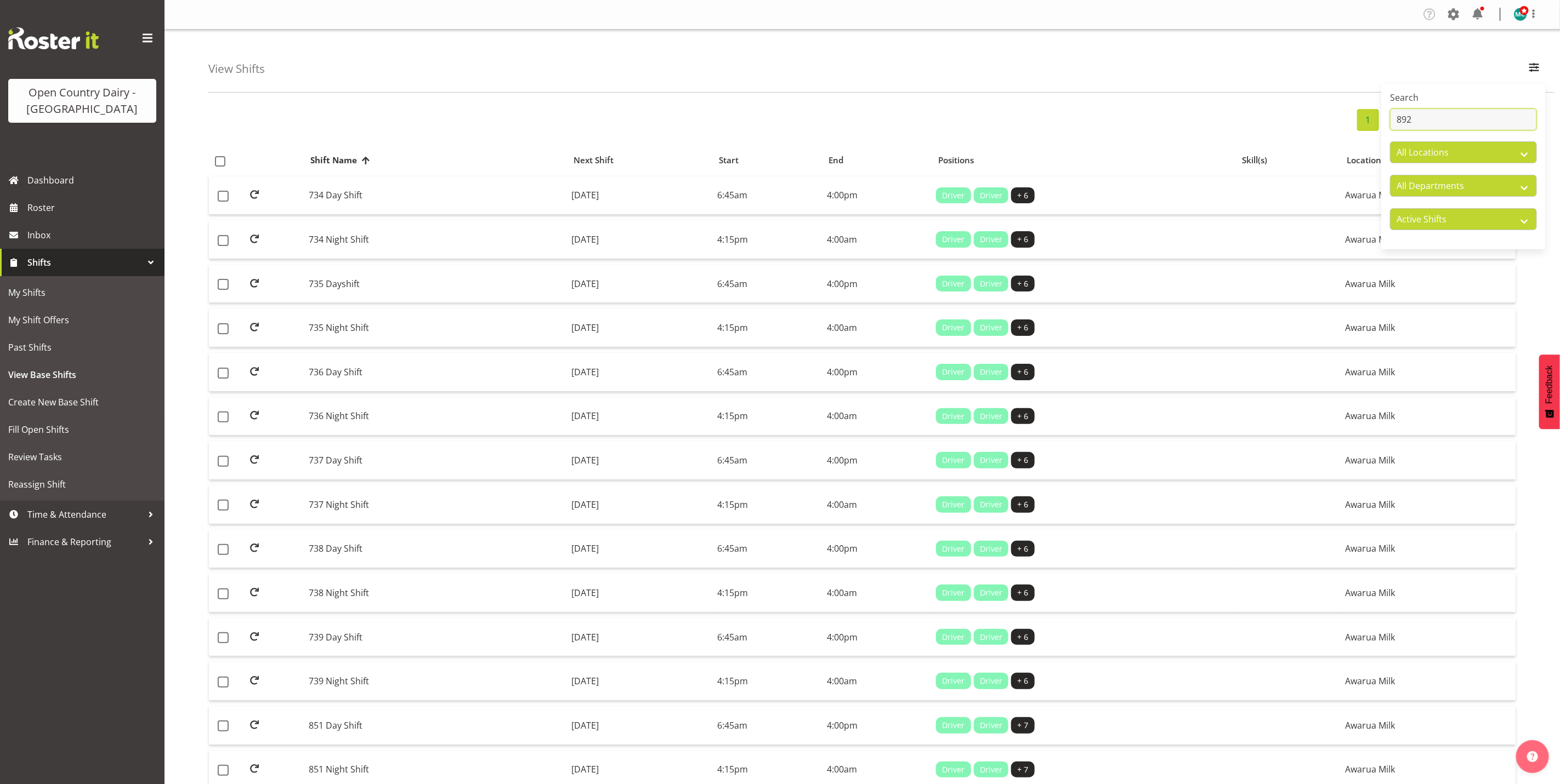
type input "892"
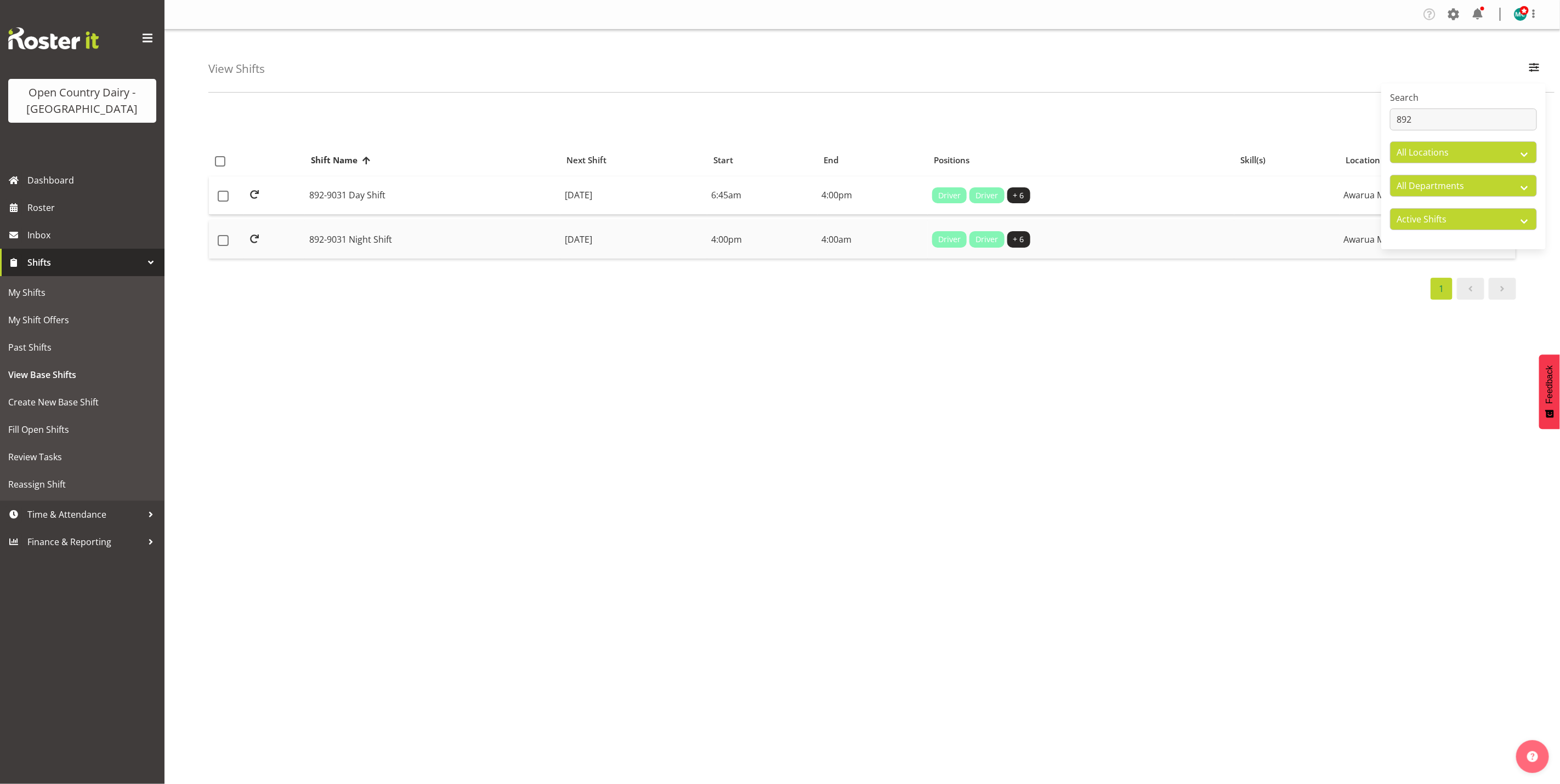
click at [374, 240] on td "892-9031 Night Shift" at bounding box center [433, 240] width 256 height 39
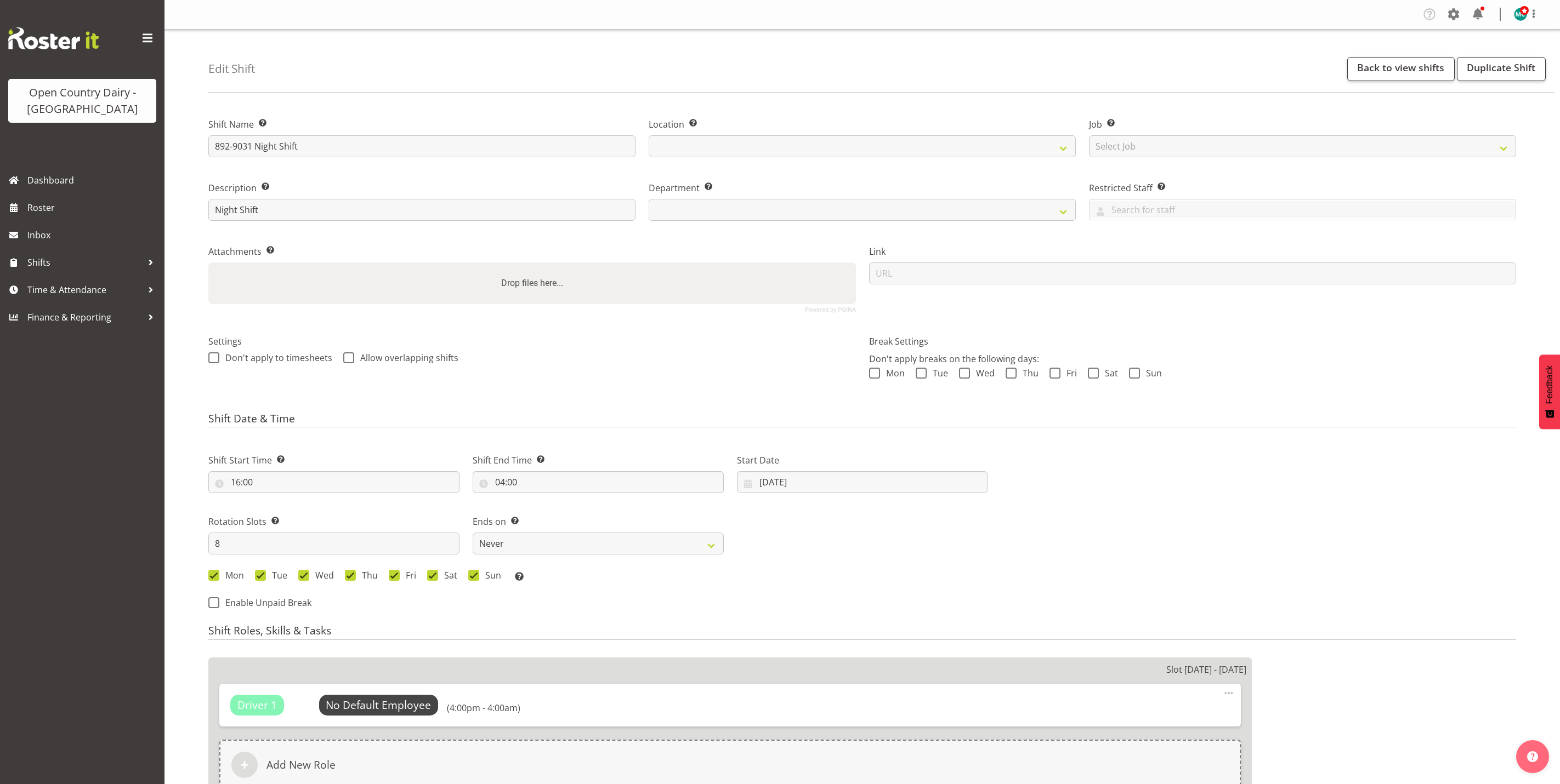
select select "16"
select select
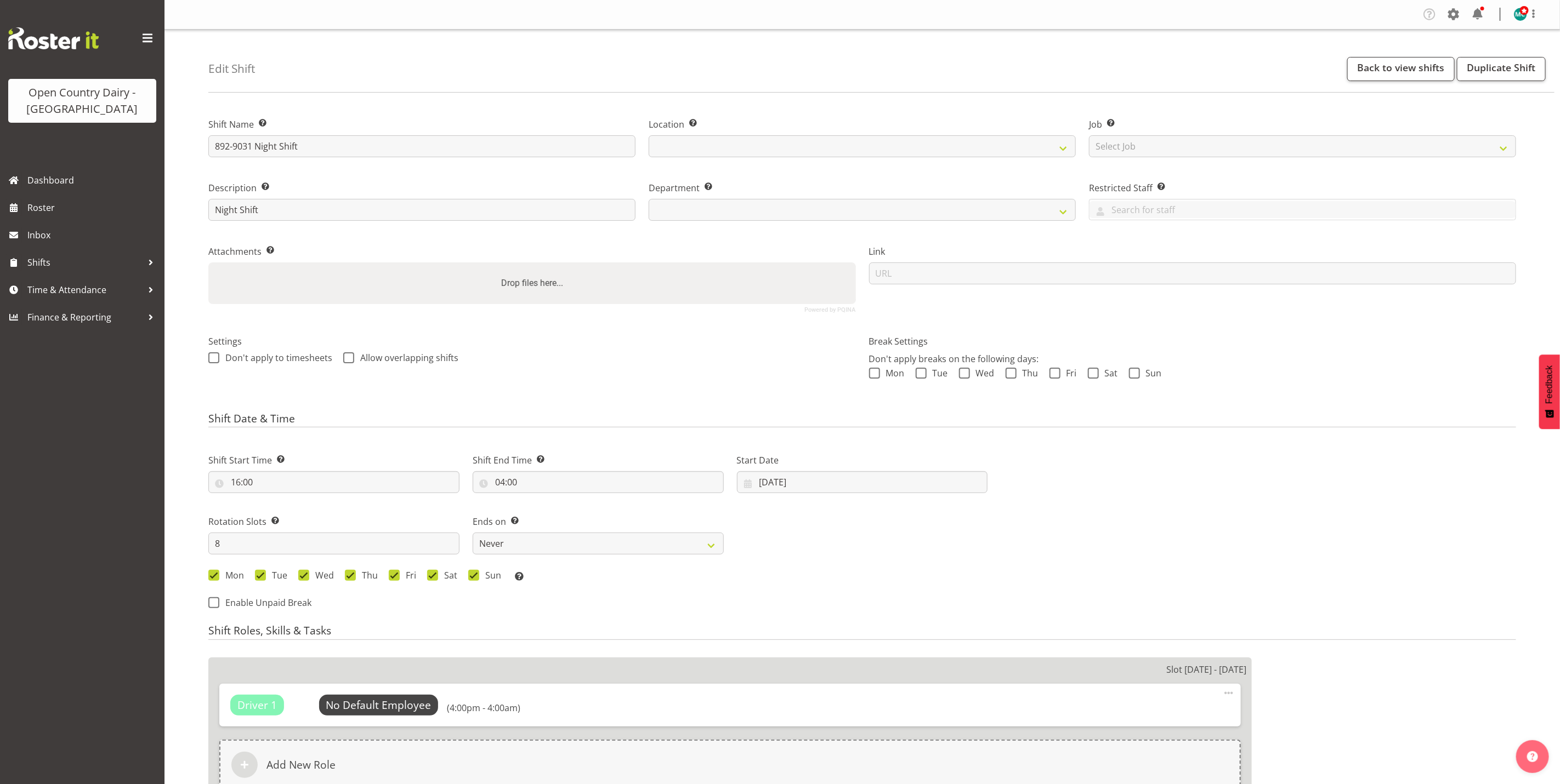
select select
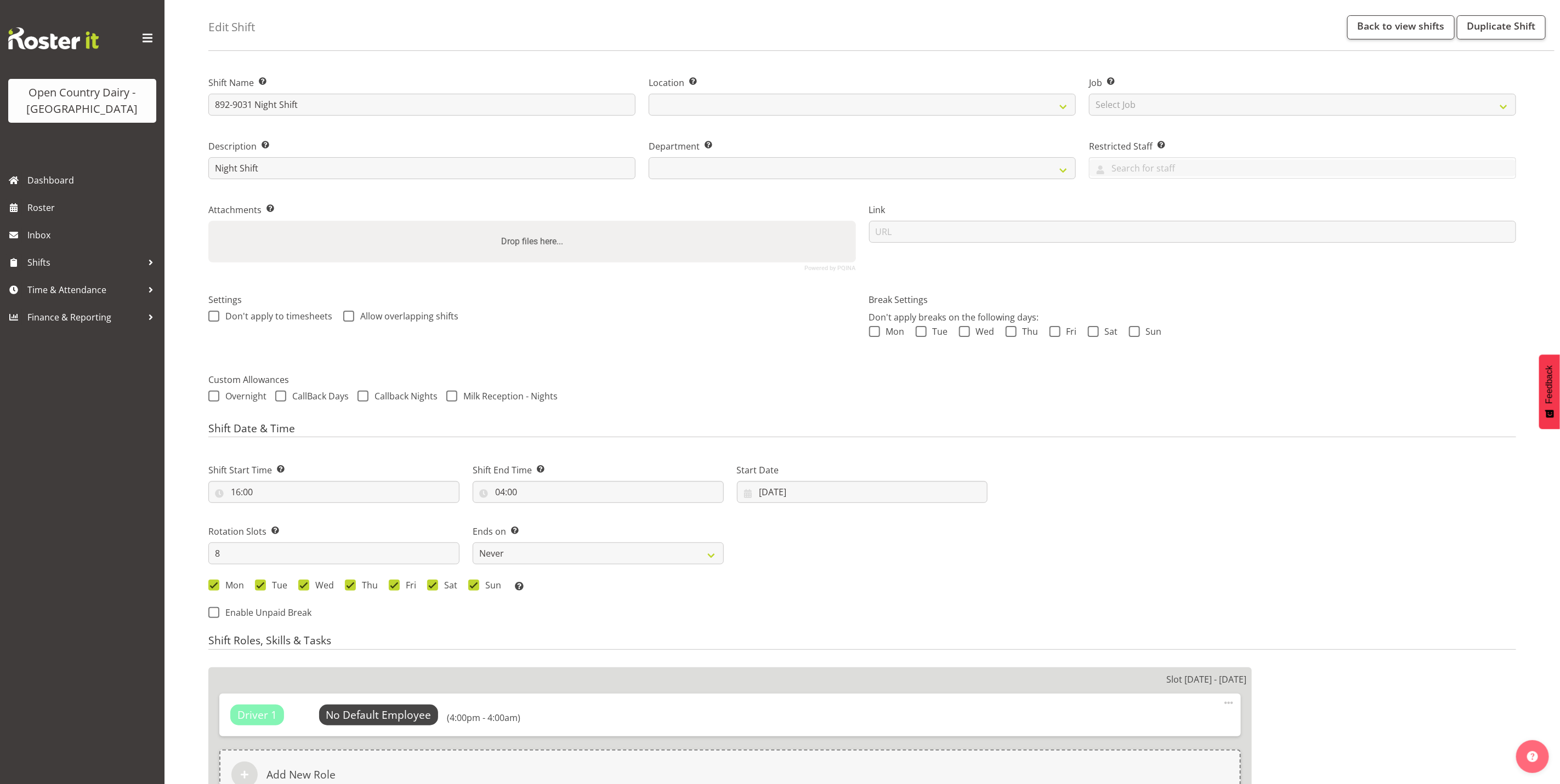
scroll to position [82, 0]
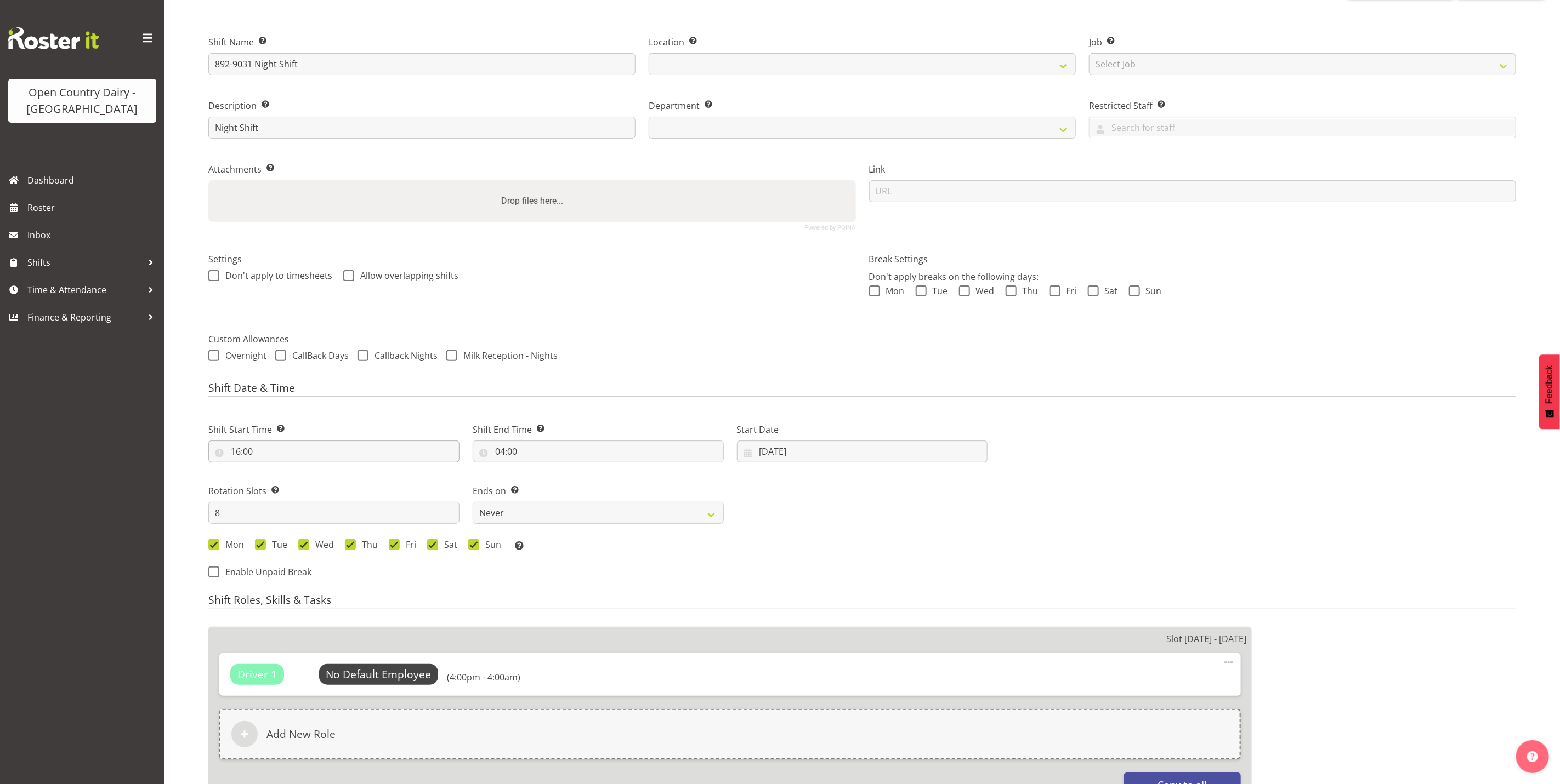
select select
click at [253, 456] on input "16:00" at bounding box center [333, 451] width 251 height 22
click at [313, 478] on select "00 01 02 03 04 05 06 07 08 09 10 11 12 13 14 15 16 17 18 19 20 21 22 23 24 25 2…" at bounding box center [312, 480] width 25 height 22
select select "15"
click at [299, 469] on select "00 01 02 03 04 05 06 07 08 09 10 11 12 13 14 15 16 17 18 19 20 21 22 23 24 25 2…" at bounding box center [312, 480] width 25 height 22
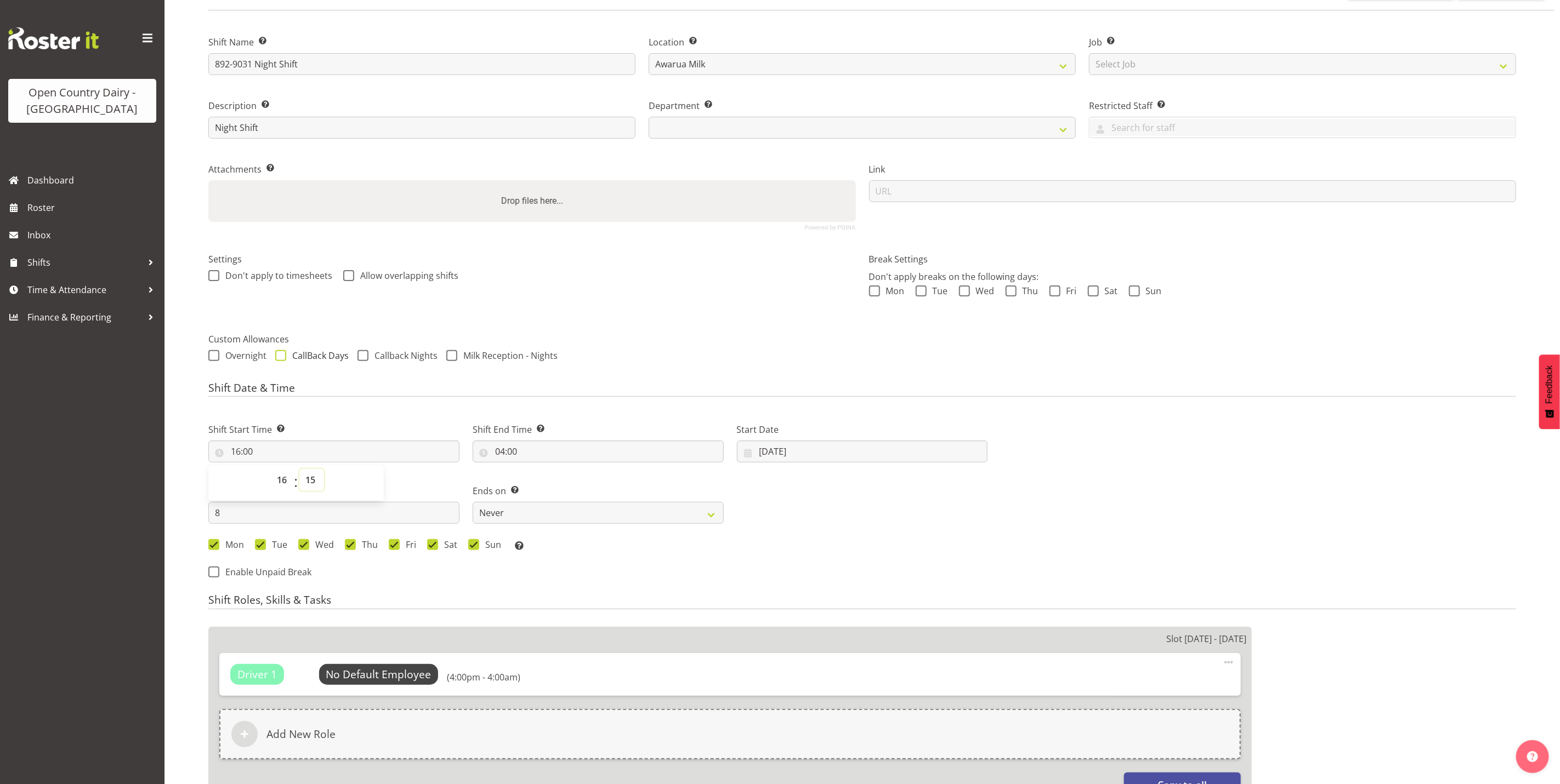
select select
type input "16:15"
click at [1098, 442] on div "Next Shifts" at bounding box center [1258, 497] width 529 height 180
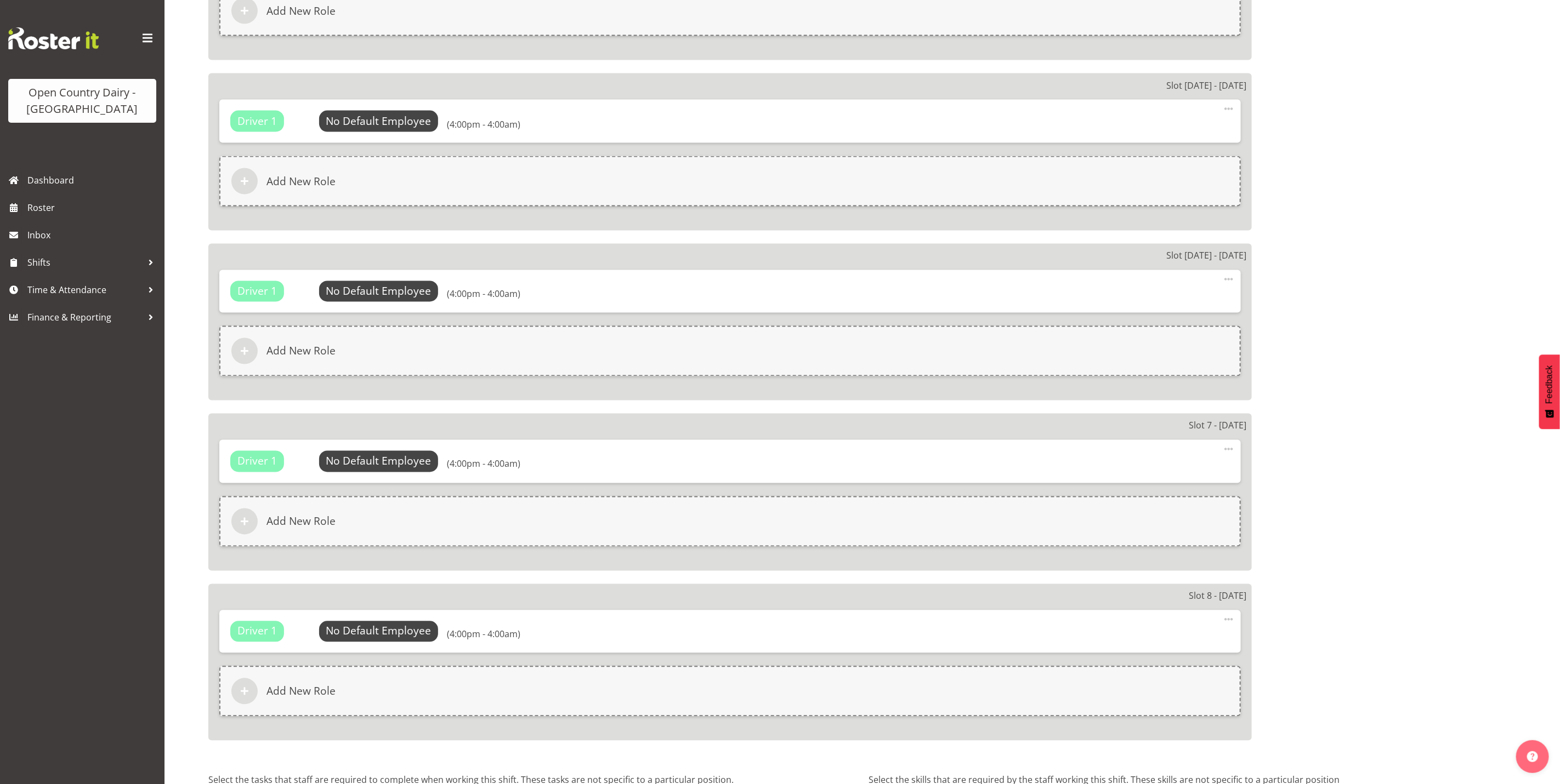
scroll to position [1460, 0]
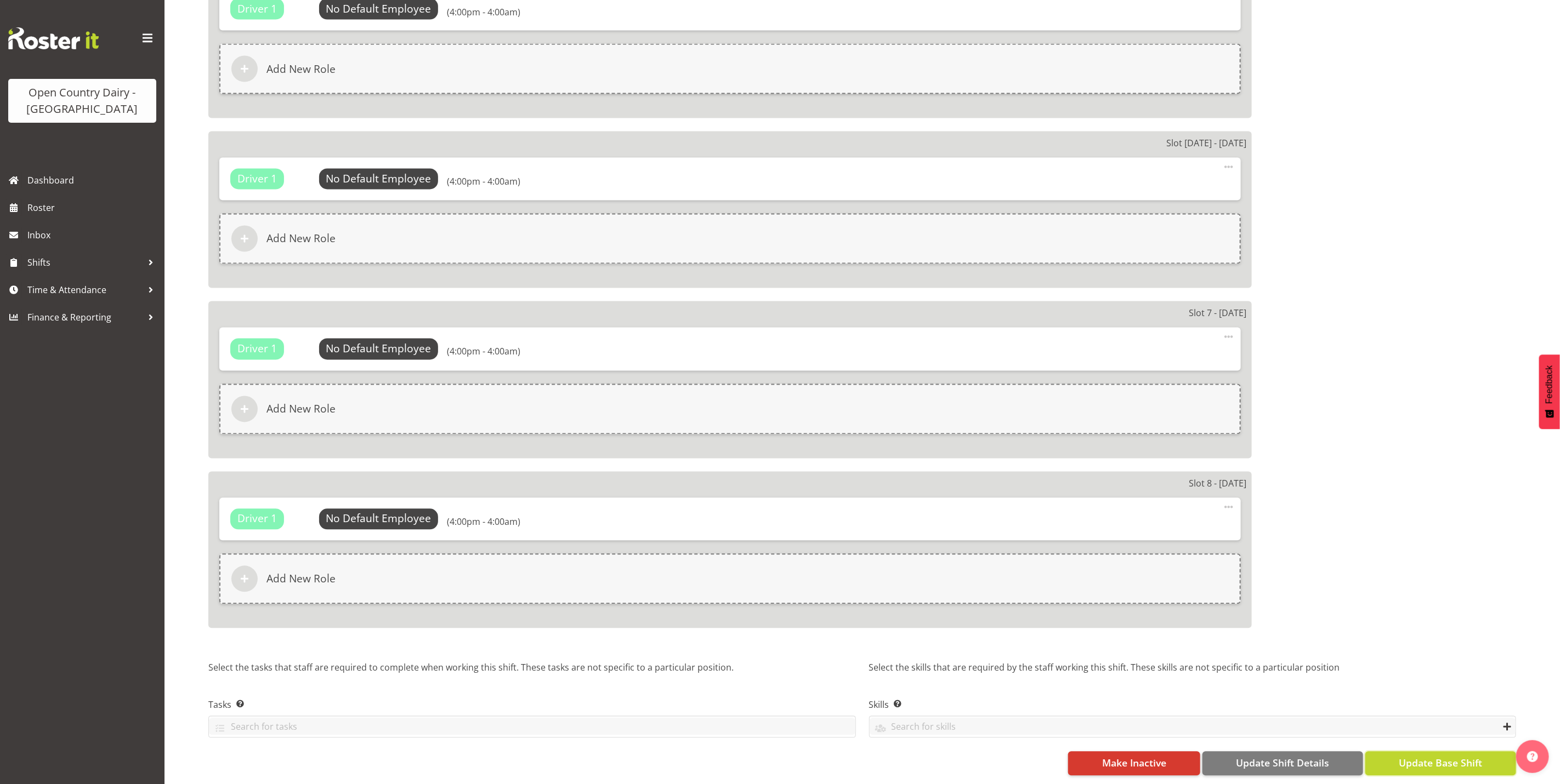
click at [1442, 757] on span "Update Base Shift" at bounding box center [1440, 764] width 83 height 15
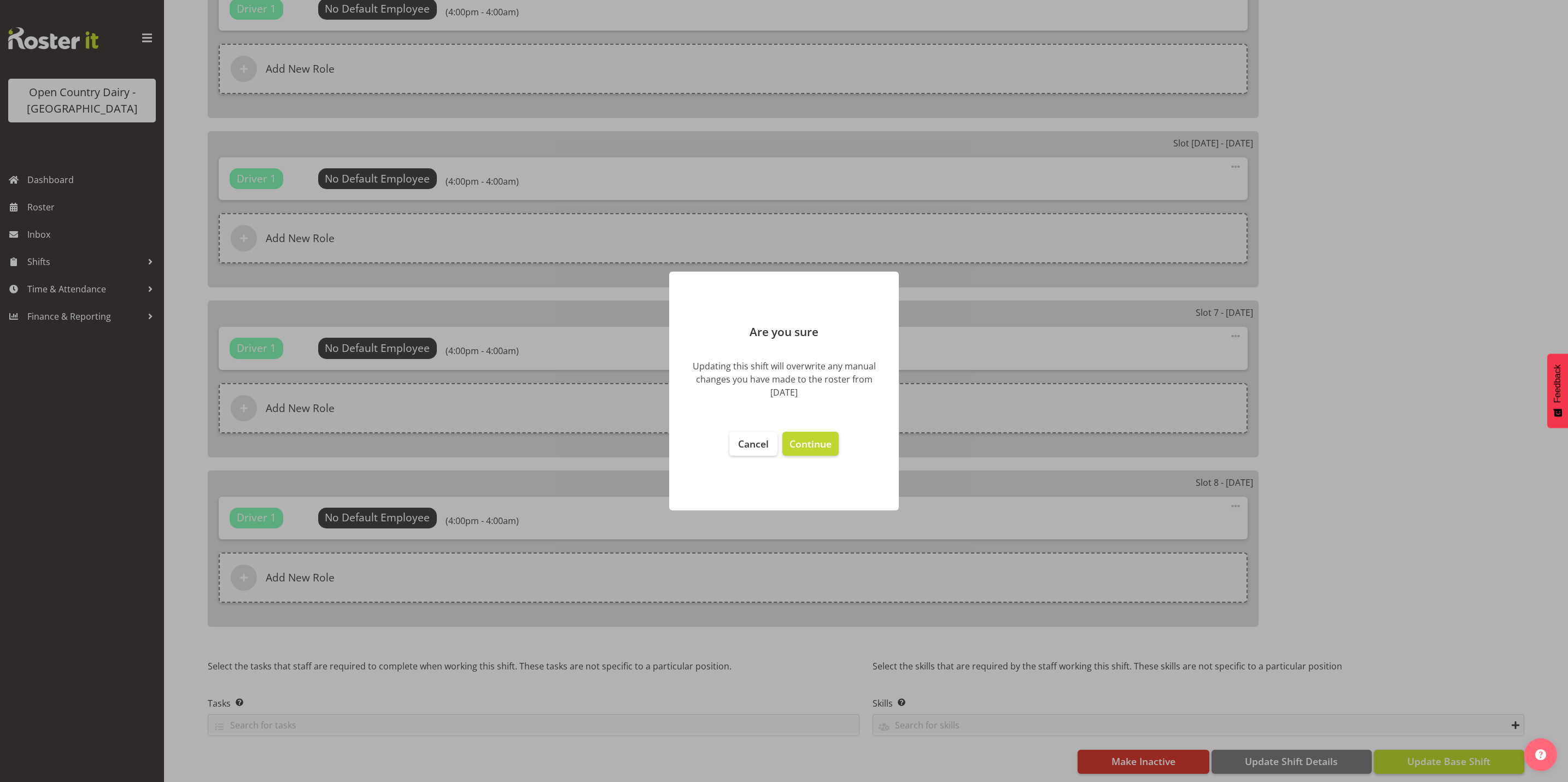
select select "692"
click at [814, 438] on span "Continue" at bounding box center [811, 443] width 42 height 13
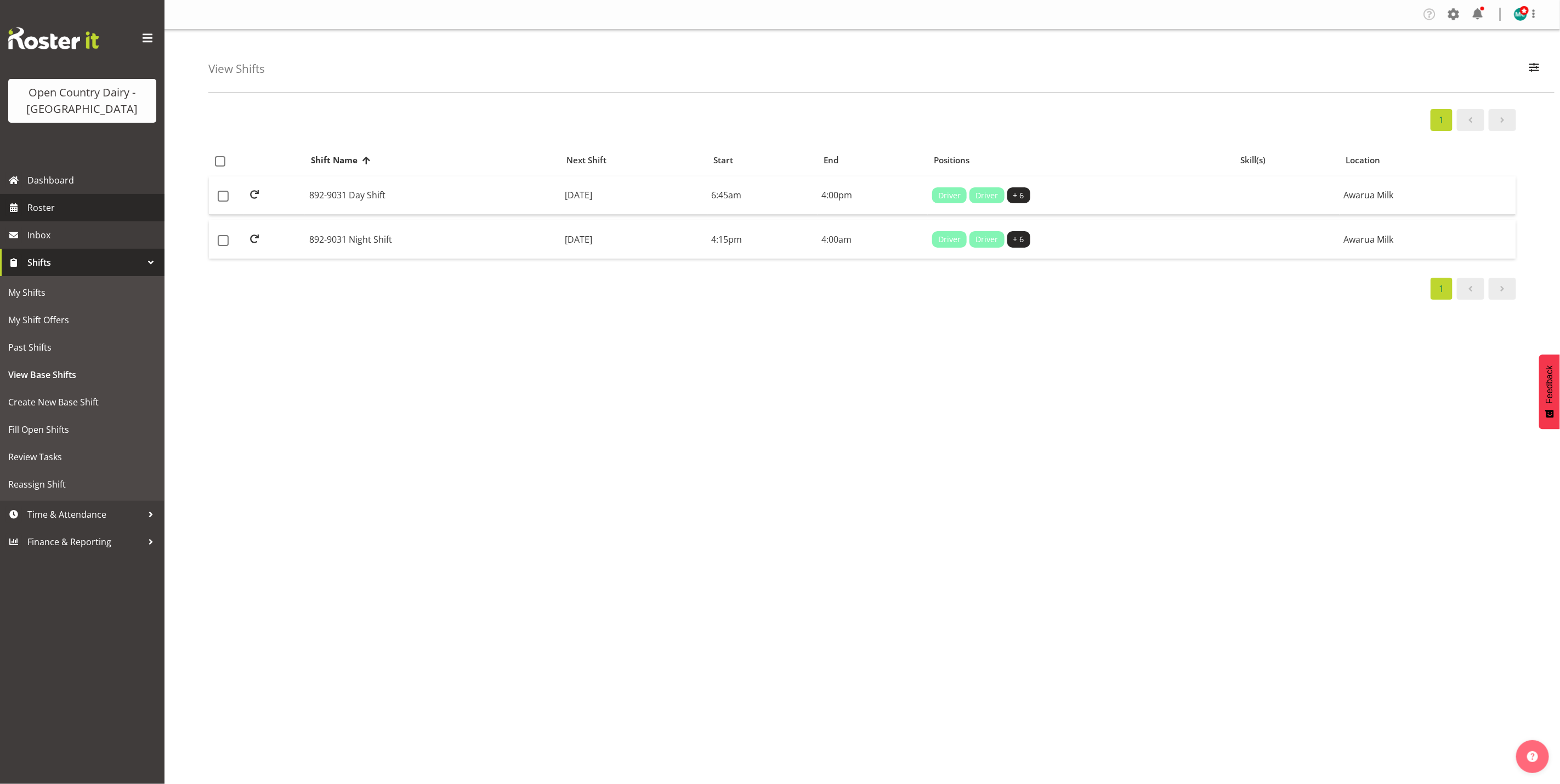
click at [28, 207] on span "Roster" at bounding box center [93, 207] width 132 height 16
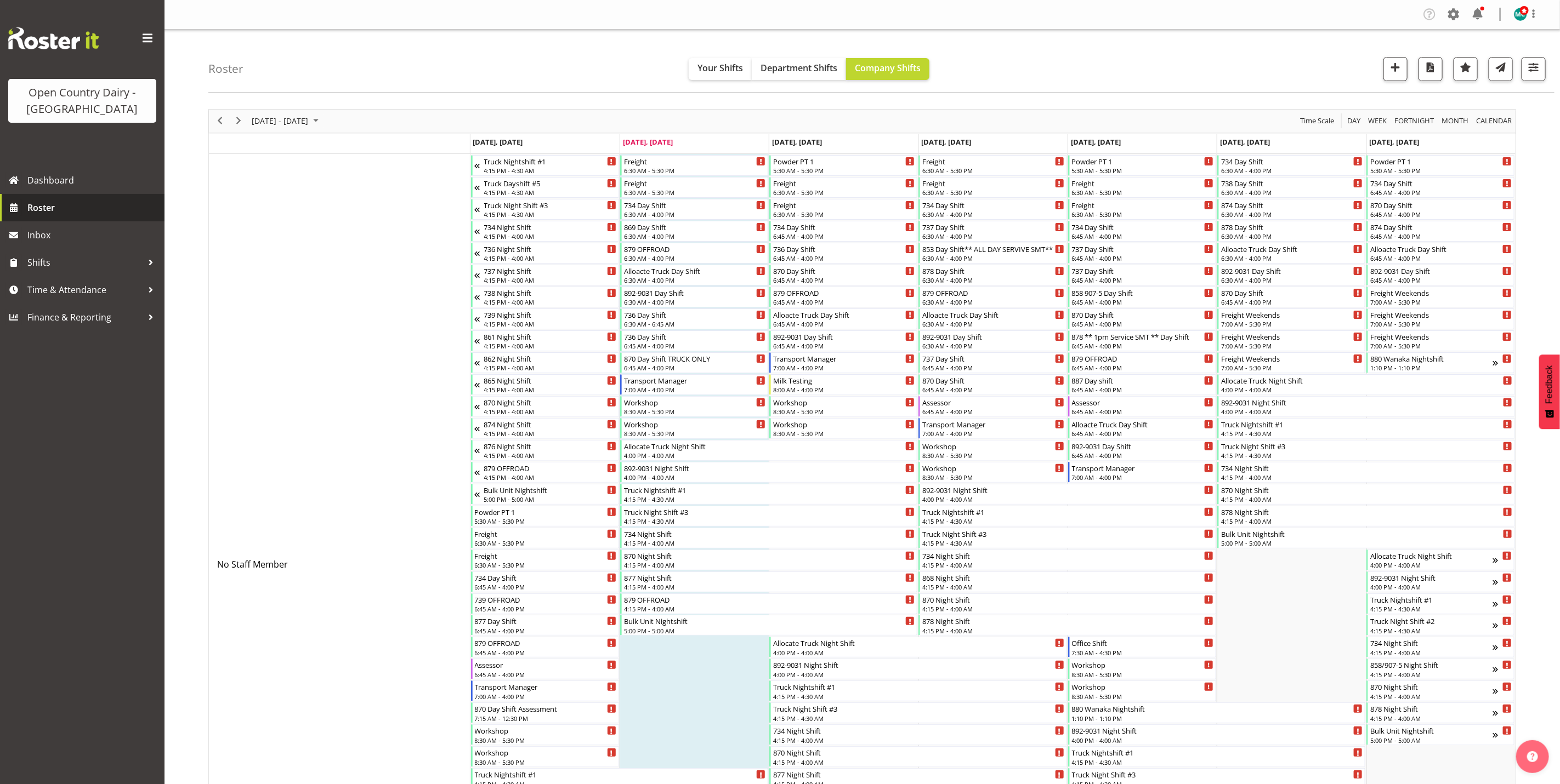
click at [43, 214] on span "Roster" at bounding box center [93, 207] width 132 height 16
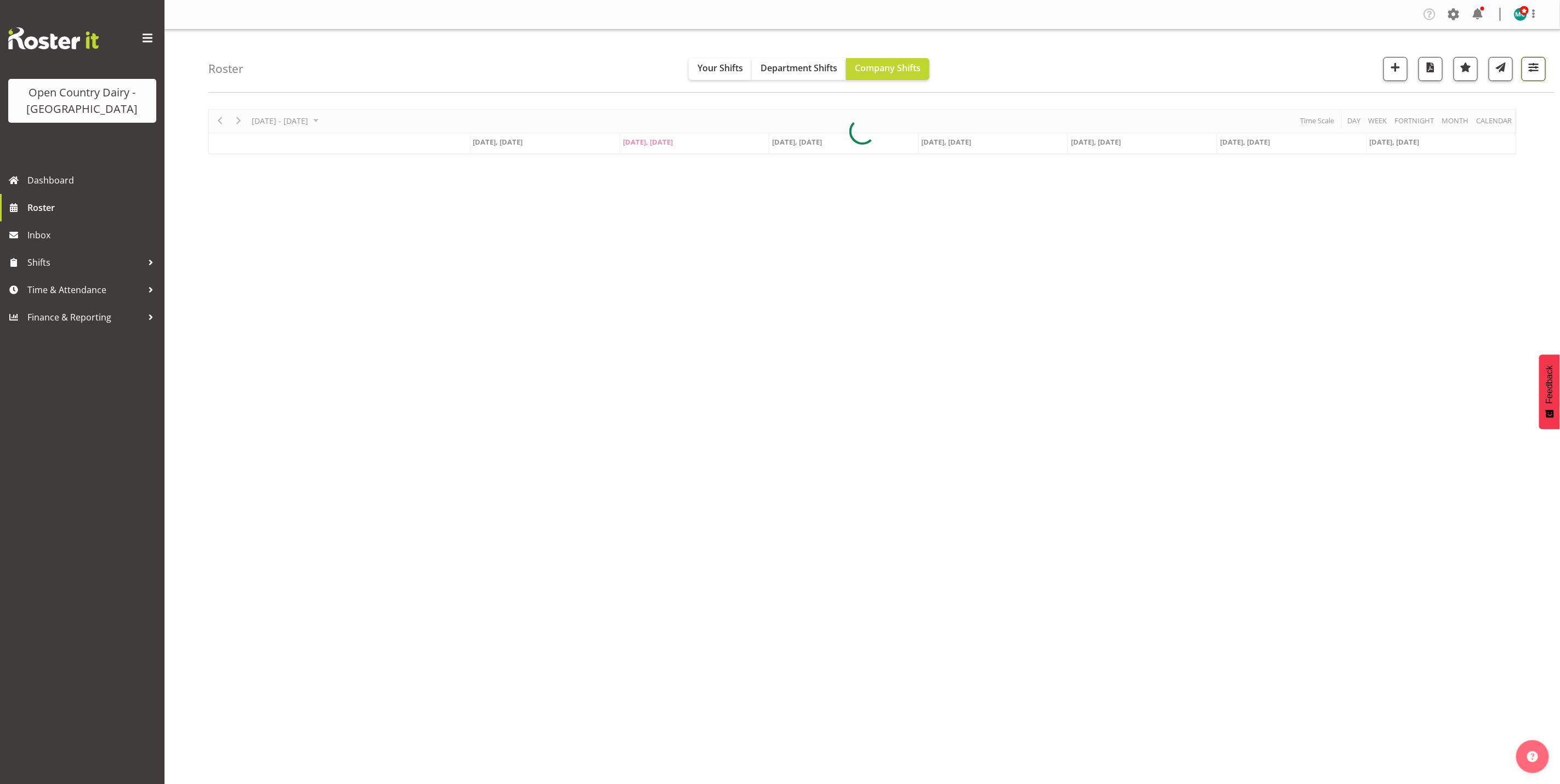
click at [1532, 73] on span "button" at bounding box center [1533, 68] width 15 height 15
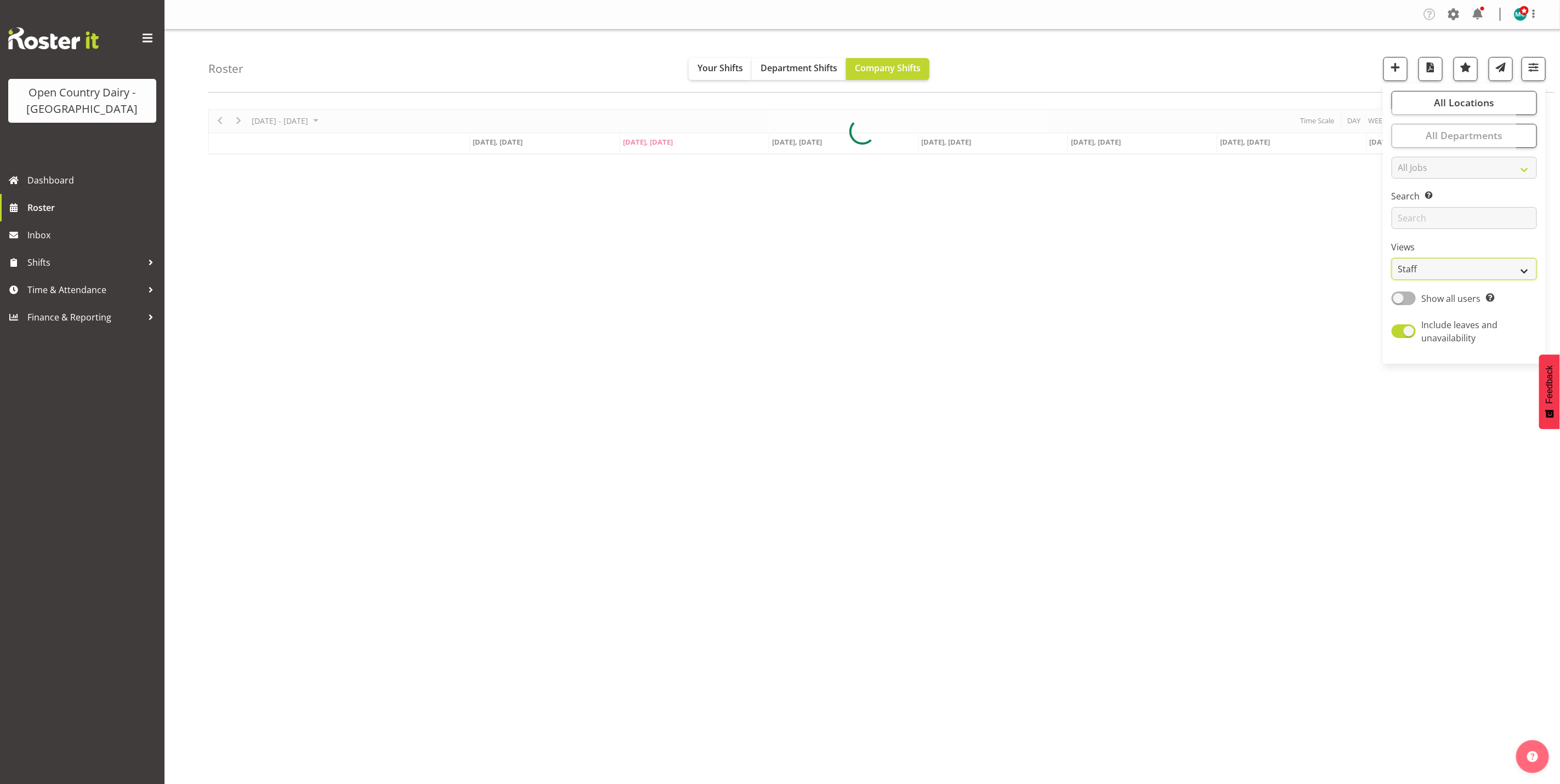
click at [1454, 269] on select "Staff Role Shift - Horizontal Shift - Vertical Staff - Location" at bounding box center [1464, 269] width 145 height 22
select select "shiftH"
click at [1391, 258] on select "Staff Role Shift - Horizontal Shift - Vertical Staff - Location" at bounding box center [1464, 269] width 145 height 22
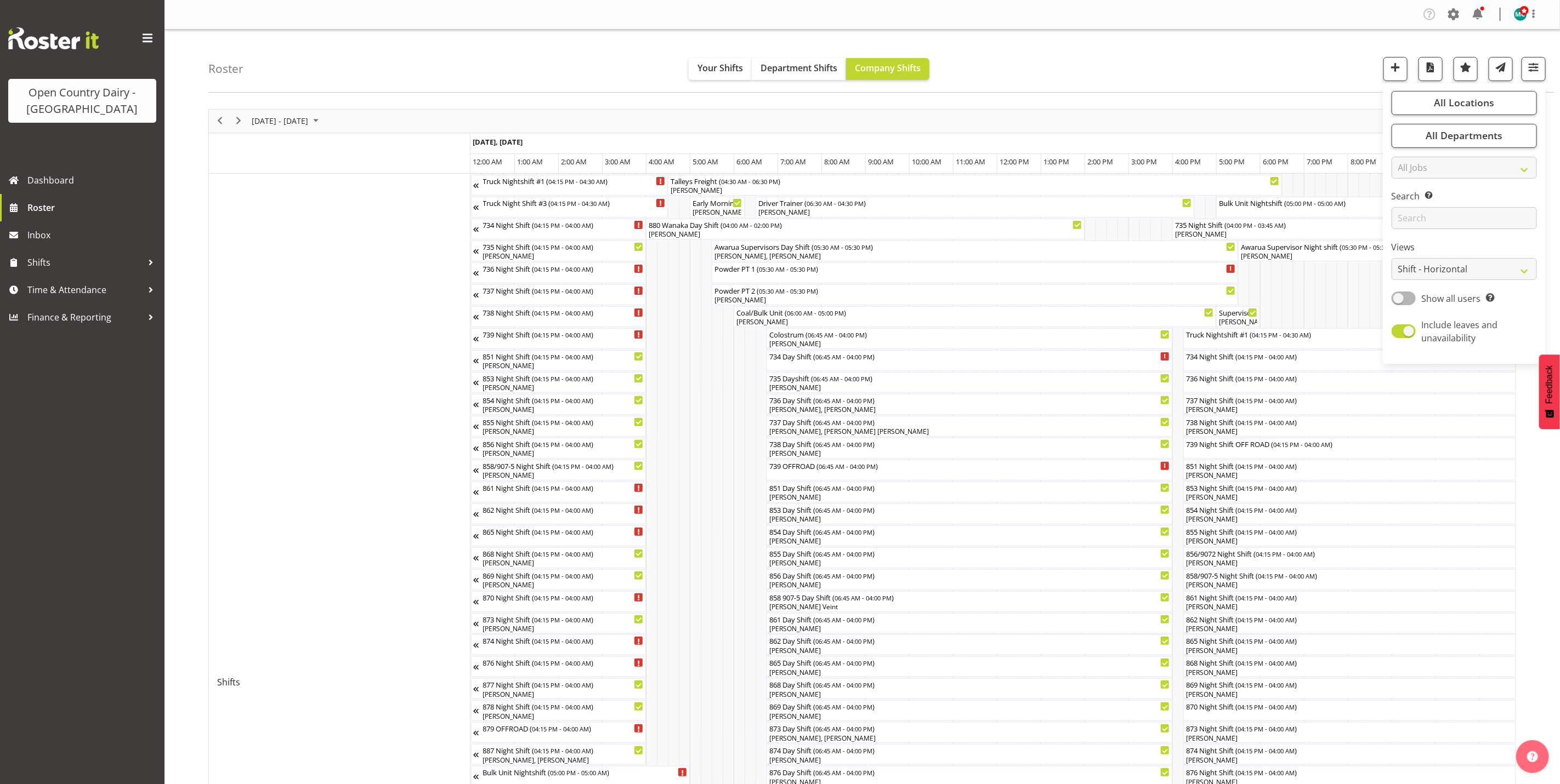
click at [1244, 77] on div "Roster Your Shifts Department Shifts Company Shifts All Locations Clear Awarua …" at bounding box center [881, 61] width 1346 height 63
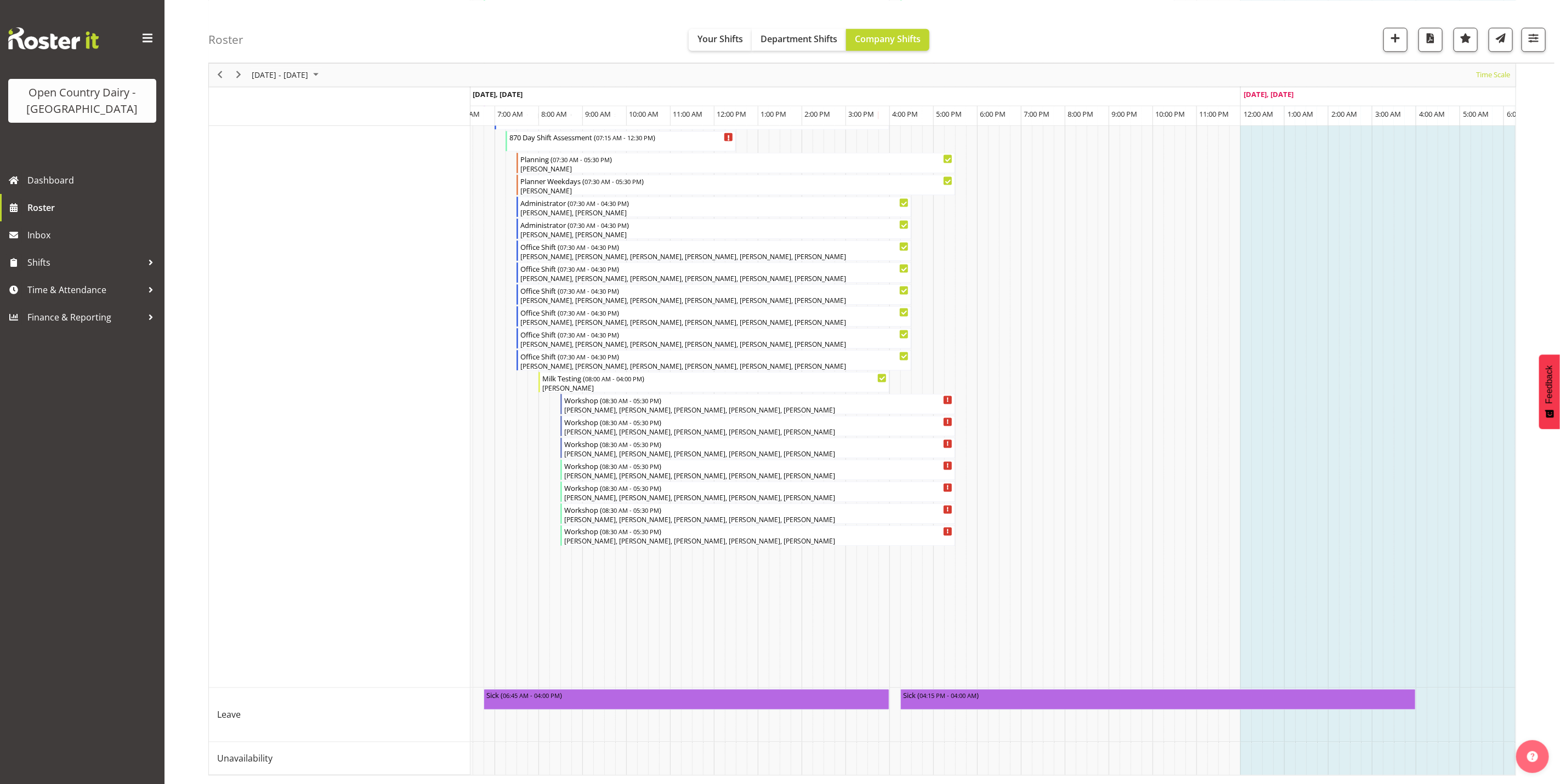
scroll to position [0, 596]
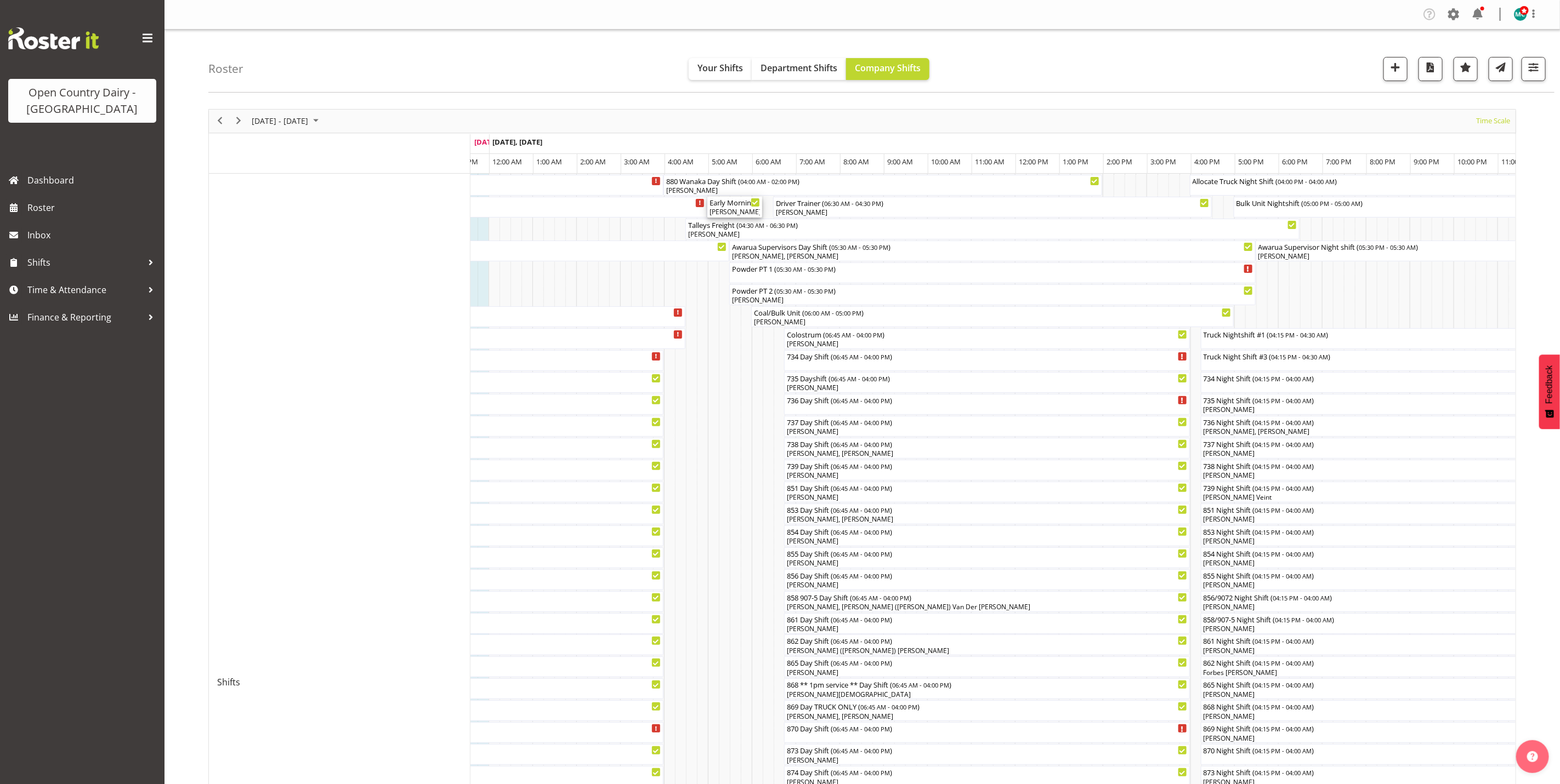
click at [727, 213] on div "[PERSON_NAME], [PERSON_NAME], [PERSON_NAME], [PERSON_NAME]" at bounding box center [734, 212] width 51 height 10
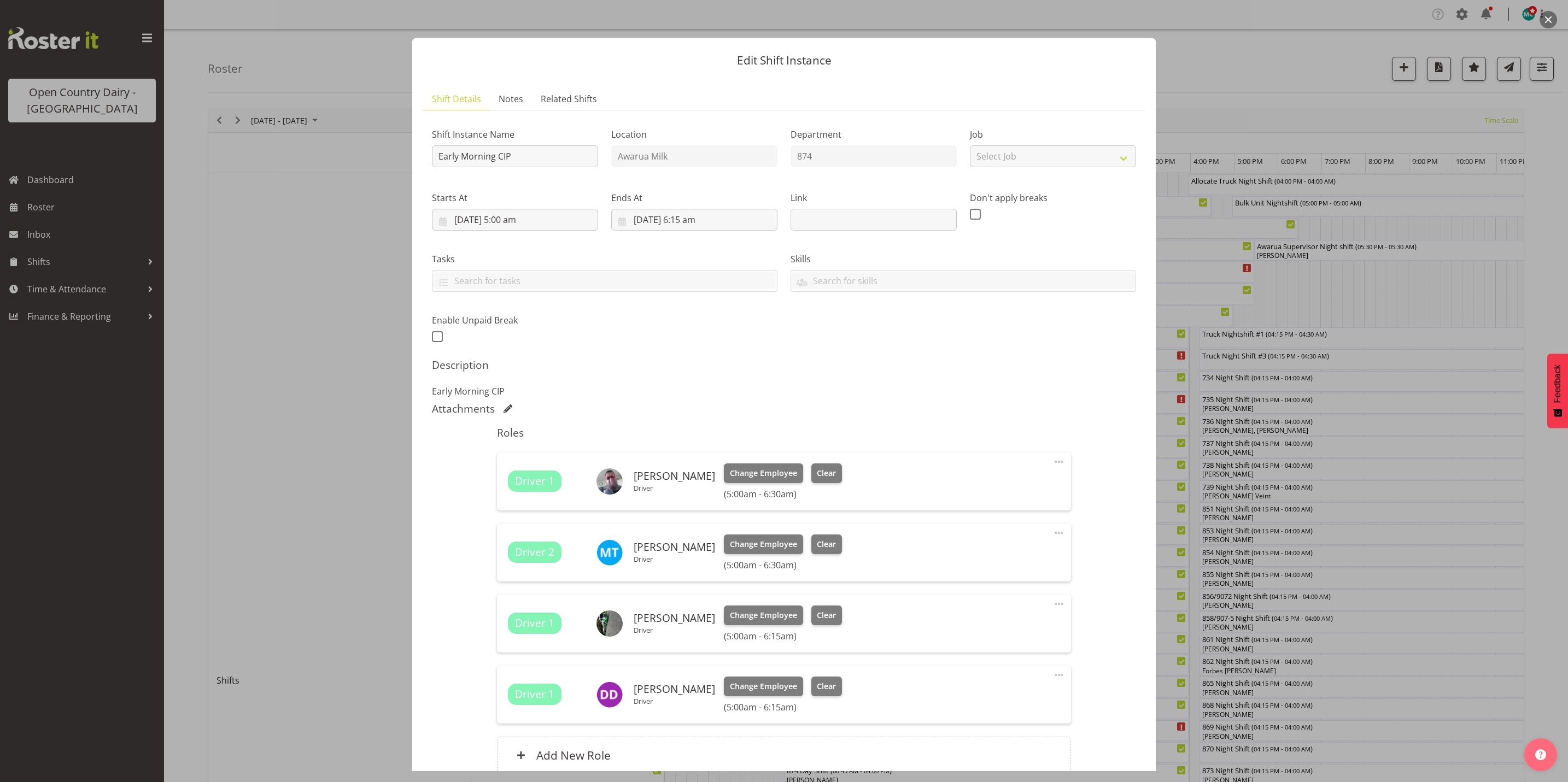
click at [1547, 18] on button "button" at bounding box center [1549, 20] width 18 height 18
